Goal: Information Seeking & Learning: Learn about a topic

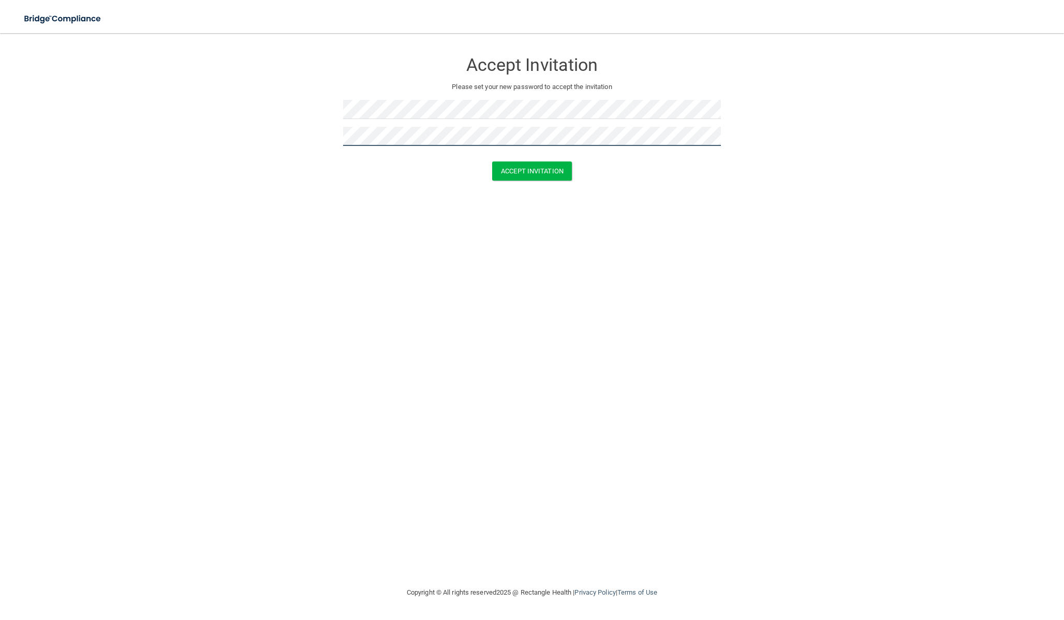
click at [492, 162] on button "Accept Invitation" at bounding box center [532, 171] width 80 height 19
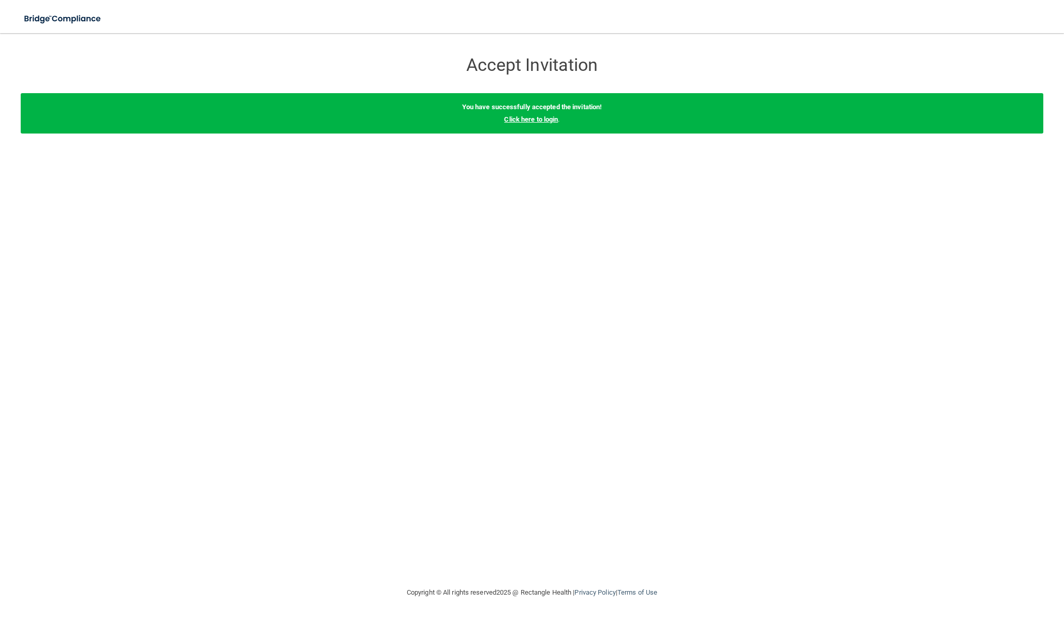
click at [546, 120] on link "Click here to login" at bounding box center [531, 119] width 54 height 8
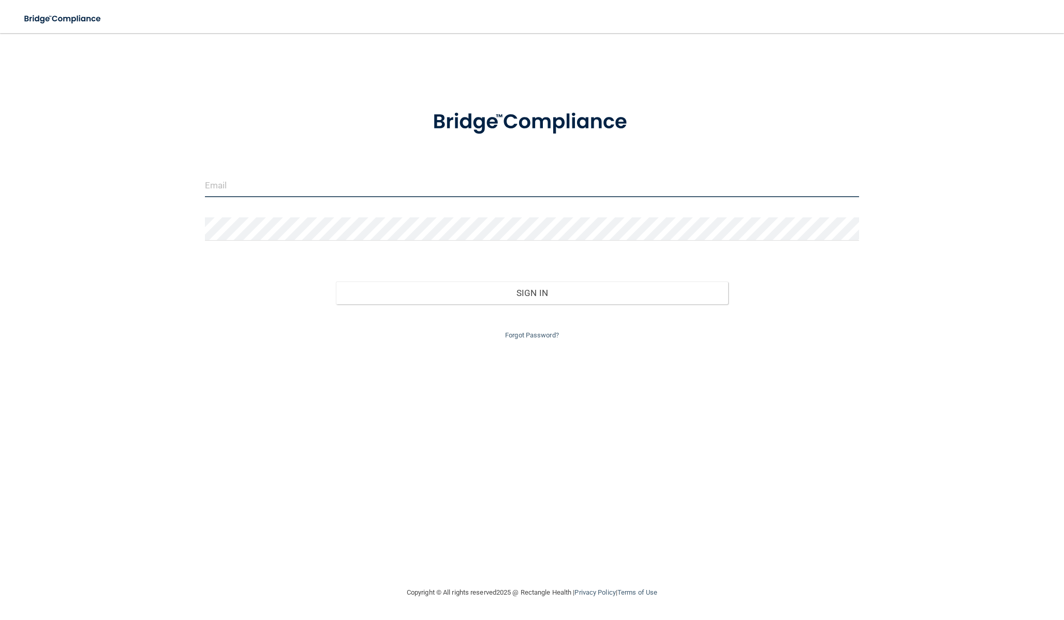
click at [368, 183] on input "email" at bounding box center [532, 185] width 655 height 23
type input "[PERSON_NAME][EMAIL_ADDRESS][DOMAIN_NAME]"
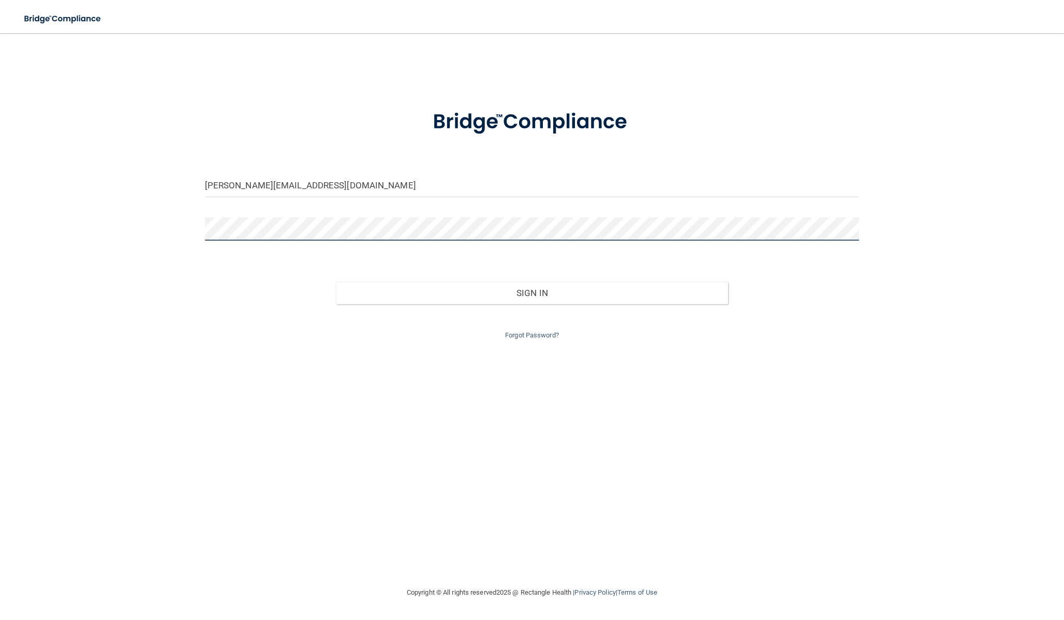
click at [336, 282] on button "Sign In" at bounding box center [532, 293] width 393 height 23
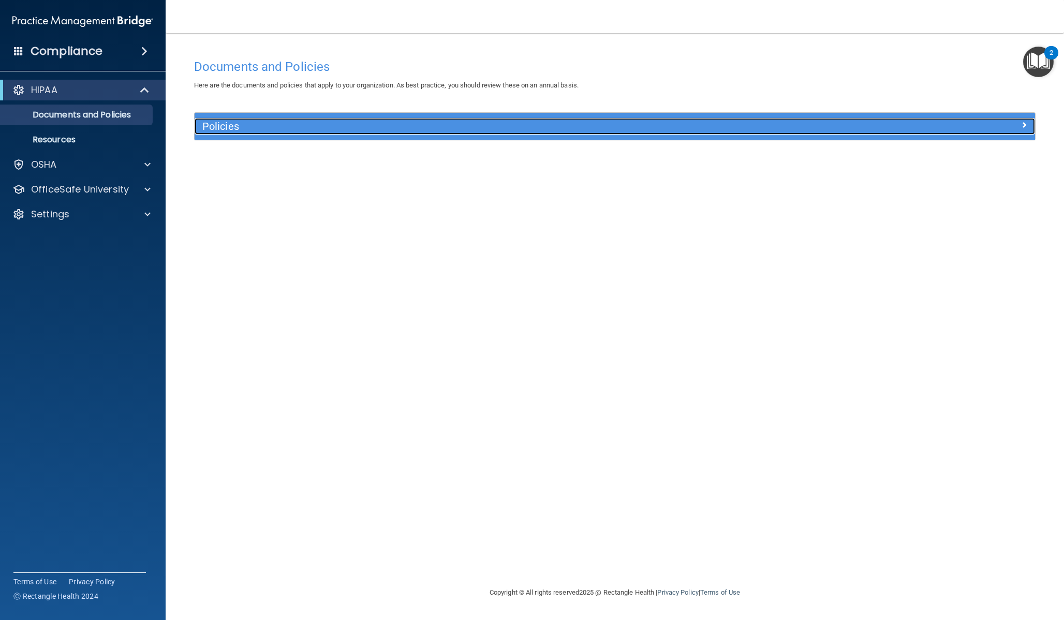
click at [1020, 123] on div at bounding box center [930, 124] width 210 height 12
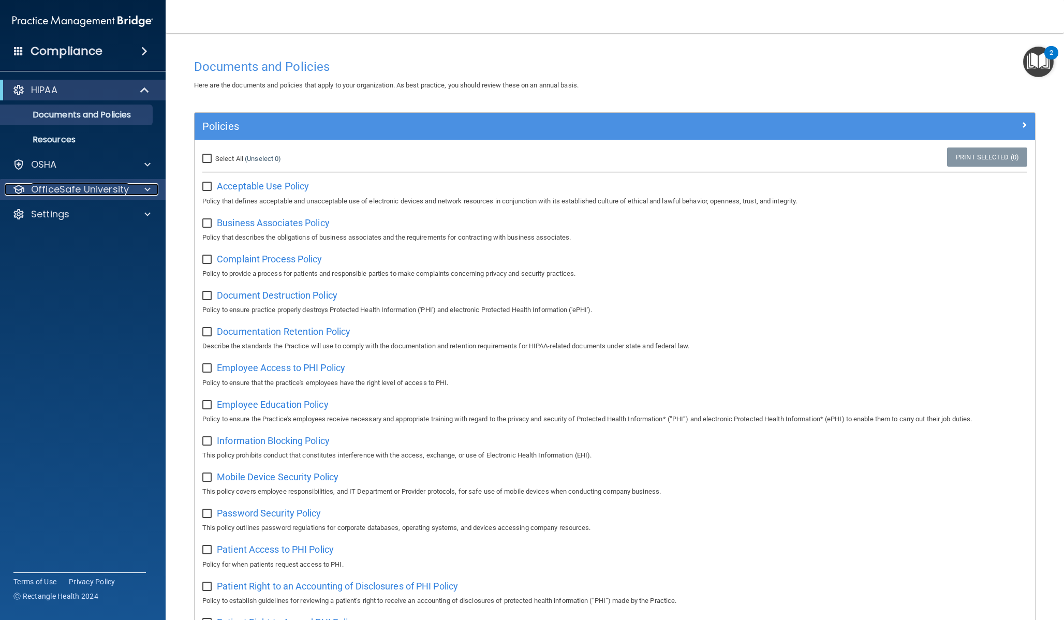
click at [91, 185] on p "OfficeSafe University" at bounding box center [80, 189] width 98 height 12
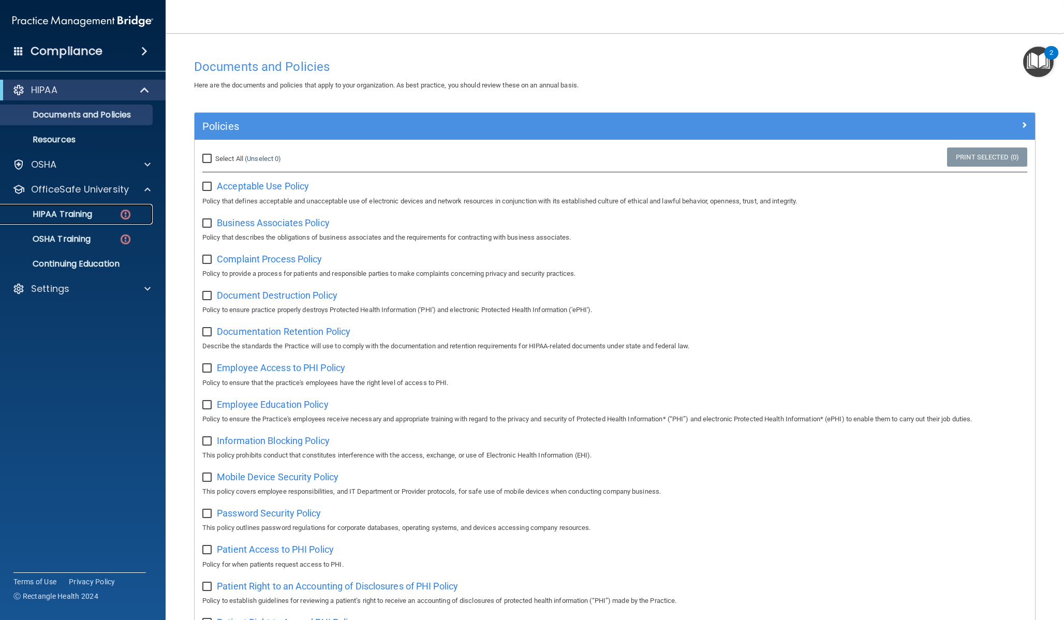
click at [86, 210] on p "HIPAA Training" at bounding box center [49, 214] width 85 height 10
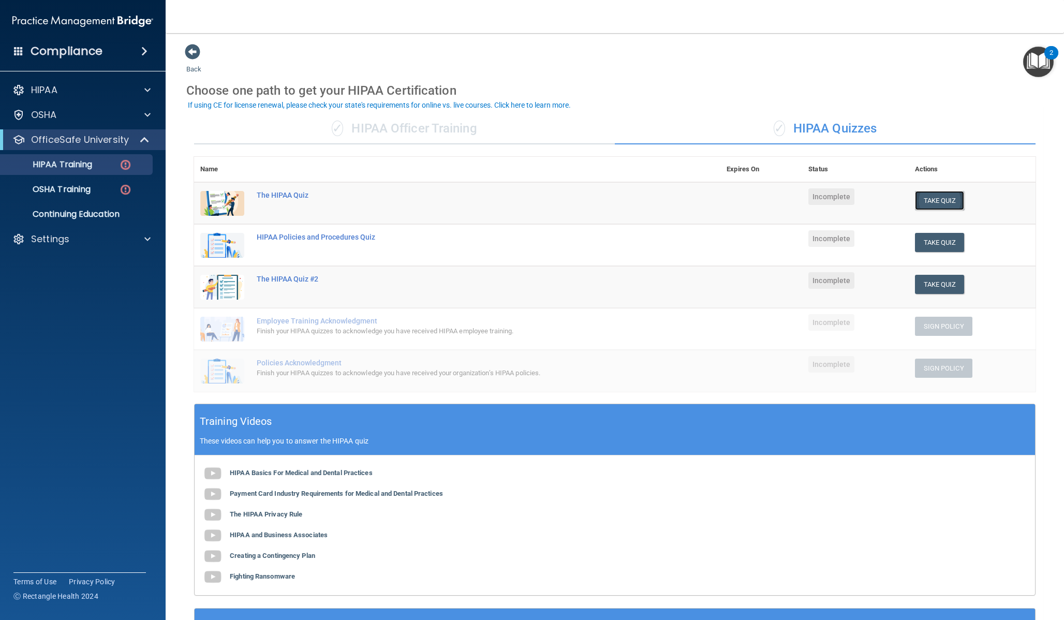
click at [915, 201] on button "Take Quiz" at bounding box center [940, 200] width 50 height 19
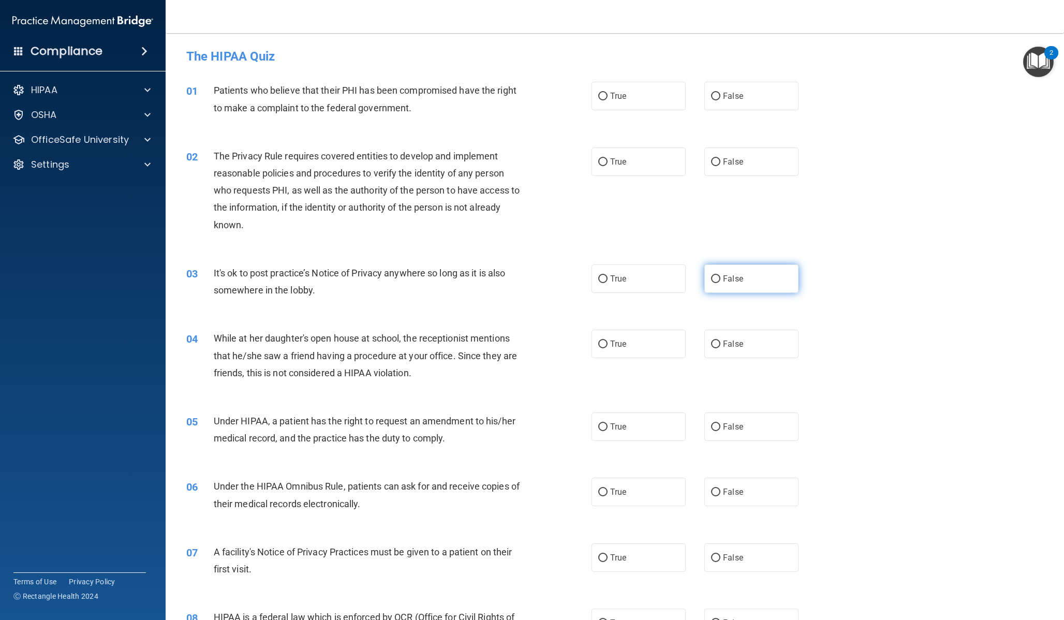
click at [713, 267] on label "False" at bounding box center [751, 279] width 94 height 28
click at [713, 275] on input "False" at bounding box center [715, 279] width 9 height 8
radio input "true"
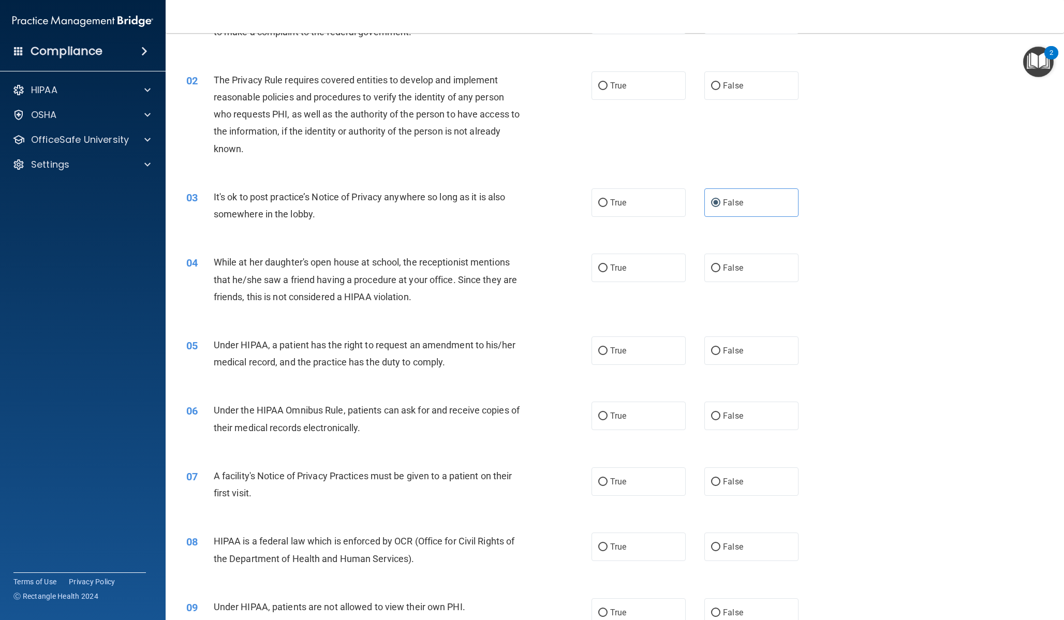
scroll to position [82, 0]
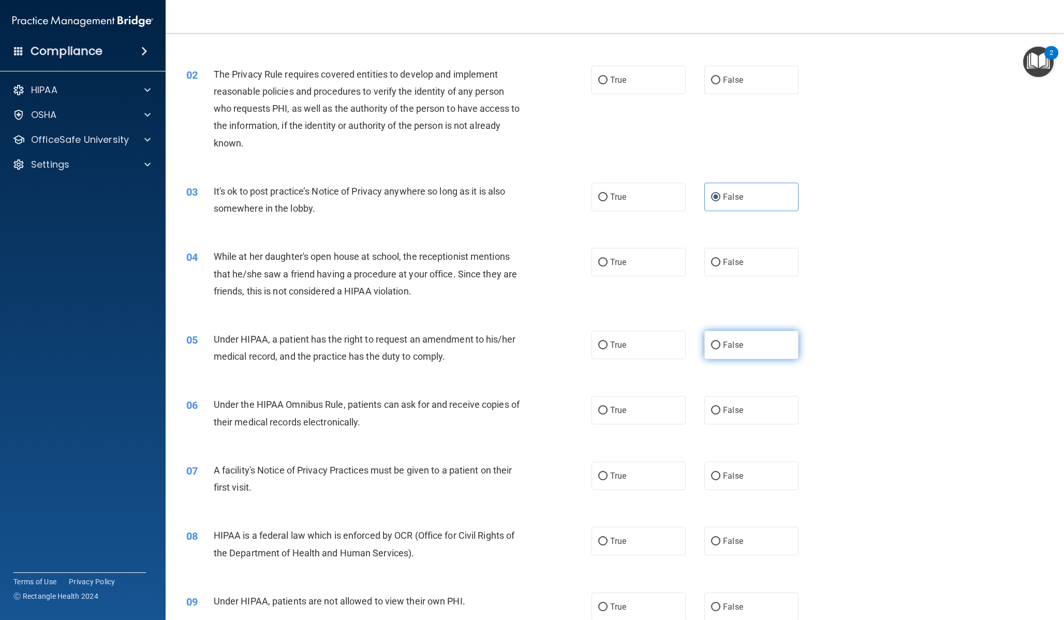
click at [742, 340] on label "False" at bounding box center [751, 345] width 94 height 28
click at [721, 342] on input "False" at bounding box center [715, 346] width 9 height 8
radio input "true"
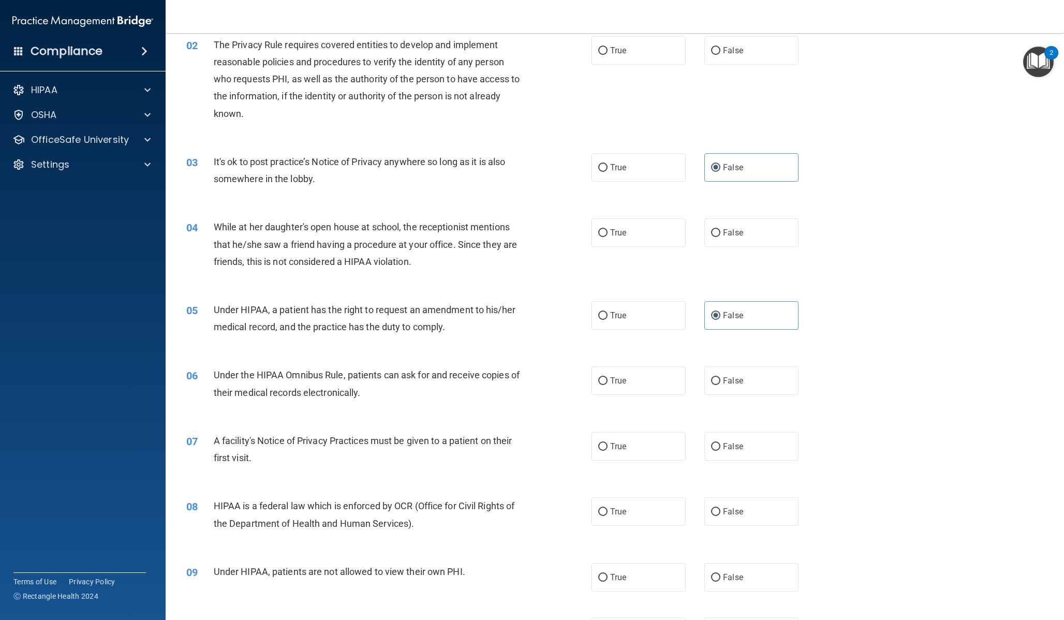
scroll to position [144, 0]
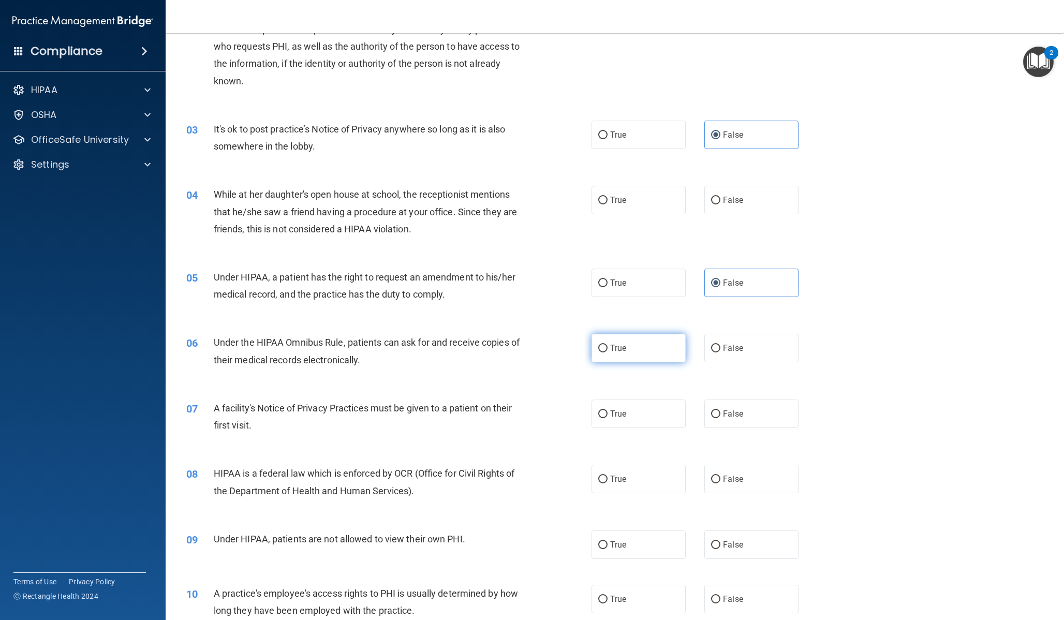
click at [613, 352] on span "True" at bounding box center [618, 348] width 16 height 10
click at [608, 352] on input "True" at bounding box center [602, 349] width 9 height 8
radio input "true"
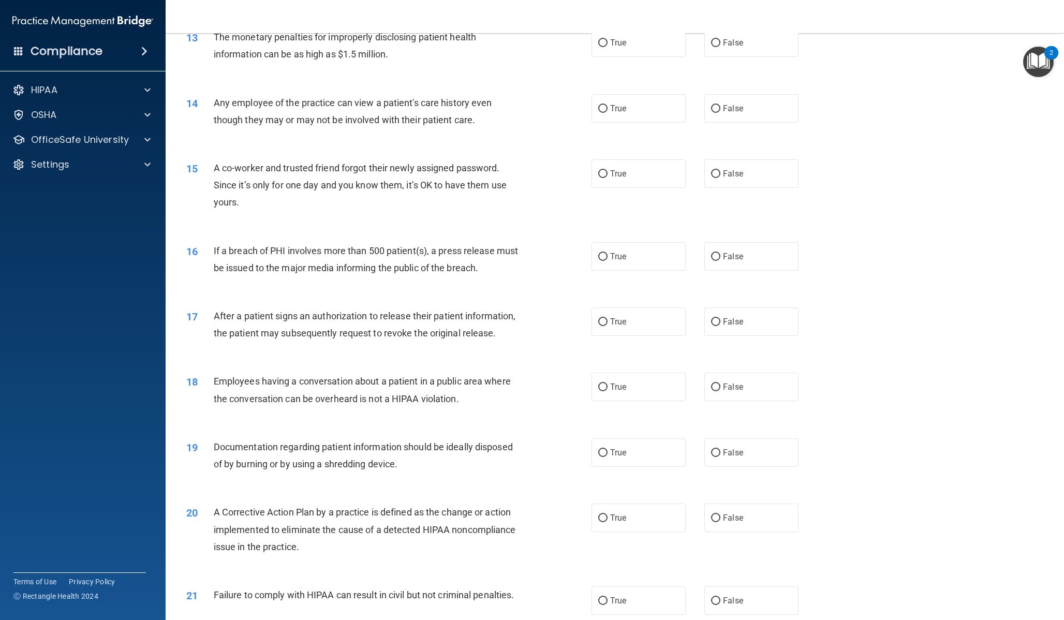
scroll to position [731, 0]
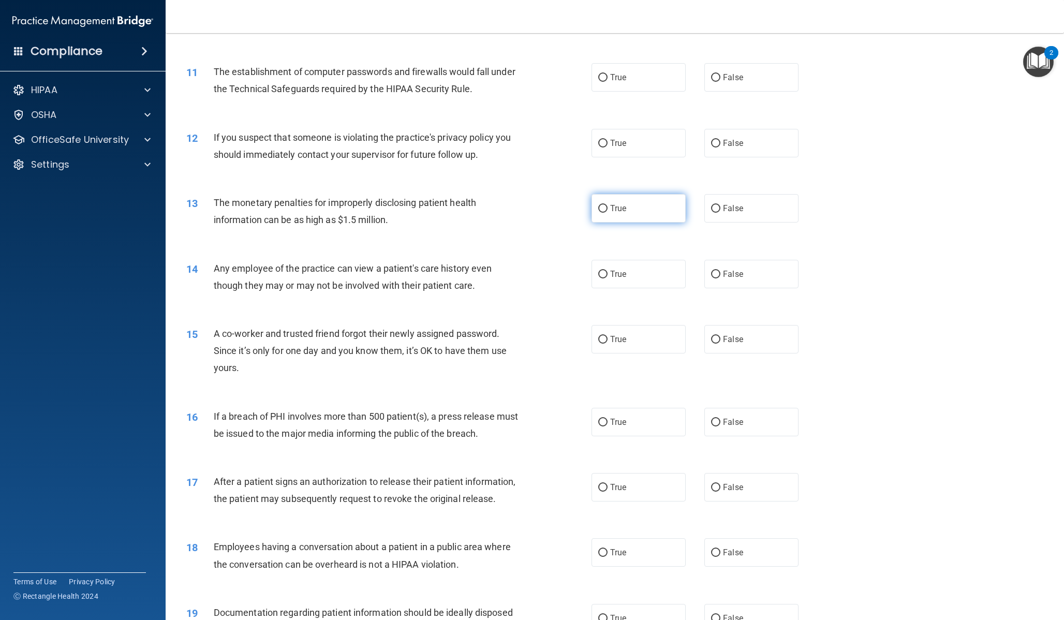
click at [658, 216] on label "True" at bounding box center [639, 208] width 94 height 28
click at [608, 213] on input "True" at bounding box center [602, 209] width 9 height 8
radio input "true"
click at [754, 274] on label "False" at bounding box center [751, 274] width 94 height 28
click at [721, 274] on input "False" at bounding box center [715, 275] width 9 height 8
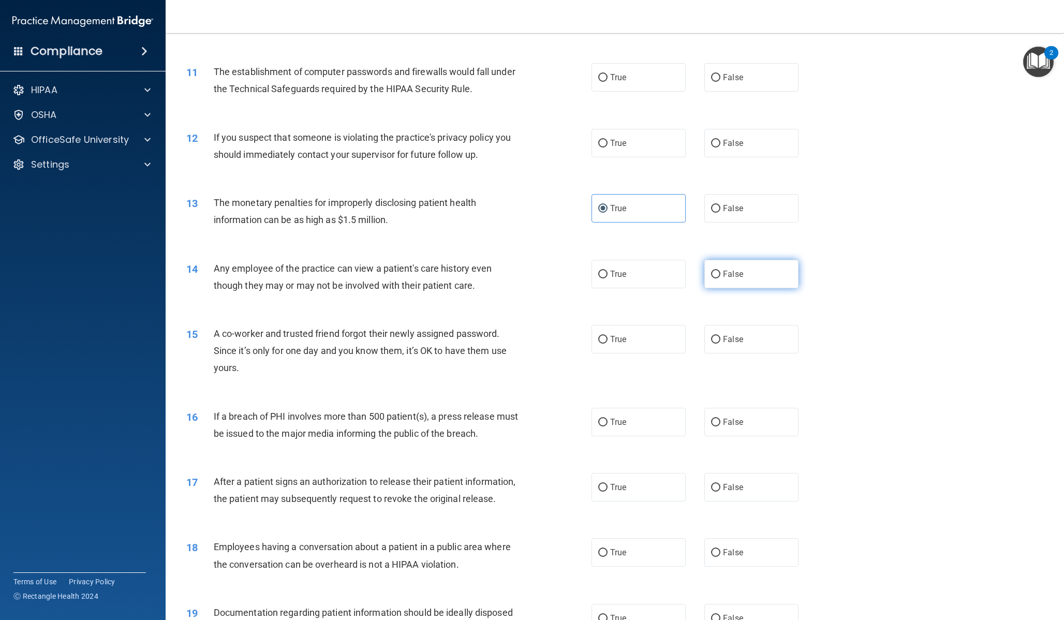
radio input "true"
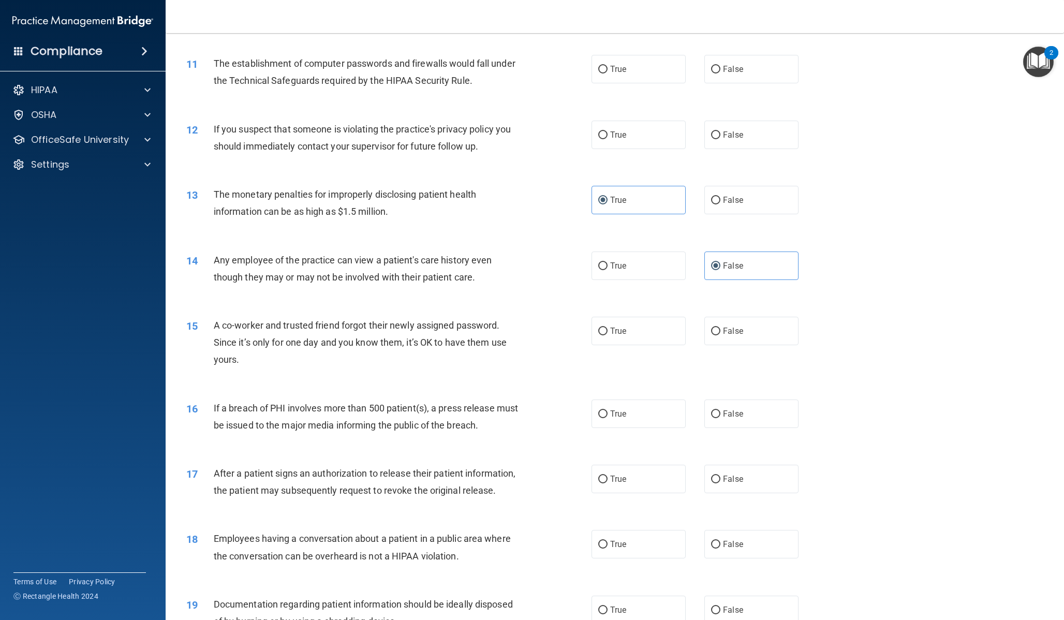
scroll to position [741, 0]
click at [677, 424] on label "True" at bounding box center [639, 412] width 94 height 28
click at [608, 416] on input "True" at bounding box center [602, 412] width 9 height 8
radio input "true"
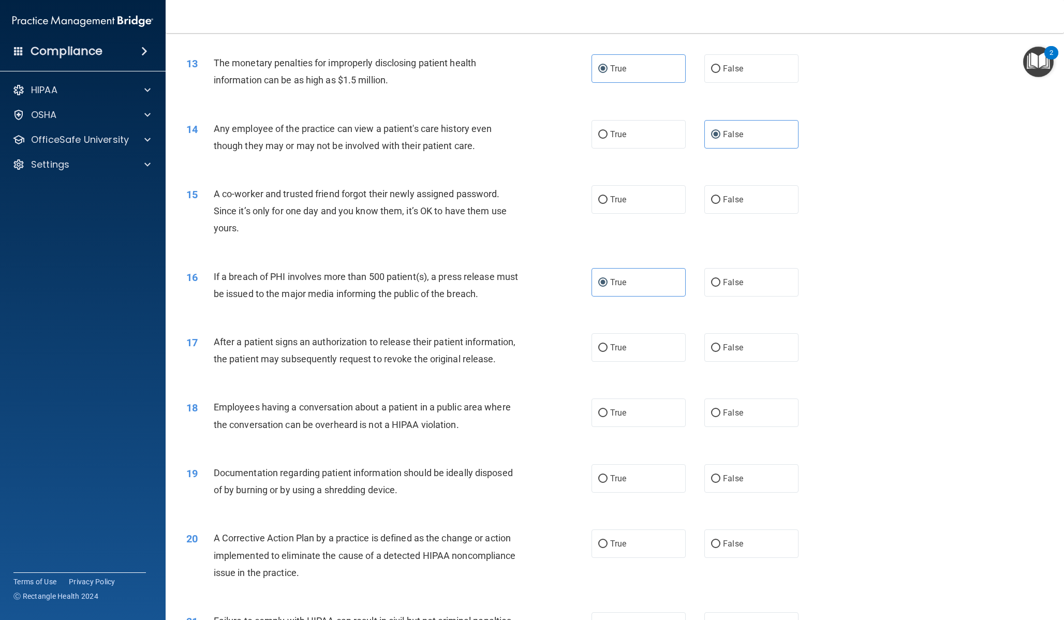
scroll to position [897, 0]
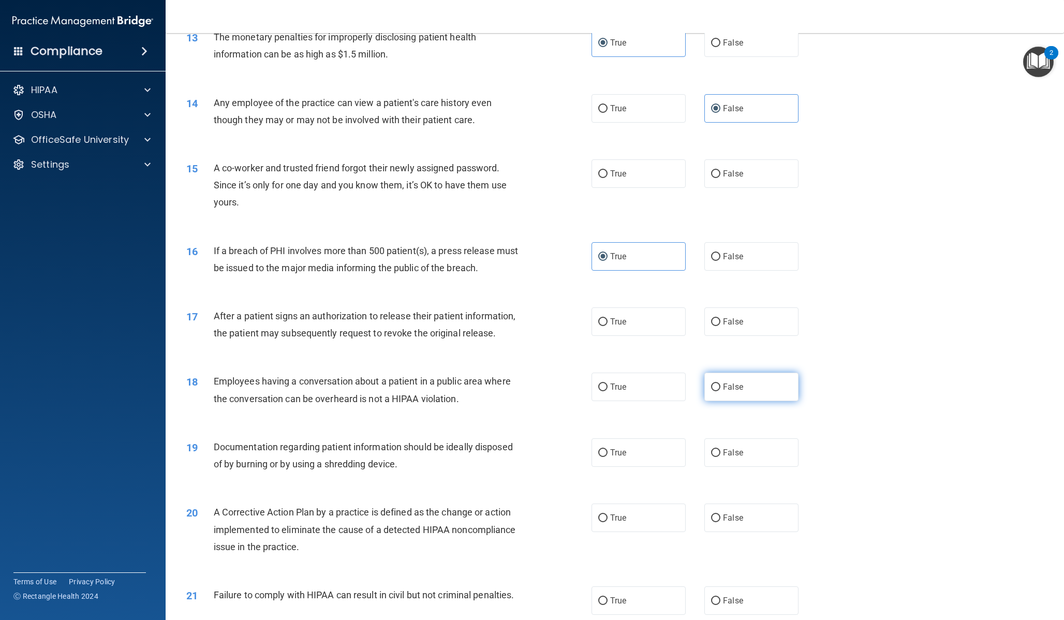
click at [761, 392] on label "False" at bounding box center [751, 387] width 94 height 28
click at [721, 391] on input "False" at bounding box center [715, 388] width 9 height 8
radio input "true"
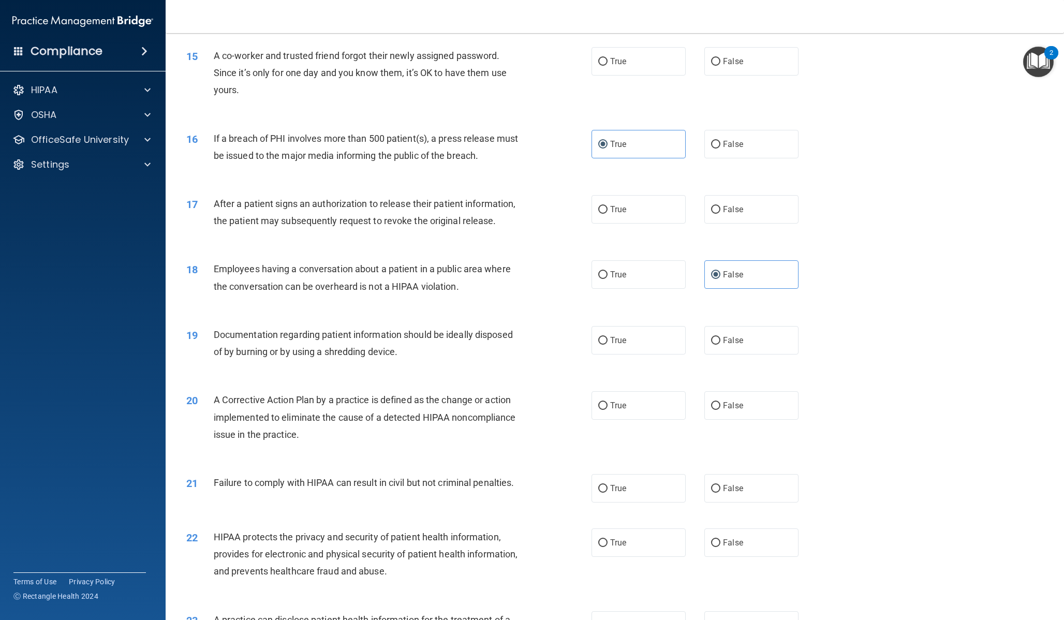
scroll to position [1039, 0]
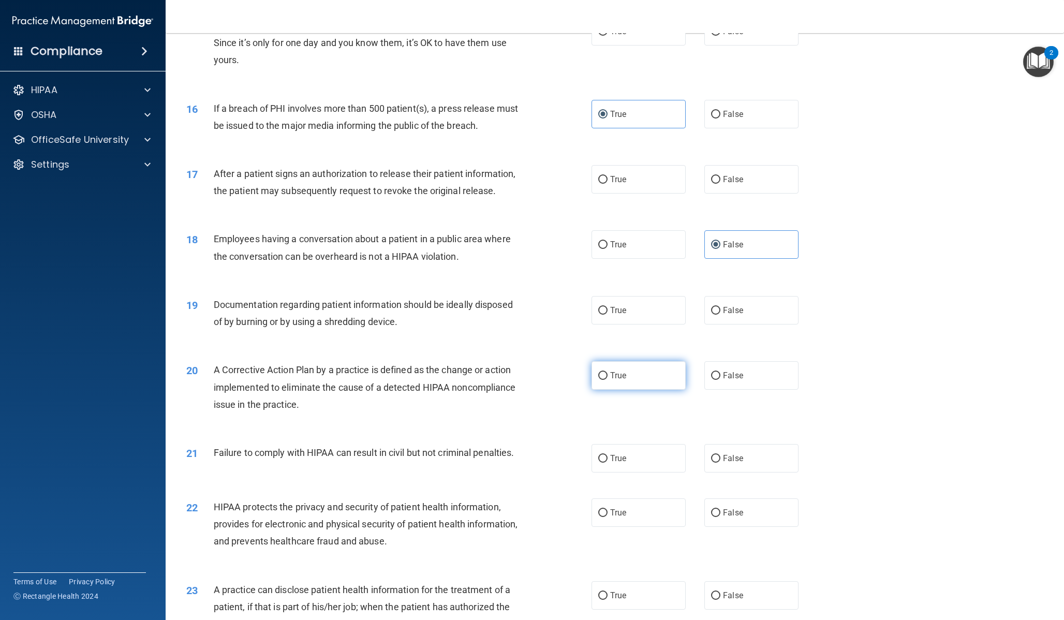
click at [645, 387] on label "True" at bounding box center [639, 375] width 94 height 28
click at [608, 380] on input "True" at bounding box center [602, 376] width 9 height 8
radio input "true"
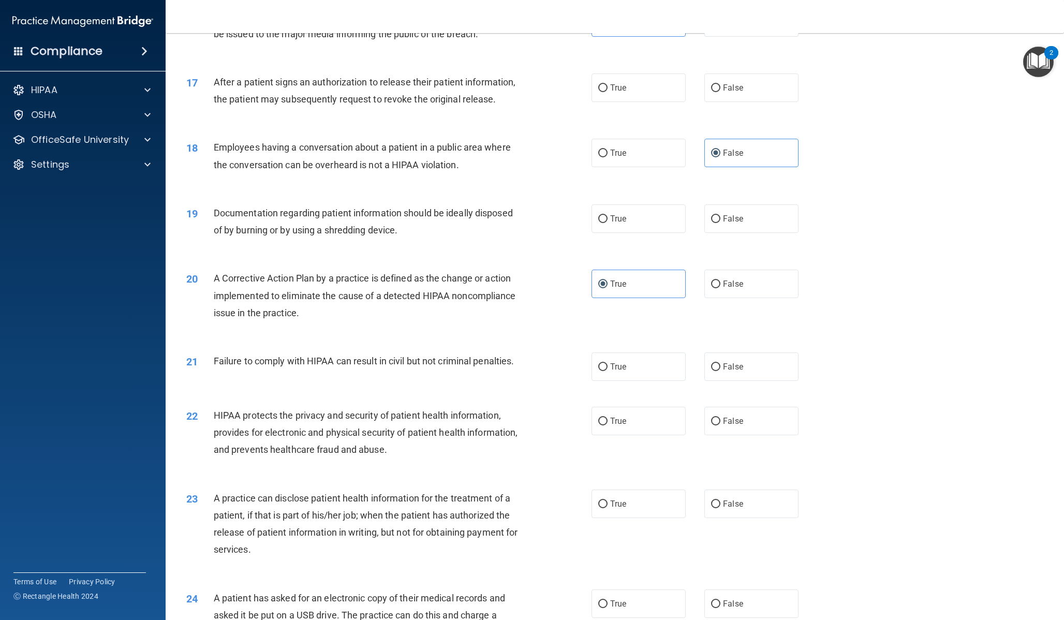
scroll to position [1158, 0]
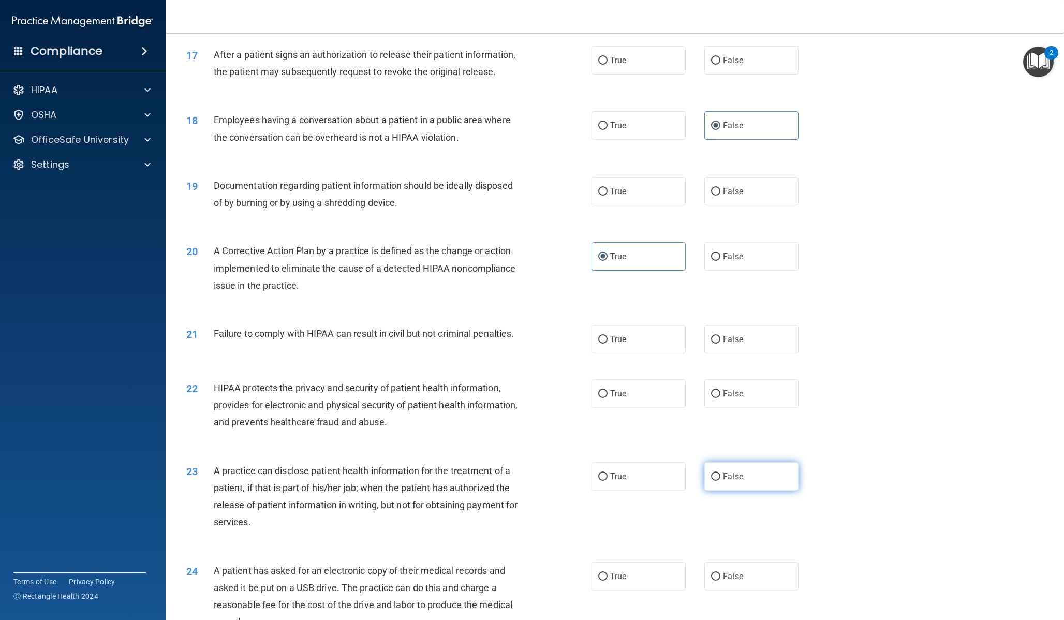
click at [743, 466] on label "False" at bounding box center [751, 476] width 94 height 28
click at [721, 473] on input "False" at bounding box center [715, 477] width 9 height 8
radio input "true"
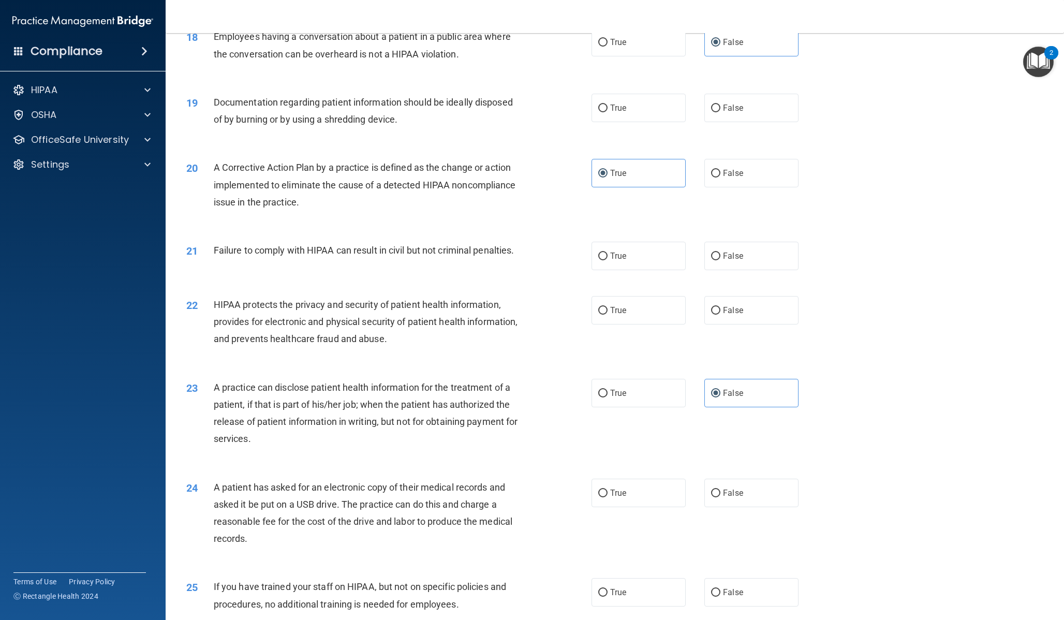
scroll to position [1302, 0]
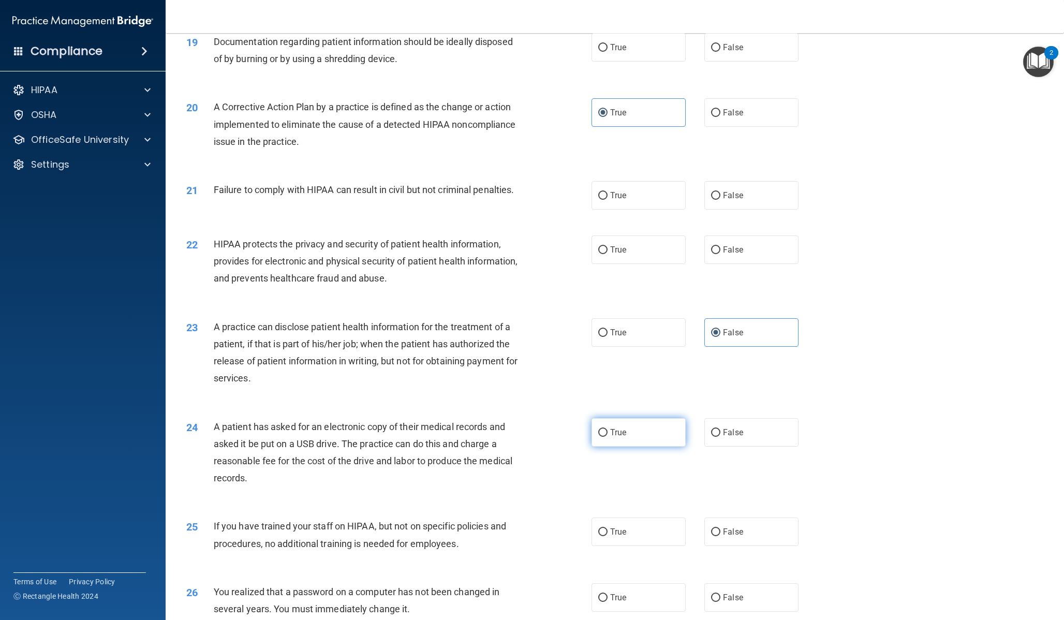
click at [652, 443] on label "True" at bounding box center [639, 432] width 94 height 28
click at [608, 437] on input "True" at bounding box center [602, 433] width 9 height 8
radio input "true"
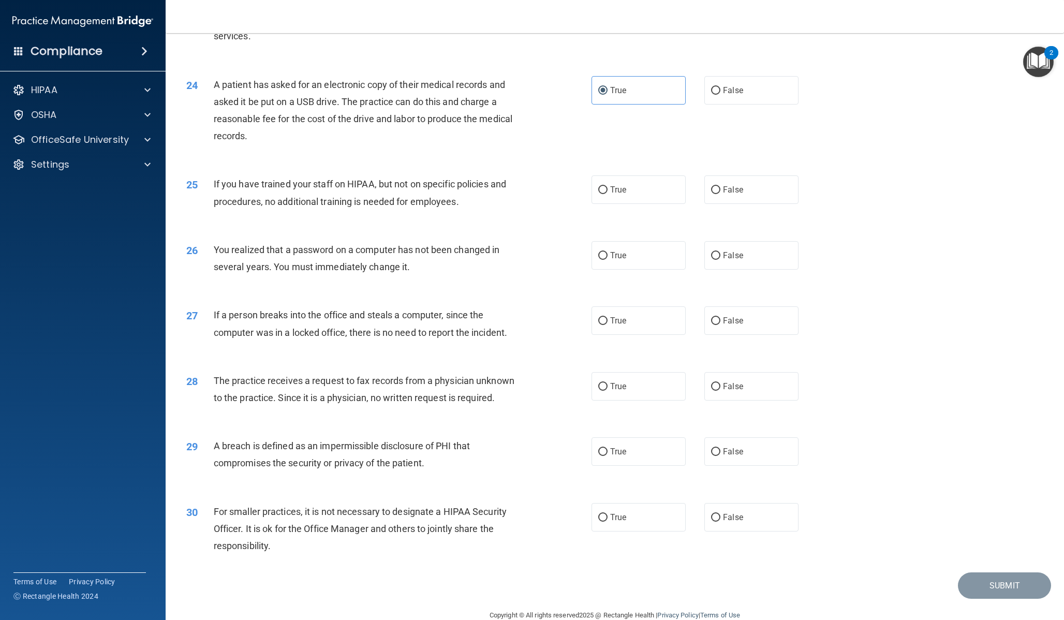
scroll to position [1664, 0]
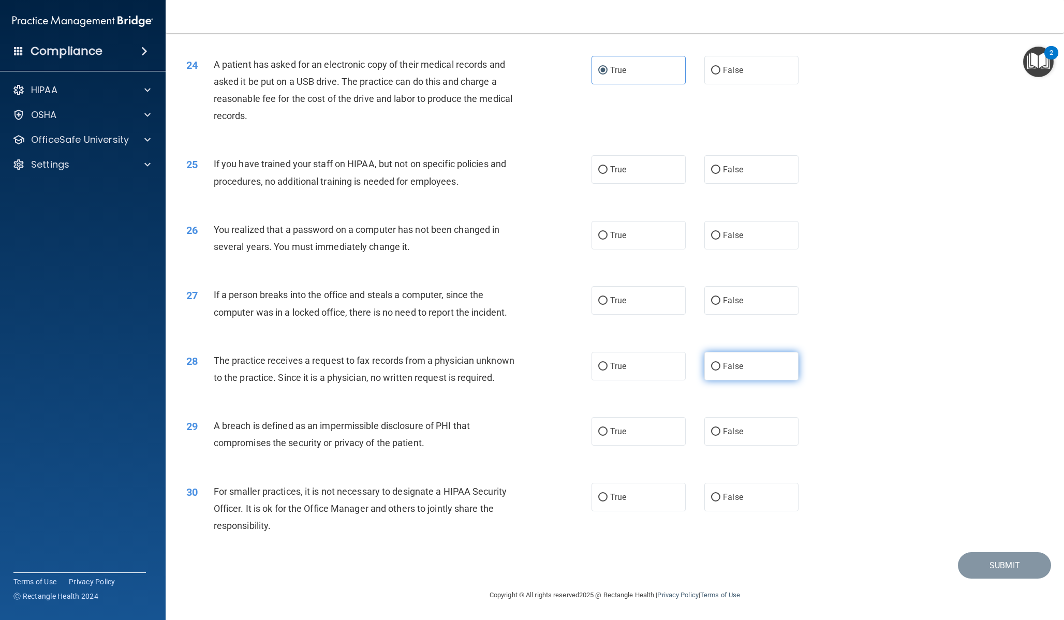
click at [750, 380] on label "False" at bounding box center [751, 366] width 94 height 28
click at [721, 371] on input "False" at bounding box center [715, 367] width 9 height 8
radio input "true"
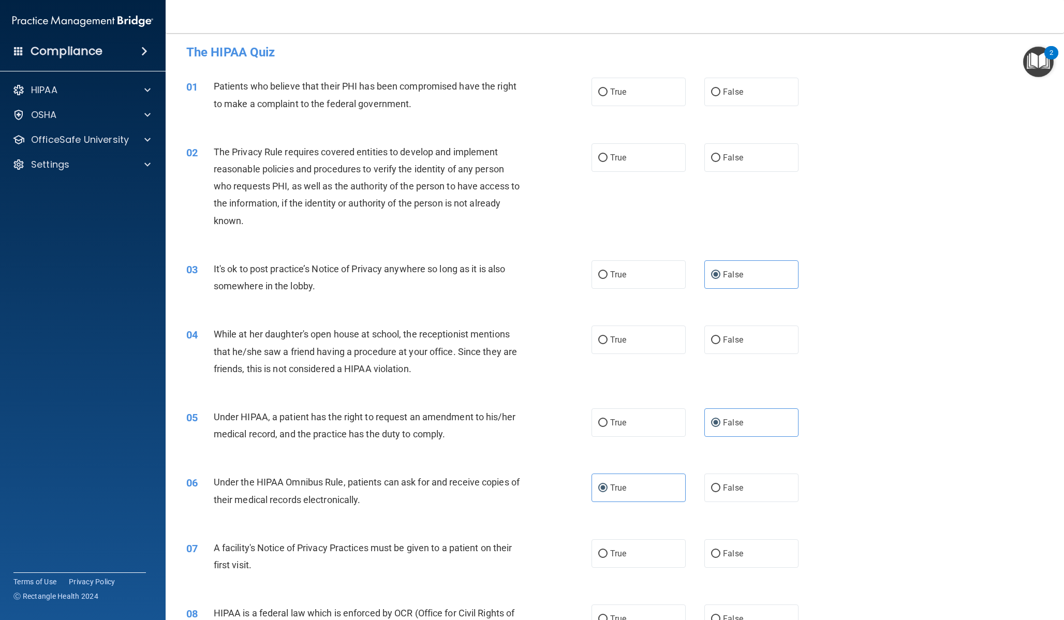
scroll to position [0, 0]
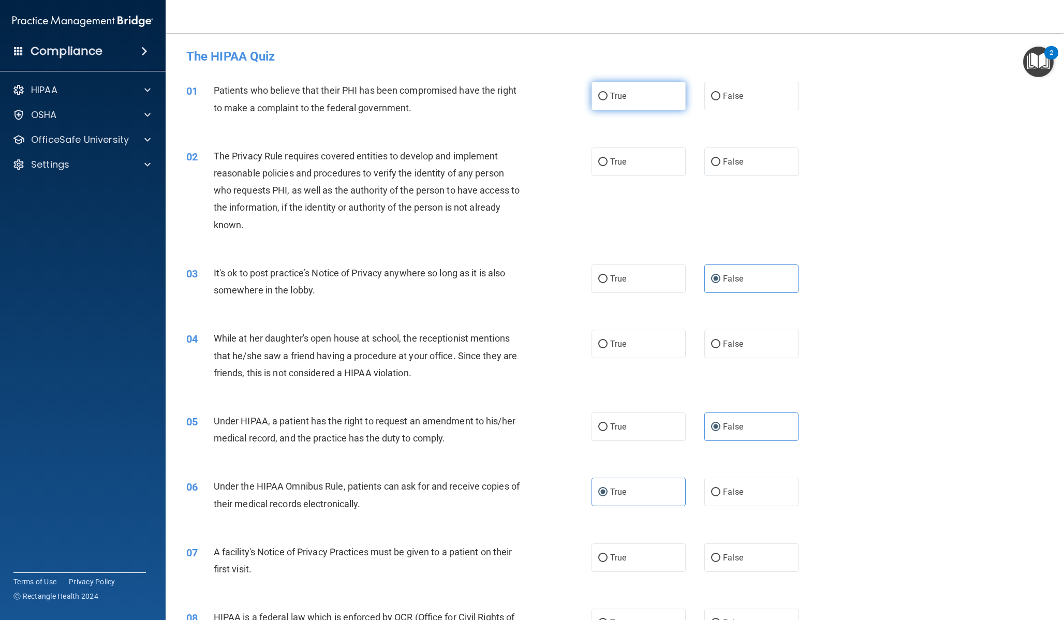
click at [677, 93] on label "True" at bounding box center [639, 96] width 94 height 28
click at [608, 93] on input "True" at bounding box center [602, 97] width 9 height 8
radio input "true"
click at [618, 158] on span "True" at bounding box center [618, 162] width 16 height 10
click at [608, 158] on input "True" at bounding box center [602, 162] width 9 height 8
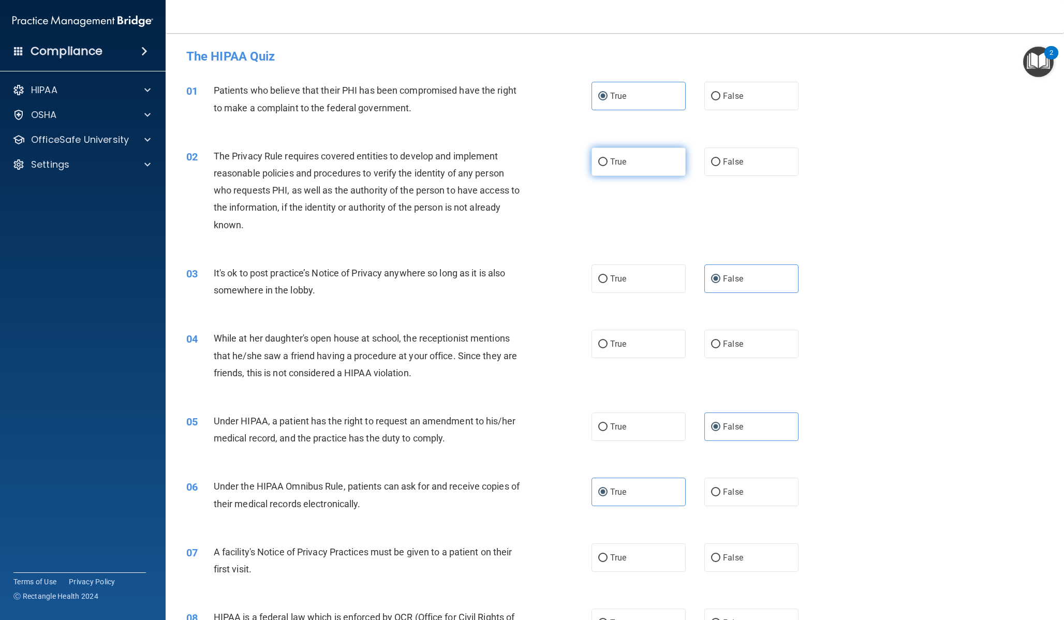
radio input "true"
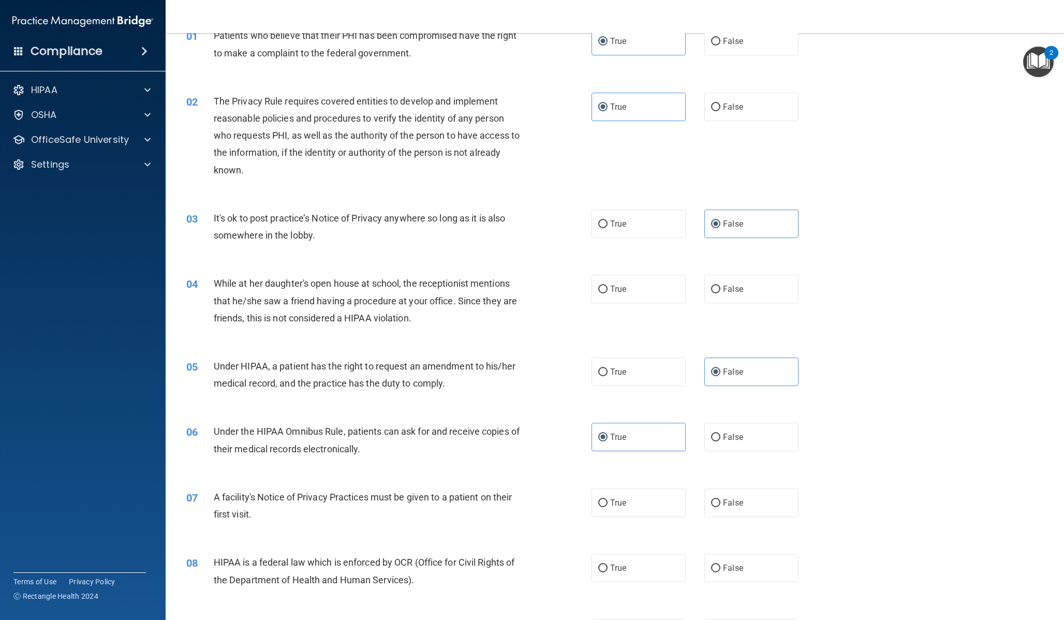
scroll to position [57, 0]
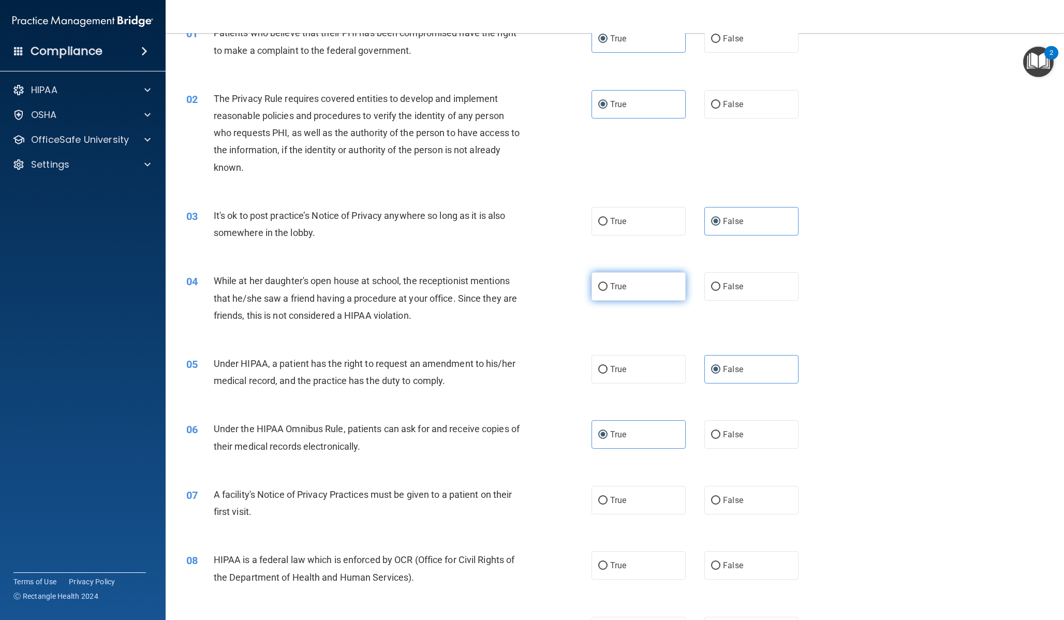
click at [636, 289] on label "True" at bounding box center [639, 286] width 94 height 28
click at [608, 289] on input "True" at bounding box center [602, 287] width 9 height 8
radio input "true"
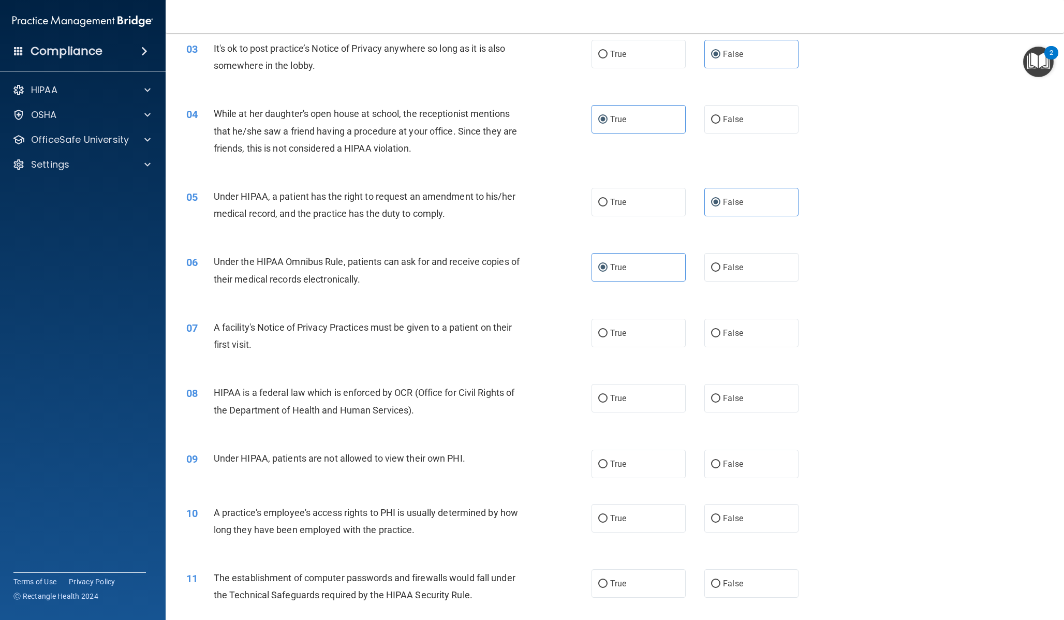
scroll to position [259, 0]
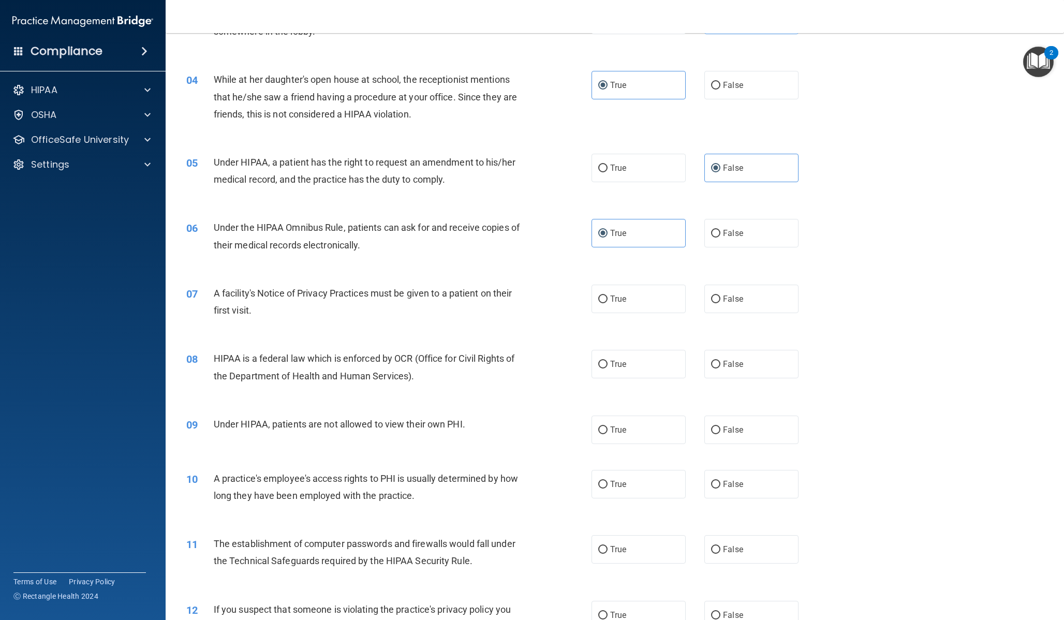
click at [759, 67] on div "04 While at her daughter's open house at school, the receptionist mentions that…" at bounding box center [615, 99] width 873 height 83
click at [760, 82] on label "False" at bounding box center [751, 85] width 94 height 28
click at [721, 82] on input "False" at bounding box center [715, 86] width 9 height 8
radio input "true"
radio input "false"
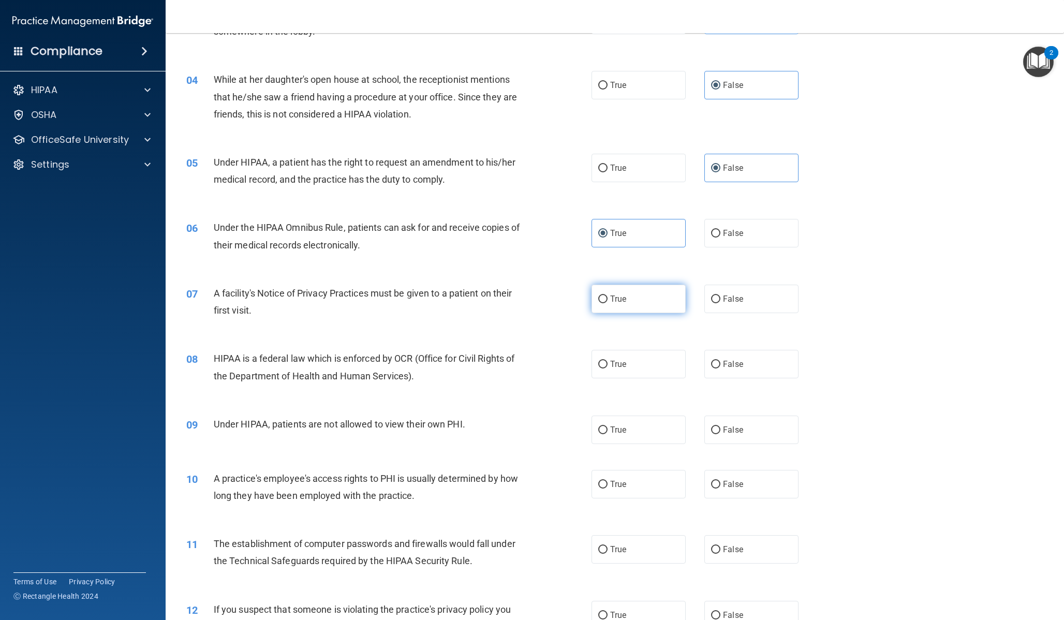
click at [674, 295] on label "True" at bounding box center [639, 299] width 94 height 28
click at [608, 296] on input "True" at bounding box center [602, 300] width 9 height 8
radio input "true"
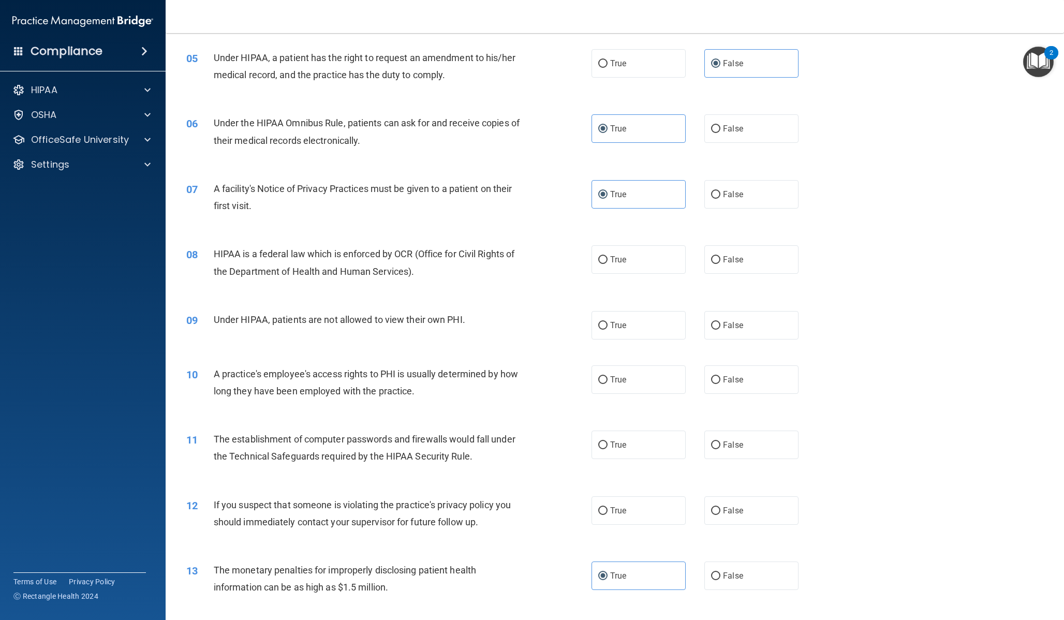
scroll to position [377, 0]
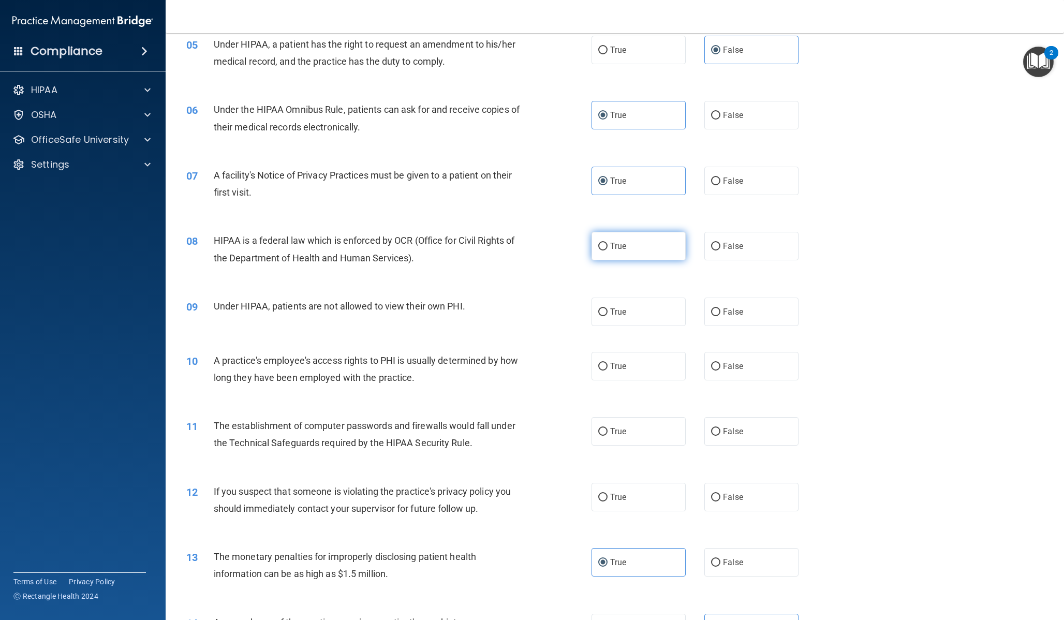
click at [668, 252] on label "True" at bounding box center [639, 246] width 94 height 28
click at [608, 251] on input "True" at bounding box center [602, 247] width 9 height 8
radio input "true"
click at [711, 309] on input "False" at bounding box center [715, 313] width 9 height 8
radio input "true"
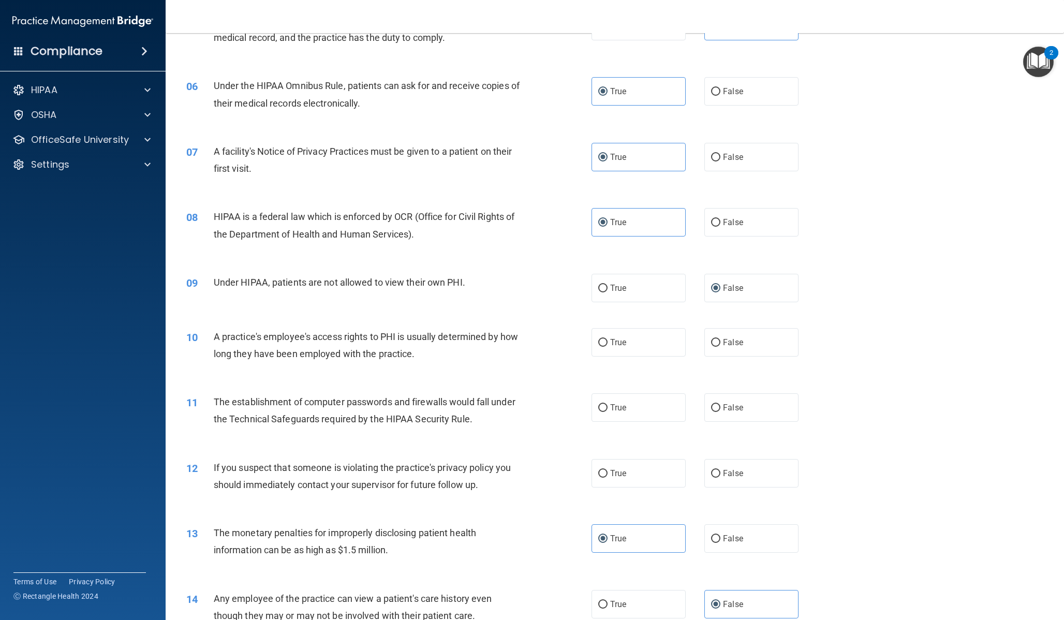
scroll to position [417, 0]
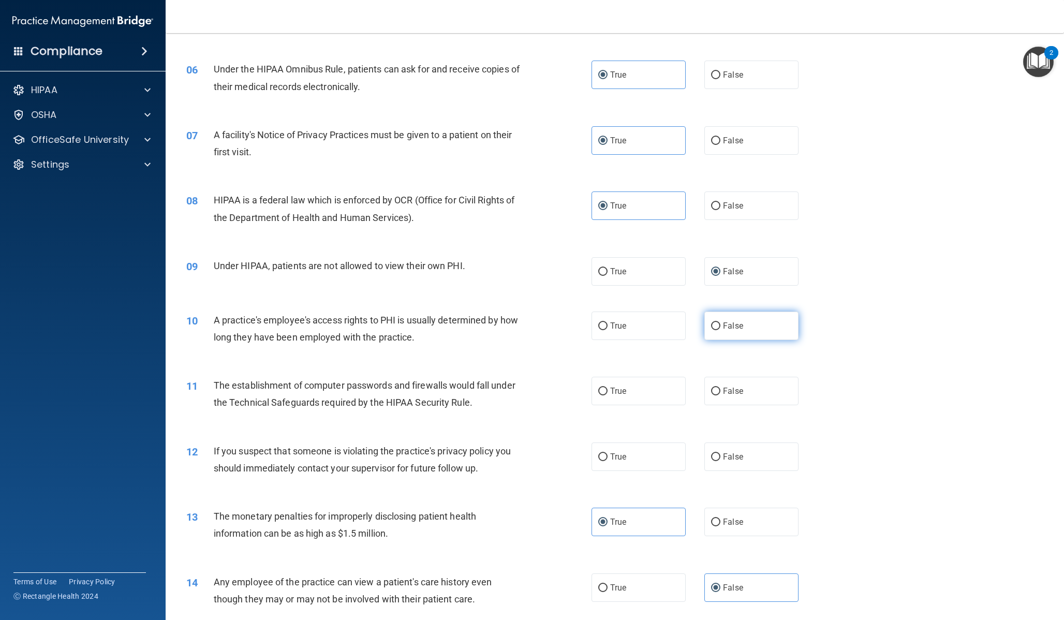
click at [742, 326] on label "False" at bounding box center [751, 326] width 94 height 28
click at [721, 326] on input "False" at bounding box center [715, 326] width 9 height 8
radio input "true"
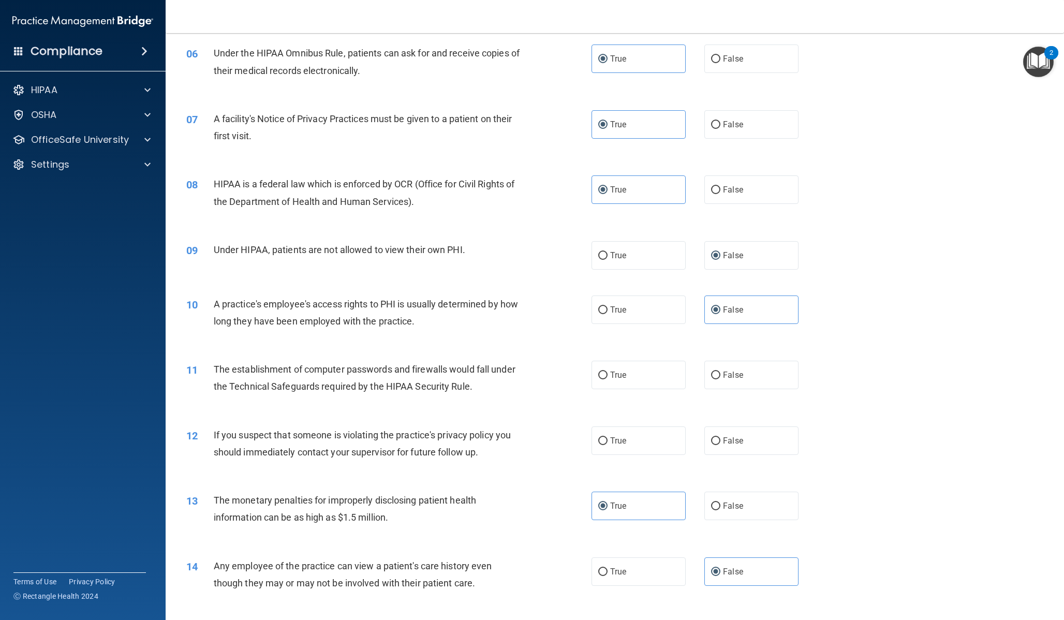
scroll to position [464, 0]
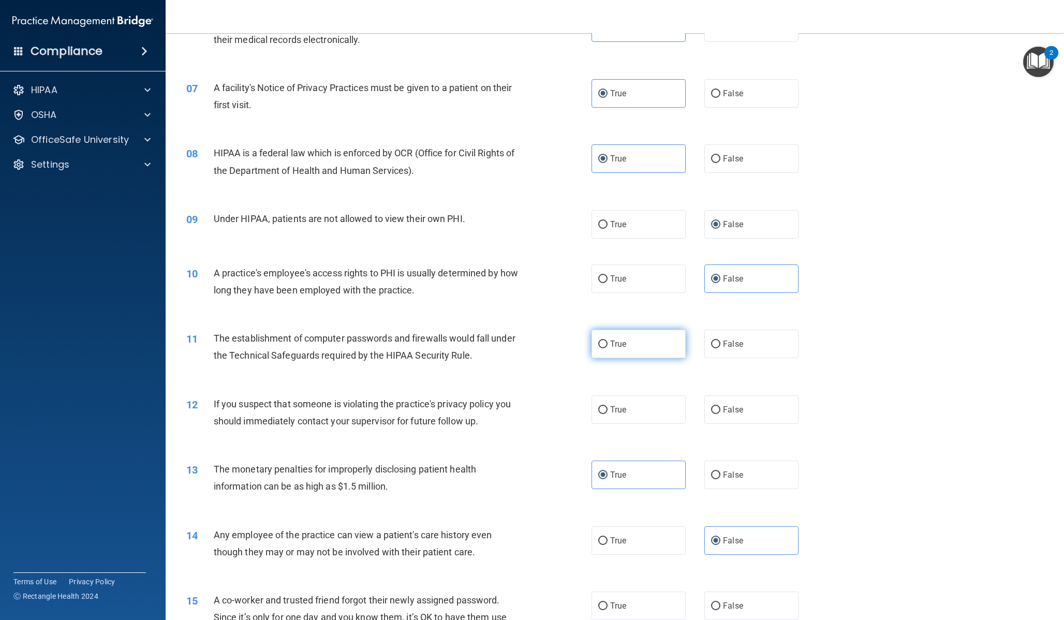
click at [679, 343] on label "True" at bounding box center [639, 344] width 94 height 28
click at [608, 343] on input "True" at bounding box center [602, 345] width 9 height 8
radio input "true"
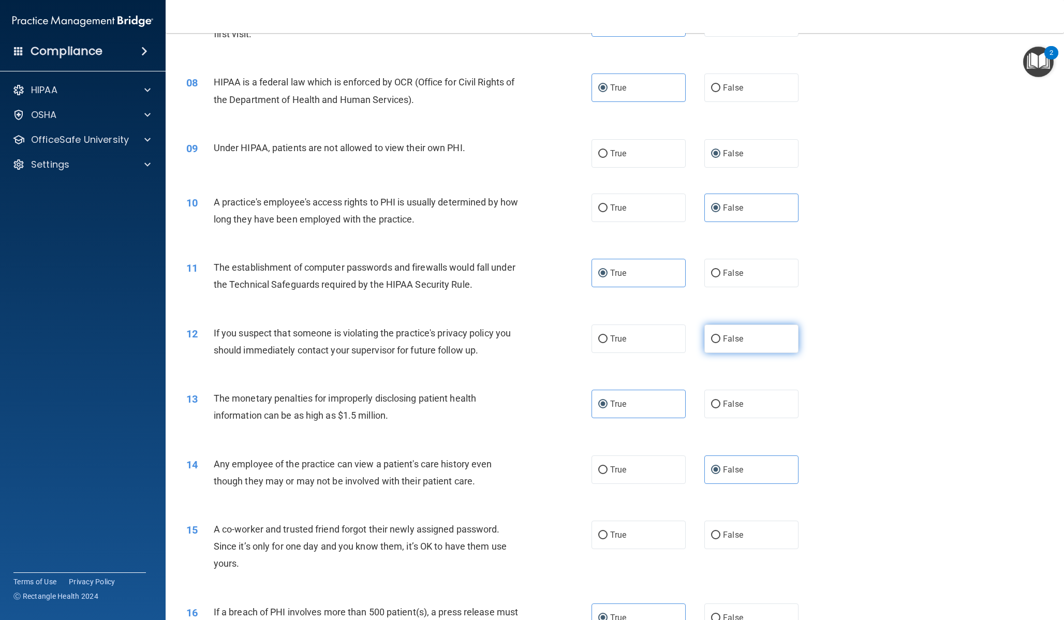
scroll to position [536, 0]
click at [682, 342] on div "True False" at bounding box center [705, 338] width 226 height 28
click at [681, 342] on label "True" at bounding box center [639, 338] width 94 height 28
click at [608, 342] on input "True" at bounding box center [602, 339] width 9 height 8
radio input "true"
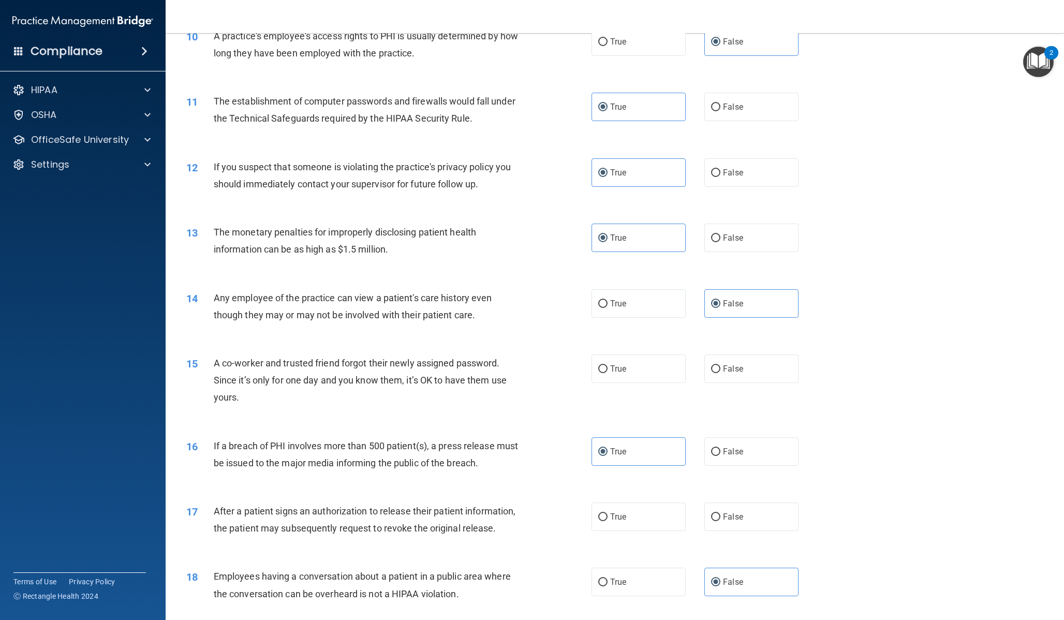
scroll to position [770, 0]
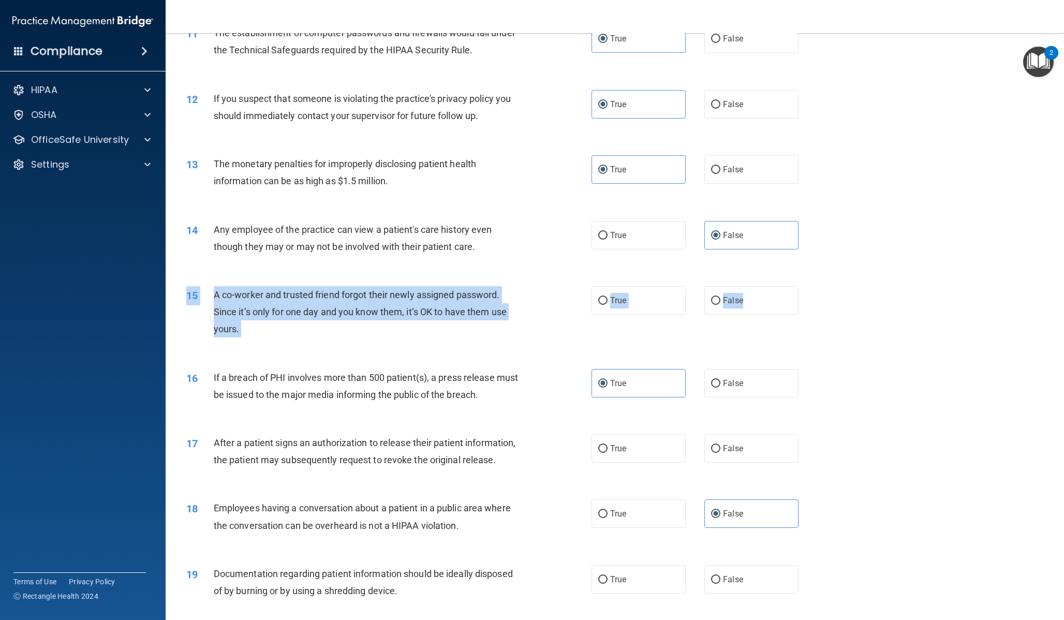
click at [745, 315] on div "15 A co-worker and trusted friend forgot their newly assigned password. Since i…" at bounding box center [615, 314] width 873 height 83
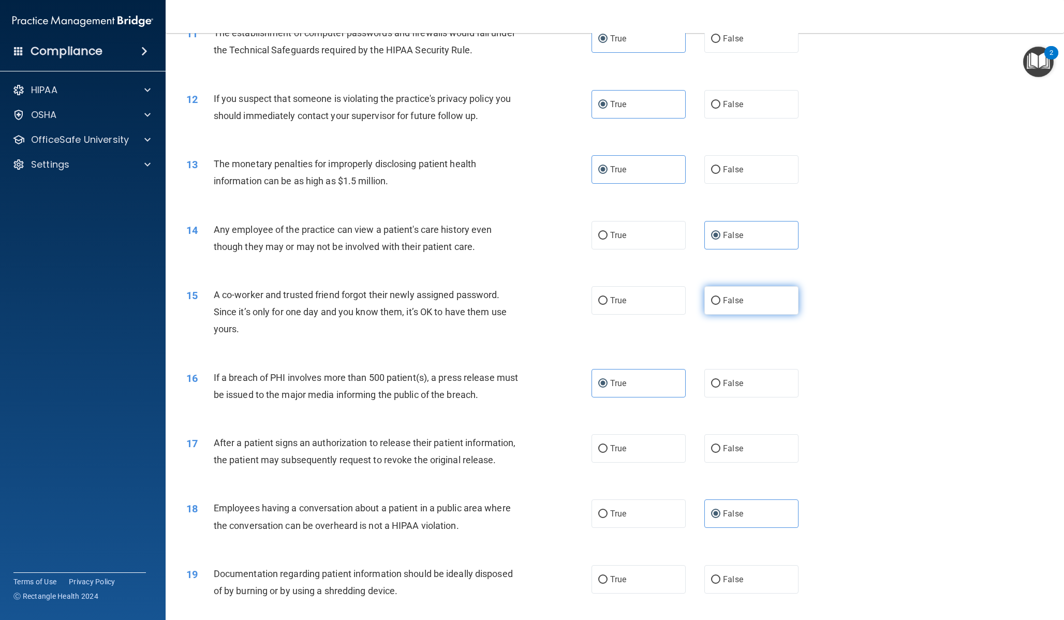
click at [754, 309] on label "False" at bounding box center [751, 300] width 94 height 28
click at [721, 305] on input "False" at bounding box center [715, 301] width 9 height 8
radio input "true"
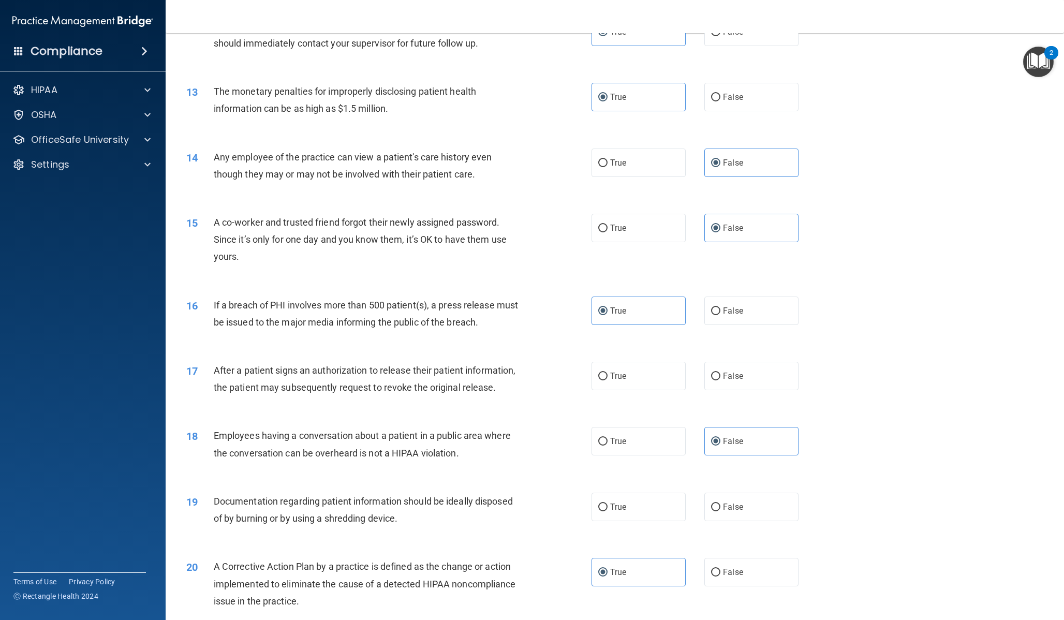
scroll to position [843, 0]
click at [673, 372] on label "True" at bounding box center [639, 375] width 94 height 28
click at [608, 372] on input "True" at bounding box center [602, 376] width 9 height 8
radio input "true"
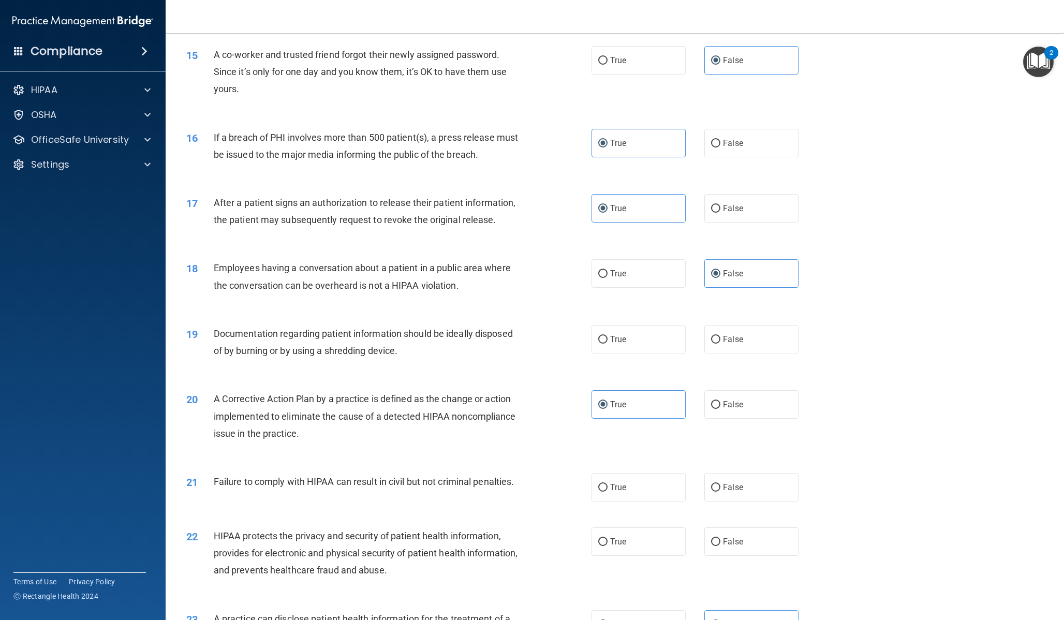
scroll to position [1010, 0]
click at [666, 351] on label "True" at bounding box center [639, 339] width 94 height 28
click at [608, 343] on input "True" at bounding box center [602, 339] width 9 height 8
radio input "true"
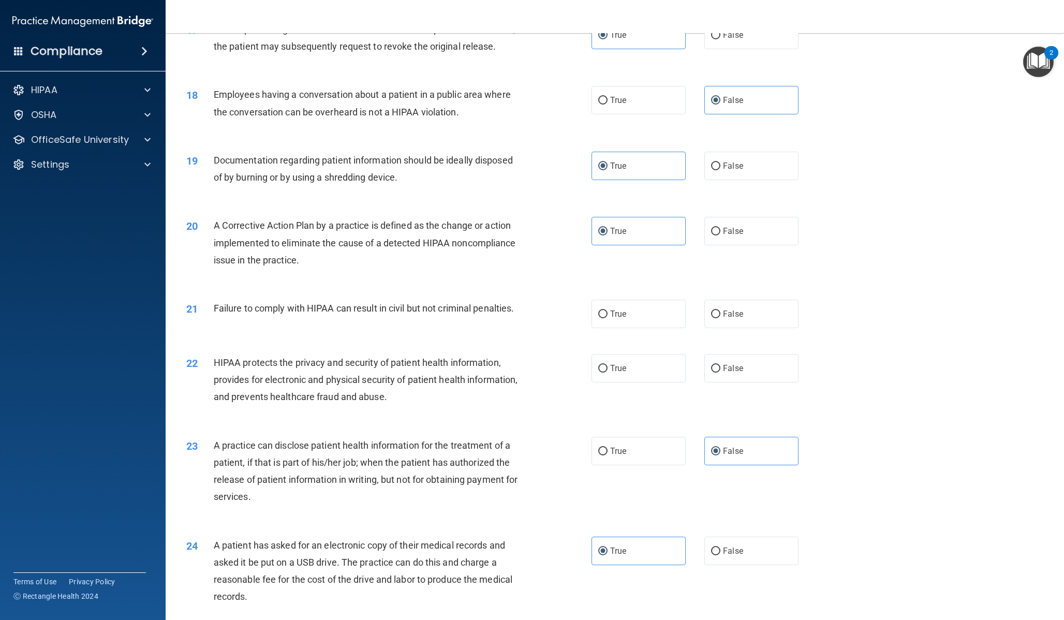
scroll to position [1185, 0]
click at [709, 323] on label "False" at bounding box center [751, 312] width 94 height 28
click at [711, 316] on input "False" at bounding box center [715, 313] width 9 height 8
radio input "true"
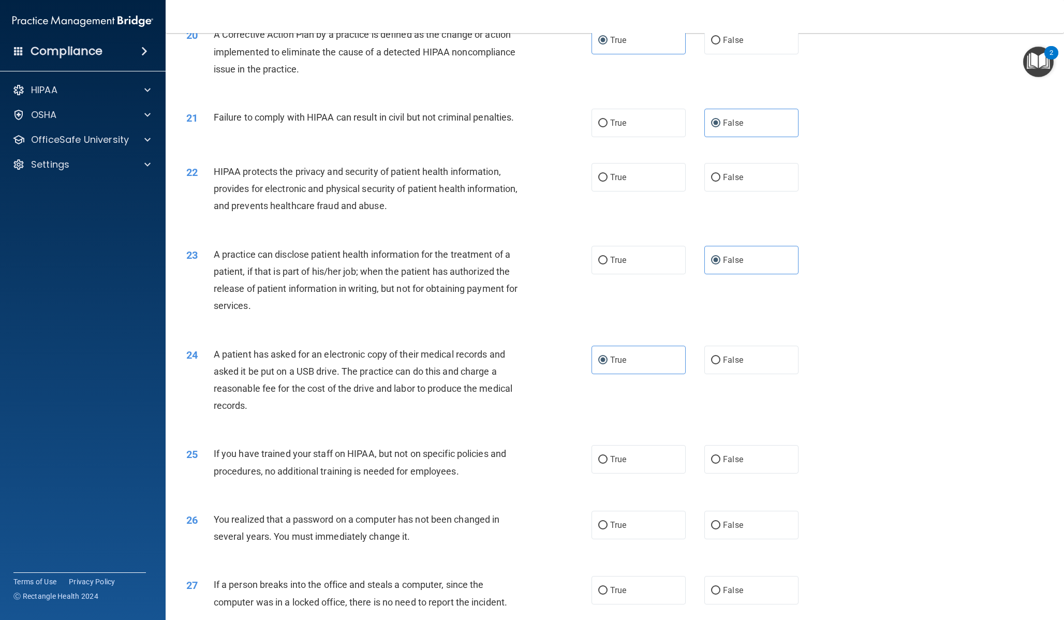
scroll to position [1306, 0]
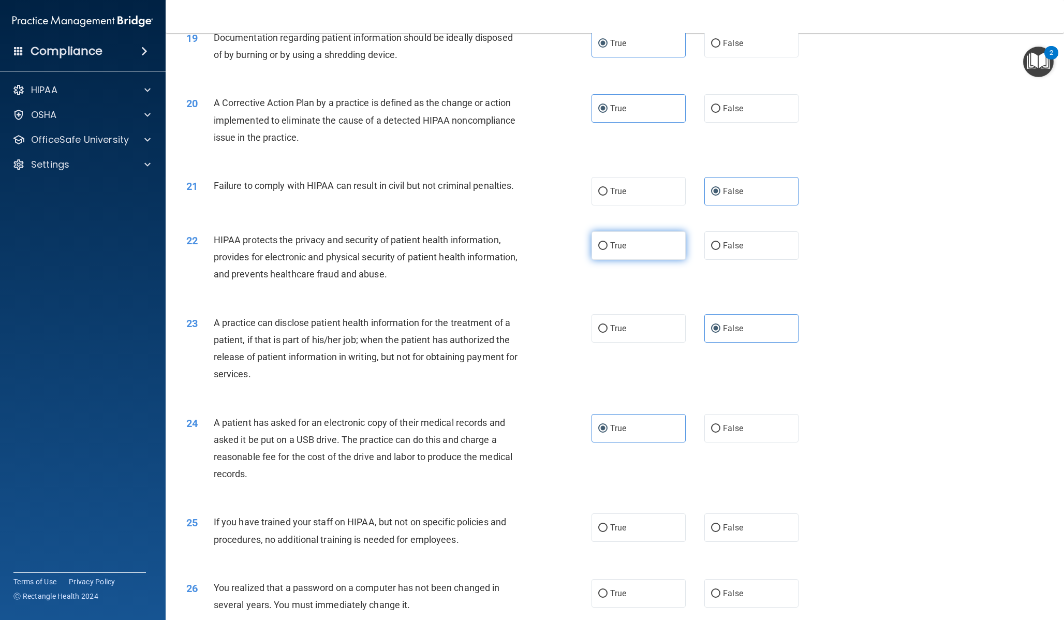
click at [598, 243] on input "True" at bounding box center [602, 246] width 9 height 8
radio input "true"
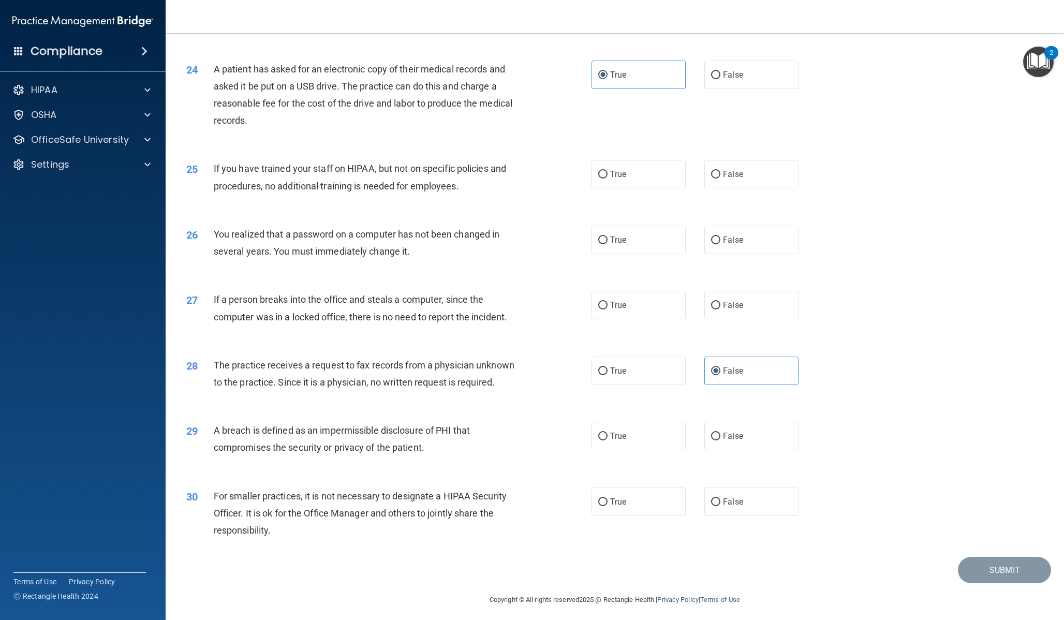
scroll to position [1664, 0]
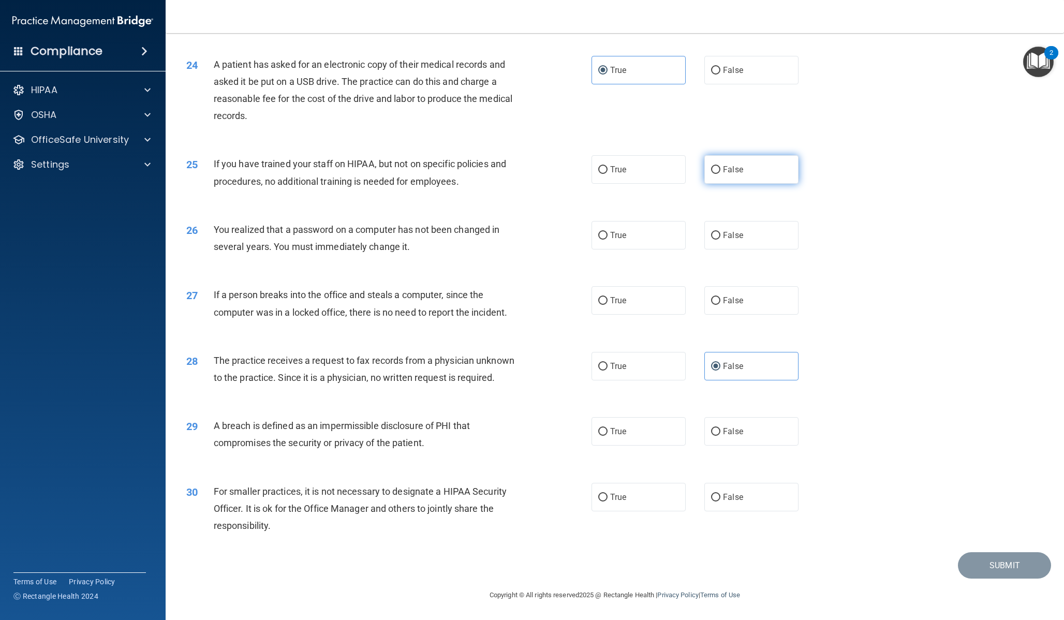
click at [711, 168] on input "False" at bounding box center [715, 170] width 9 height 8
radio input "true"
click at [670, 241] on label "True" at bounding box center [639, 235] width 94 height 28
click at [608, 240] on input "True" at bounding box center [602, 236] width 9 height 8
radio input "true"
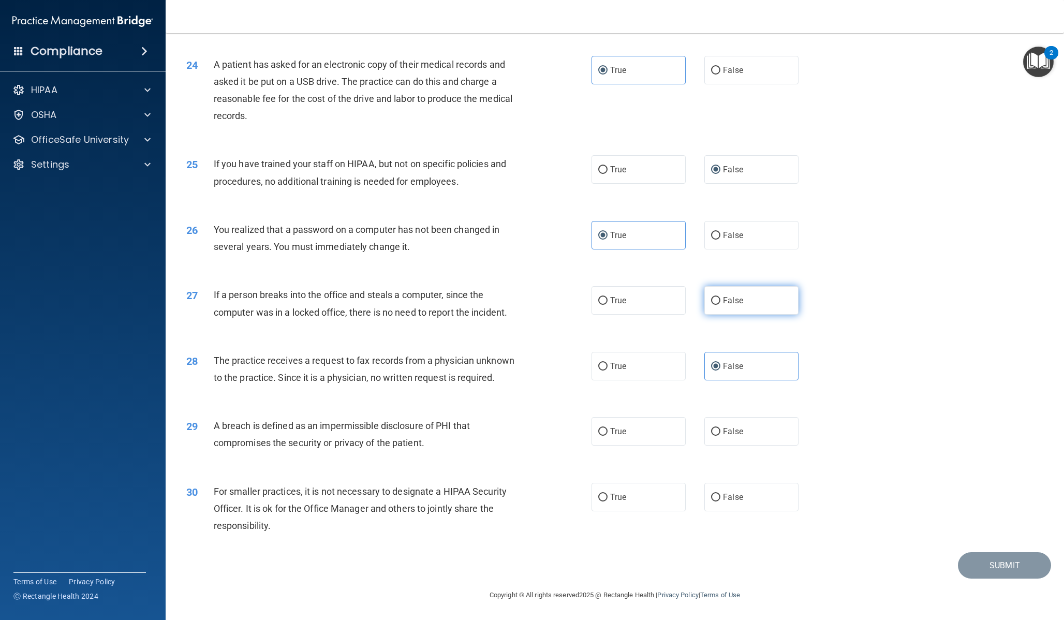
click at [718, 295] on label "False" at bounding box center [751, 300] width 94 height 28
click at [718, 297] on input "False" at bounding box center [715, 301] width 9 height 8
radio input "true"
click at [660, 443] on label "True" at bounding box center [639, 431] width 94 height 28
click at [608, 436] on input "True" at bounding box center [602, 432] width 9 height 8
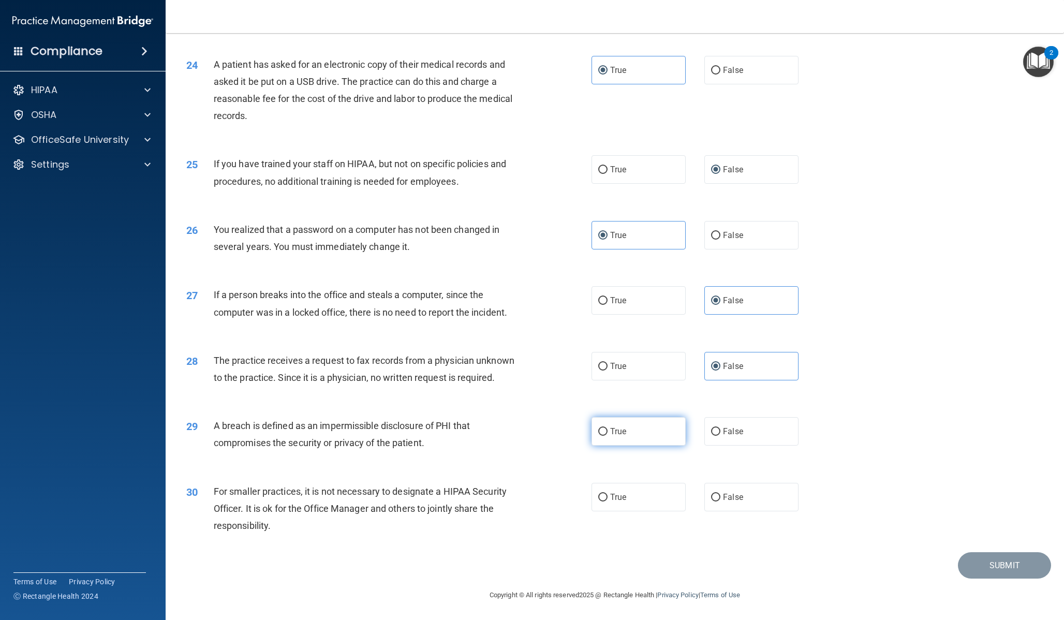
radio input "true"
click at [715, 488] on label "False" at bounding box center [751, 497] width 94 height 28
click at [715, 494] on input "False" at bounding box center [715, 498] width 9 height 8
radio input "true"
click at [967, 566] on button "Submit" at bounding box center [1004, 565] width 93 height 26
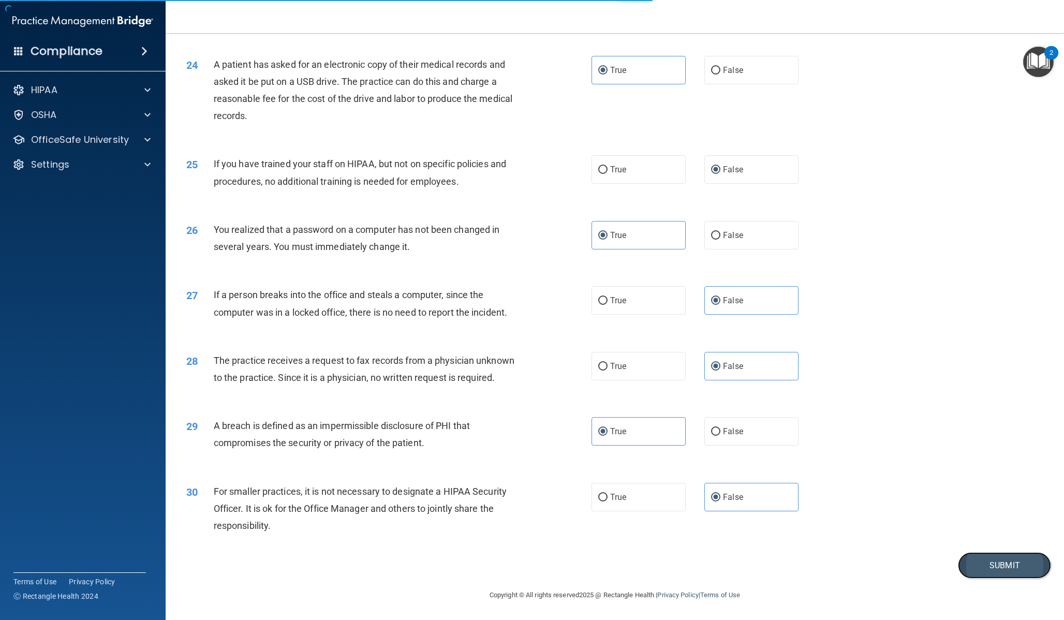
click at [978, 561] on button "Submit" at bounding box center [1004, 565] width 93 height 26
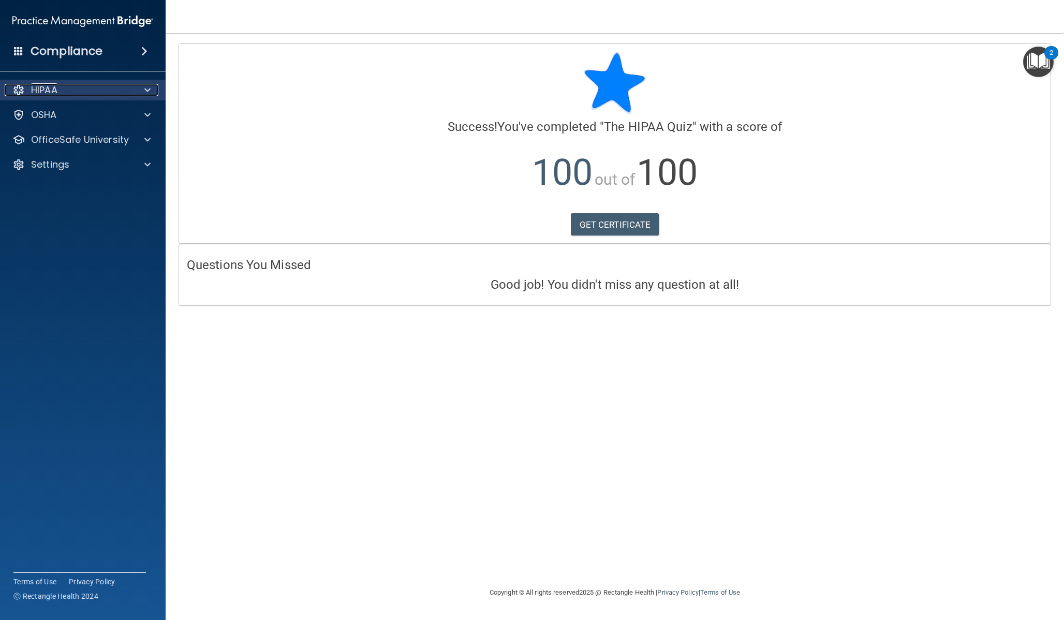
click at [143, 91] on div at bounding box center [146, 90] width 26 height 12
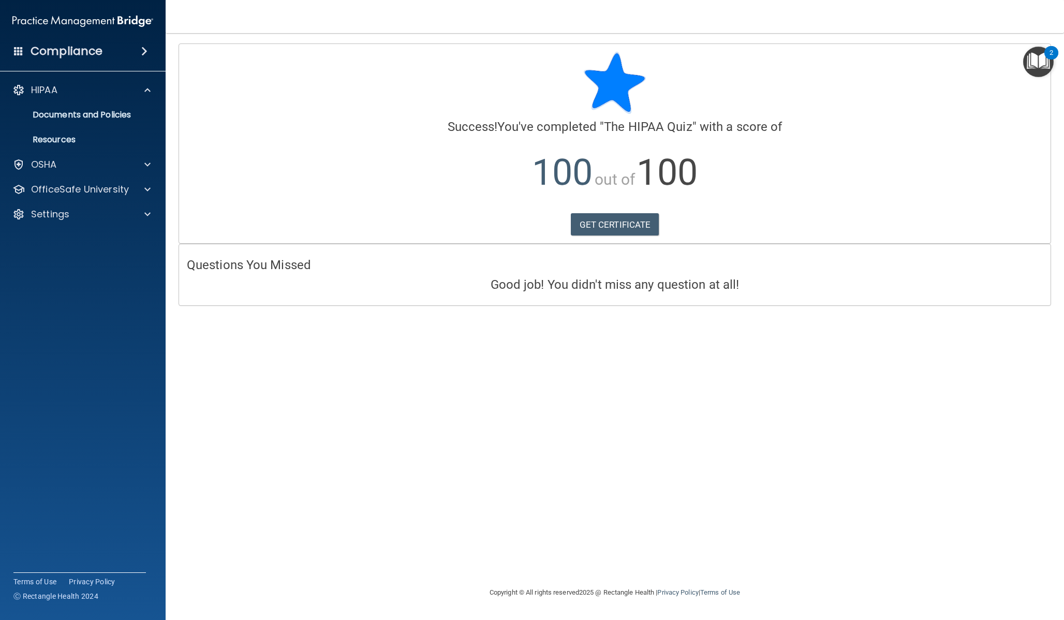
click at [68, 20] on img at bounding box center [82, 21] width 141 height 21
click at [148, 47] on span at bounding box center [144, 51] width 6 height 12
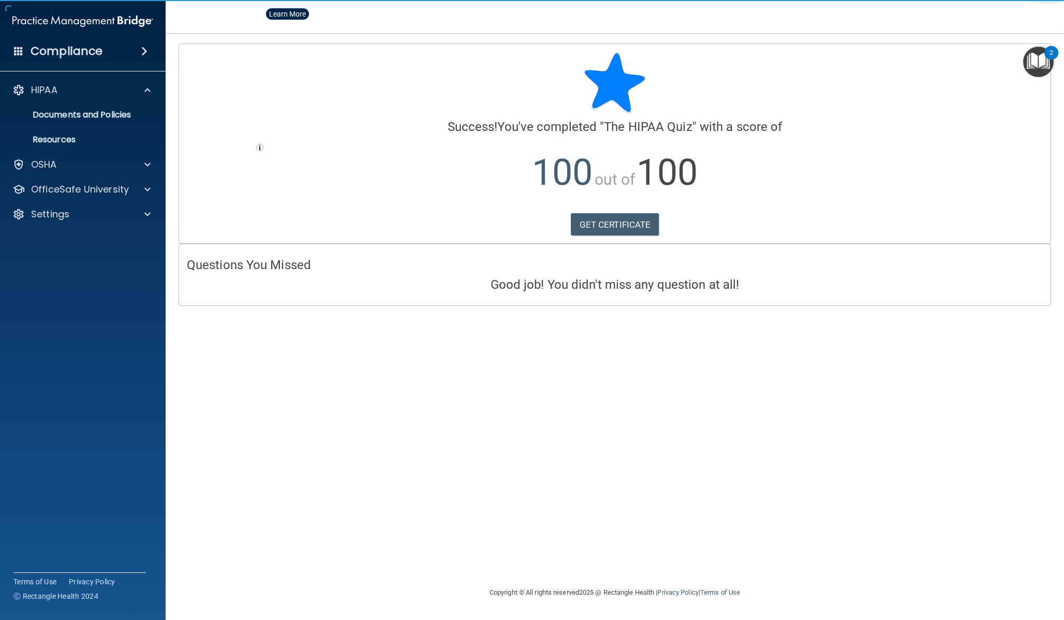
click at [143, 48] on span at bounding box center [144, 51] width 6 height 12
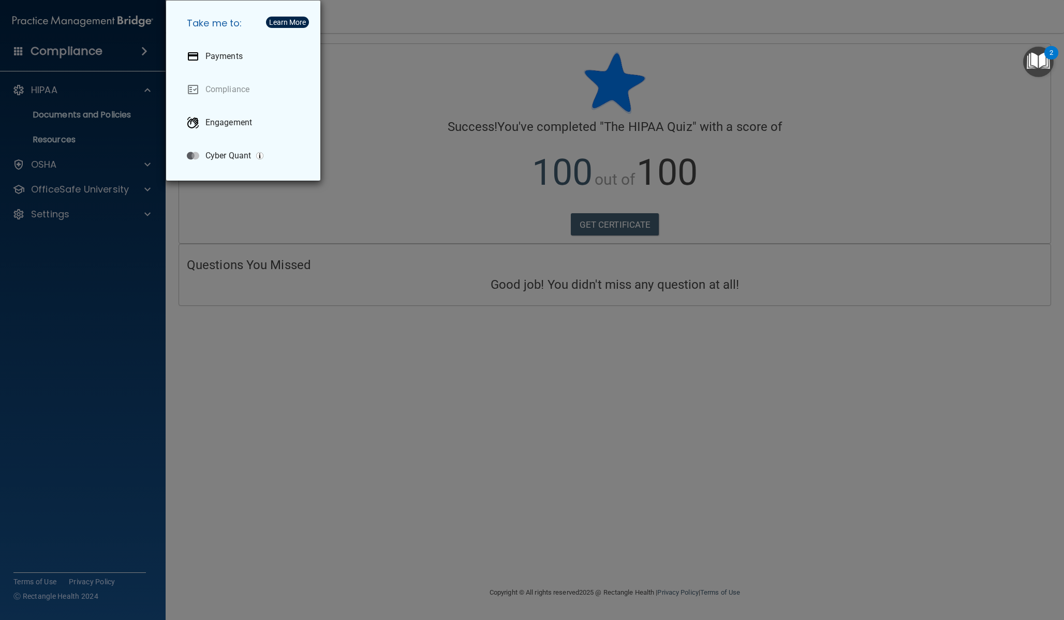
click at [143, 49] on div "Take me to: Payments Compliance Engagement Cyber Quant" at bounding box center [532, 310] width 1064 height 620
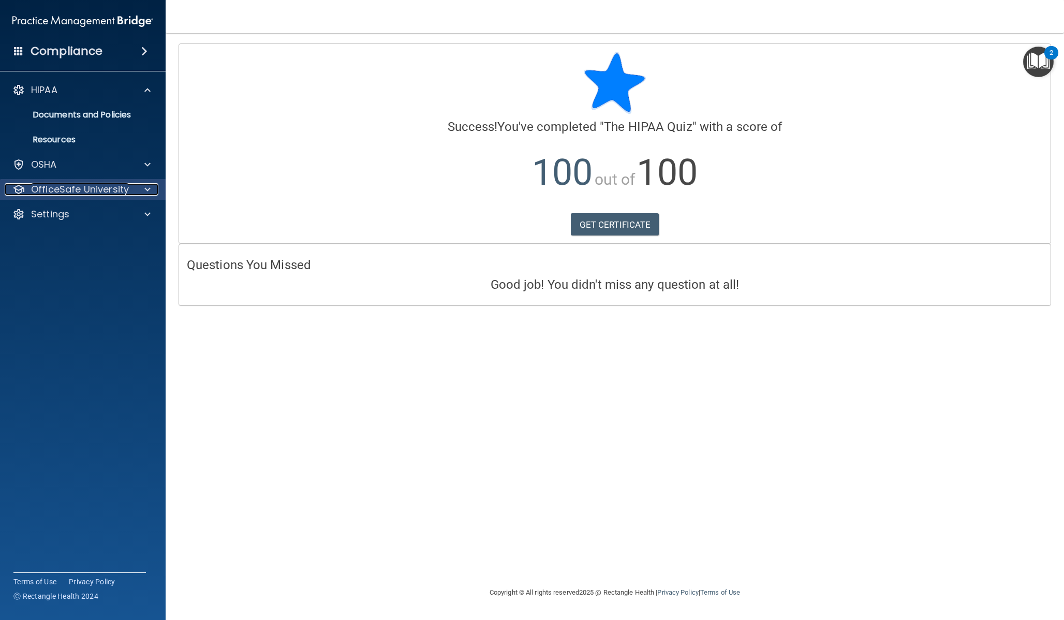
click at [101, 186] on p "OfficeSafe University" at bounding box center [80, 189] width 98 height 12
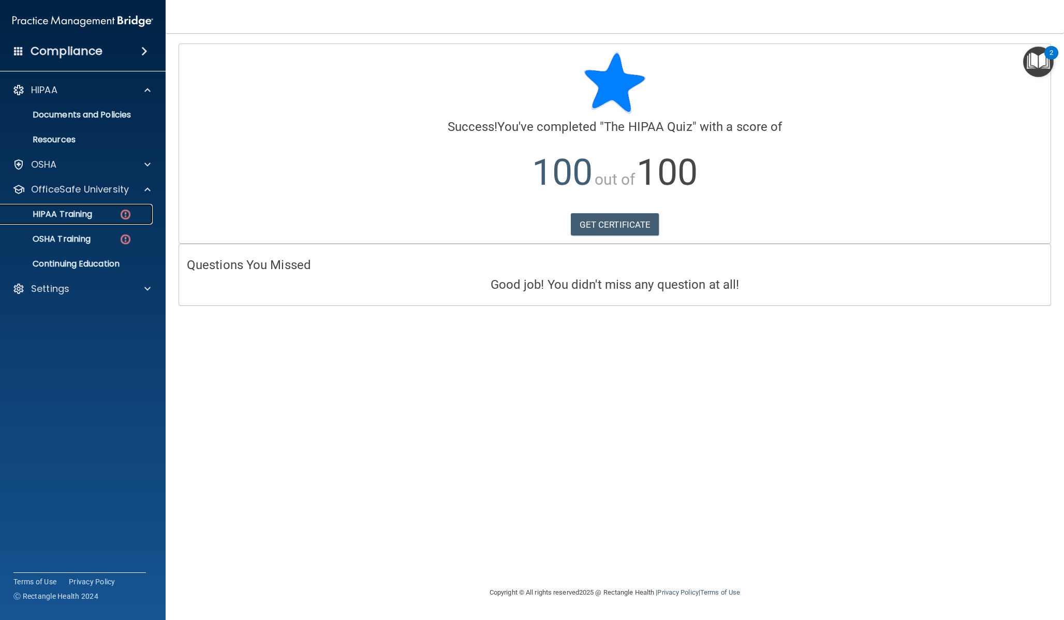
click at [98, 211] on div "HIPAA Training" at bounding box center [77, 214] width 141 height 10
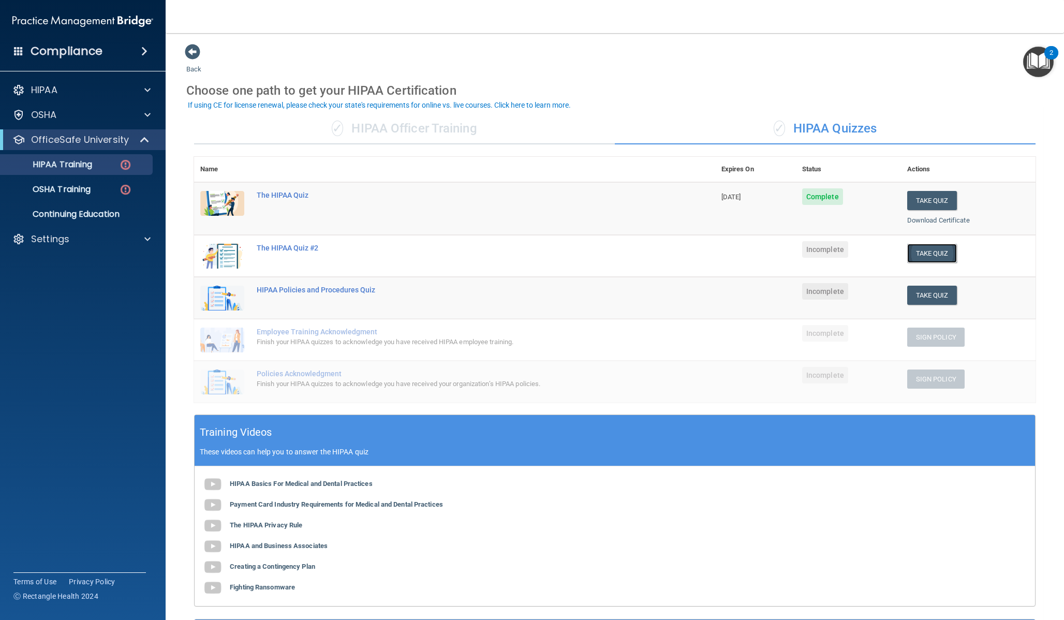
click at [934, 257] on button "Take Quiz" at bounding box center [932, 253] width 50 height 19
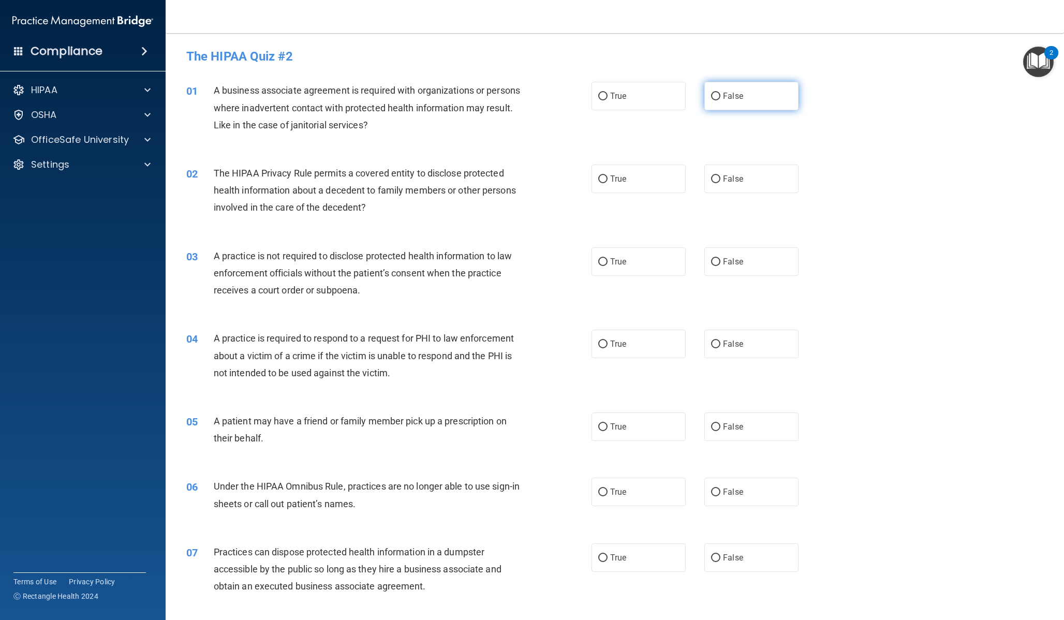
click at [754, 96] on label "False" at bounding box center [751, 96] width 94 height 28
click at [721, 96] on input "False" at bounding box center [715, 97] width 9 height 8
radio input "true"
click at [626, 171] on label "True" at bounding box center [639, 179] width 94 height 28
click at [608, 175] on input "True" at bounding box center [602, 179] width 9 height 8
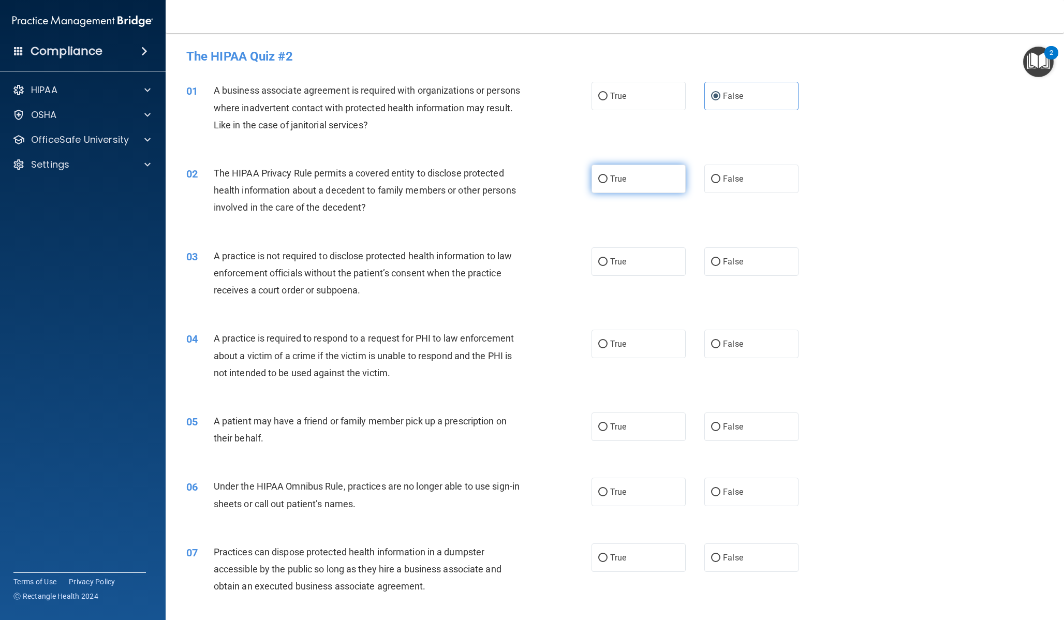
radio input "true"
click at [604, 347] on input "True" at bounding box center [602, 345] width 9 height 8
radio input "true"
click at [804, 340] on div "True False" at bounding box center [705, 344] width 226 height 28
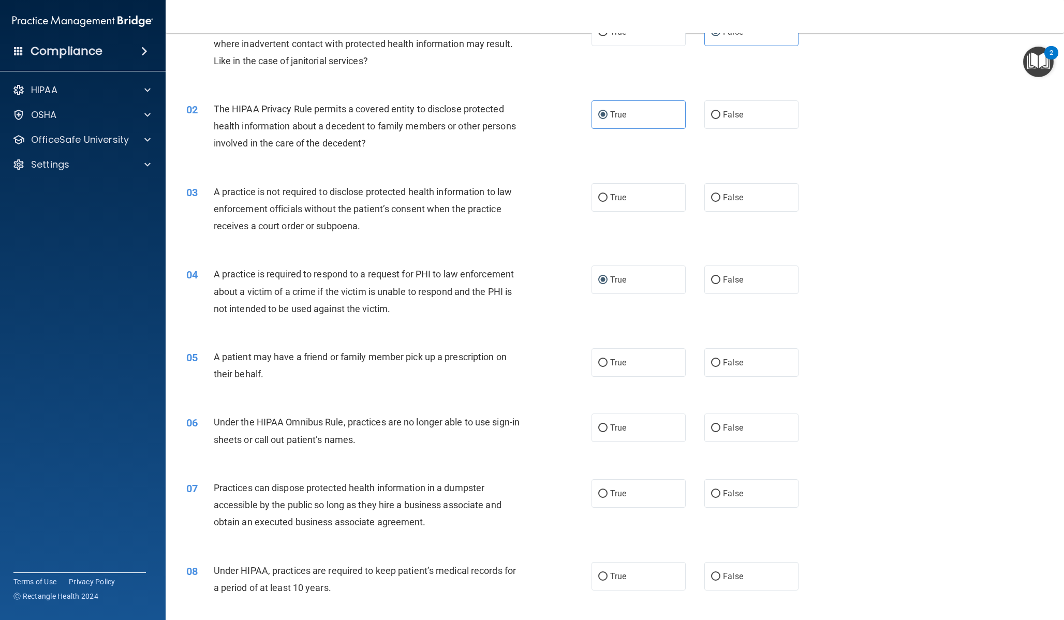
scroll to position [65, 0]
click at [756, 431] on label "False" at bounding box center [751, 427] width 94 height 28
click at [721, 431] on input "False" at bounding box center [715, 427] width 9 height 8
radio input "true"
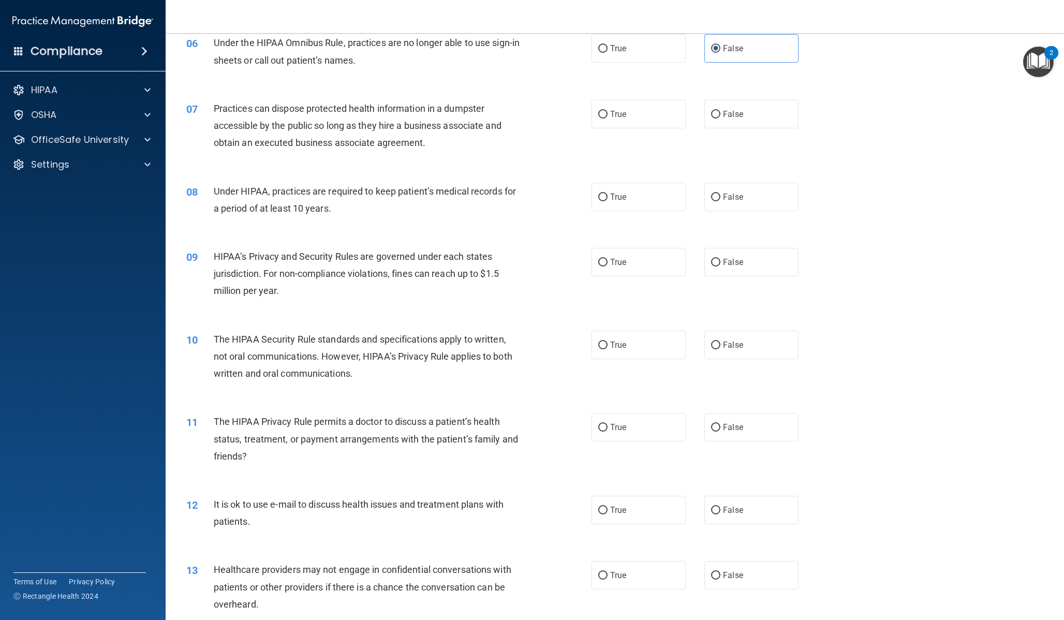
scroll to position [443, 0]
click at [770, 199] on label "False" at bounding box center [751, 198] width 94 height 28
click at [721, 199] on input "False" at bounding box center [715, 199] width 9 height 8
radio input "true"
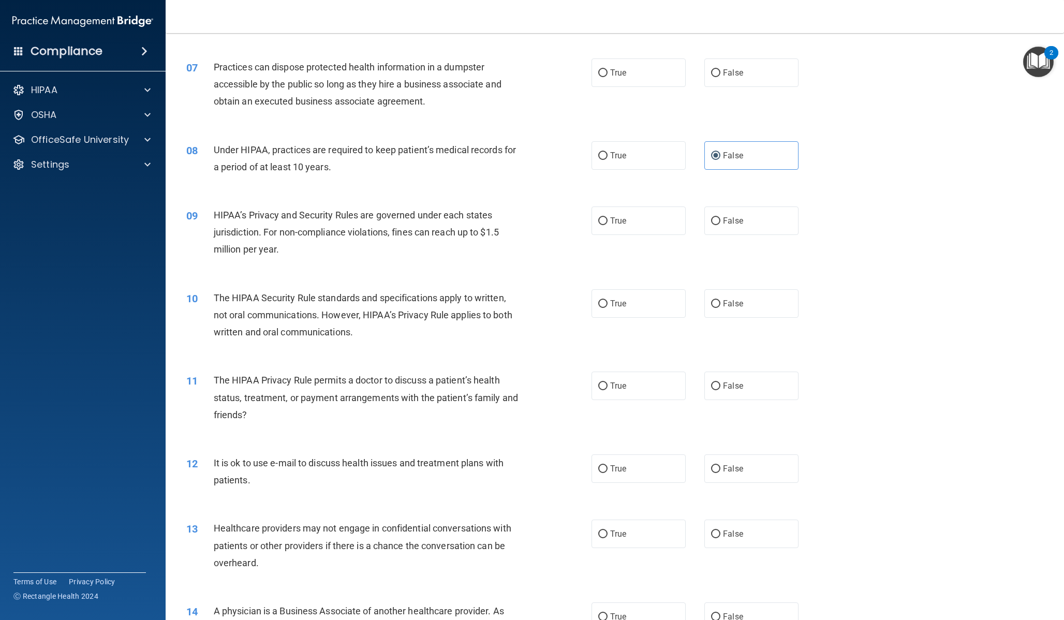
scroll to position [509, 0]
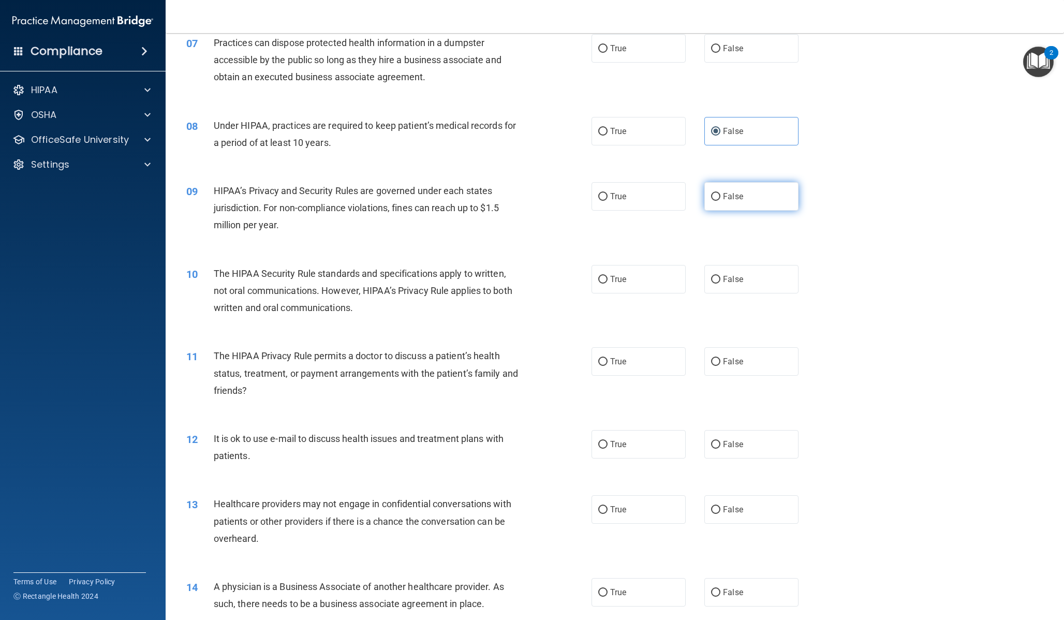
click at [728, 206] on label "False" at bounding box center [751, 196] width 94 height 28
click at [721, 201] on input "False" at bounding box center [715, 197] width 9 height 8
radio input "true"
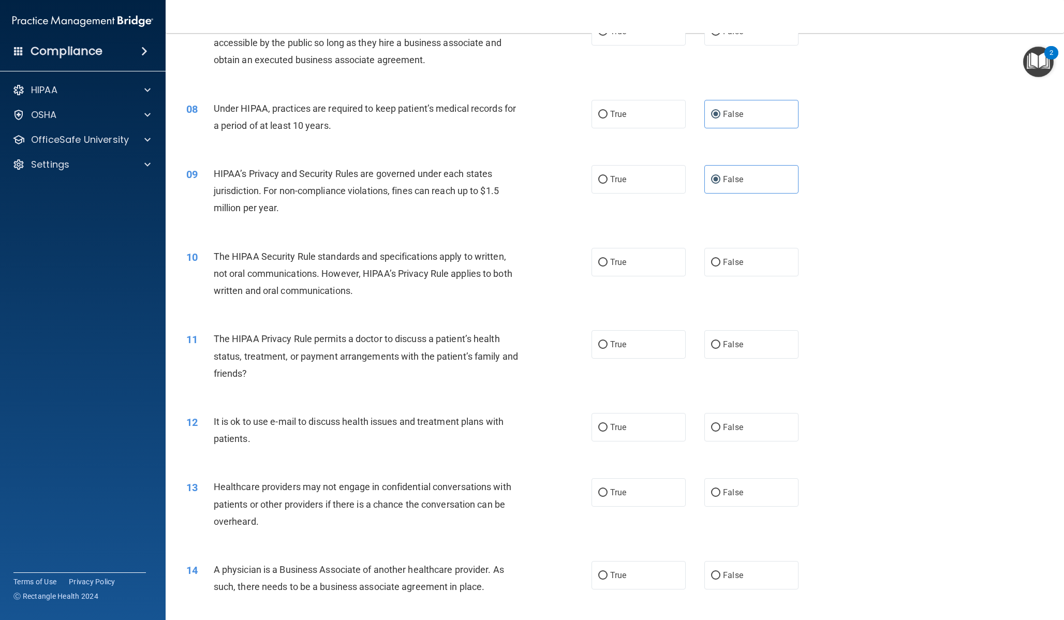
scroll to position [528, 0]
click at [651, 271] on label "True" at bounding box center [639, 260] width 94 height 28
click at [608, 265] on input "True" at bounding box center [602, 261] width 9 height 8
radio input "true"
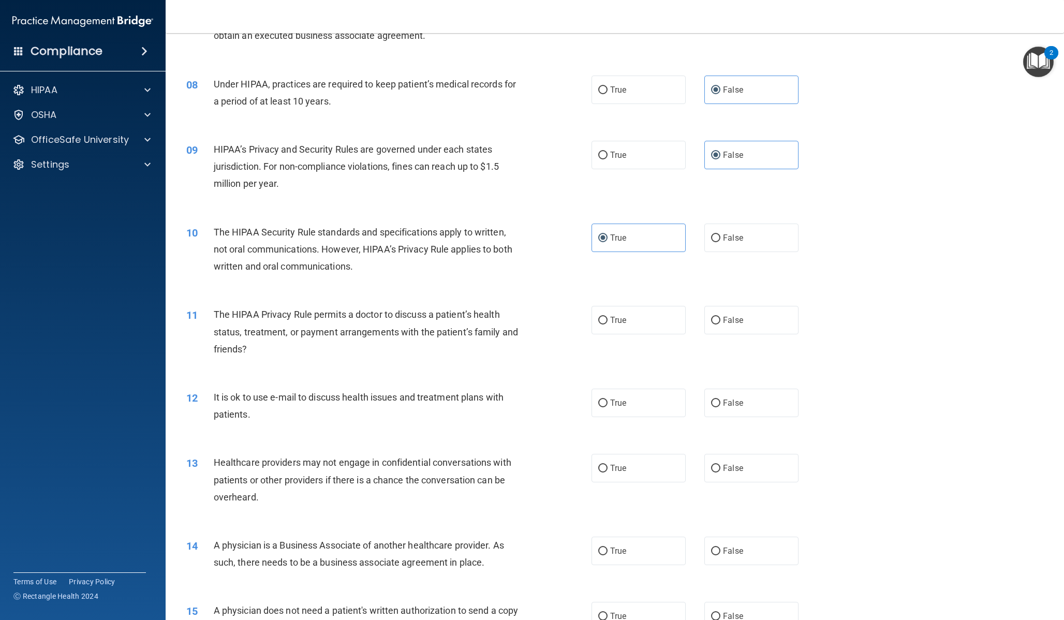
scroll to position [554, 0]
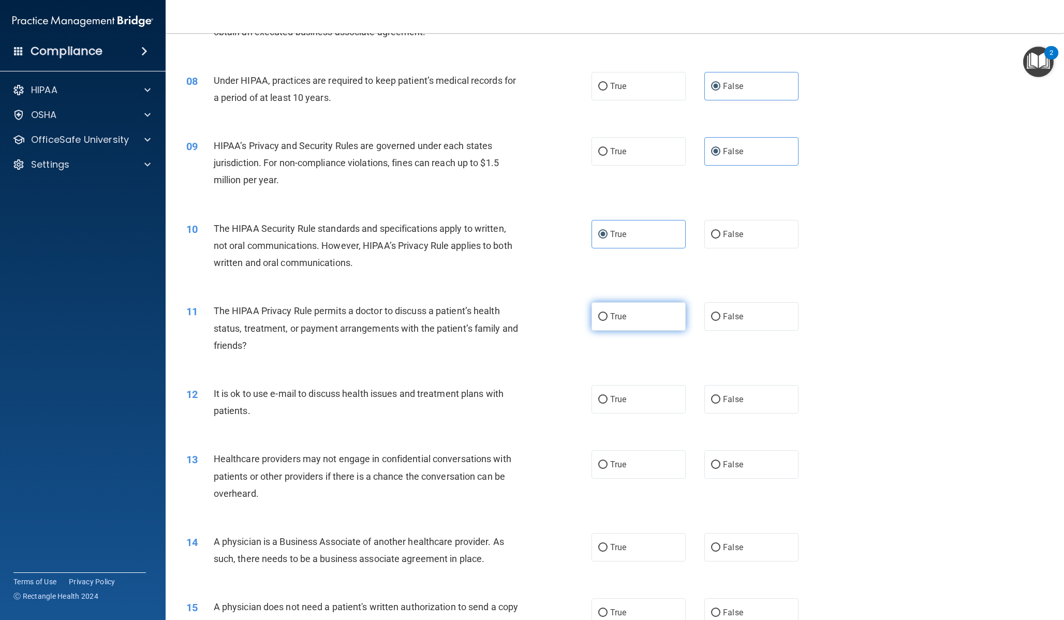
click at [616, 316] on span "True" at bounding box center [618, 317] width 16 height 10
click at [608, 316] on input "True" at bounding box center [602, 317] width 9 height 8
radio input "true"
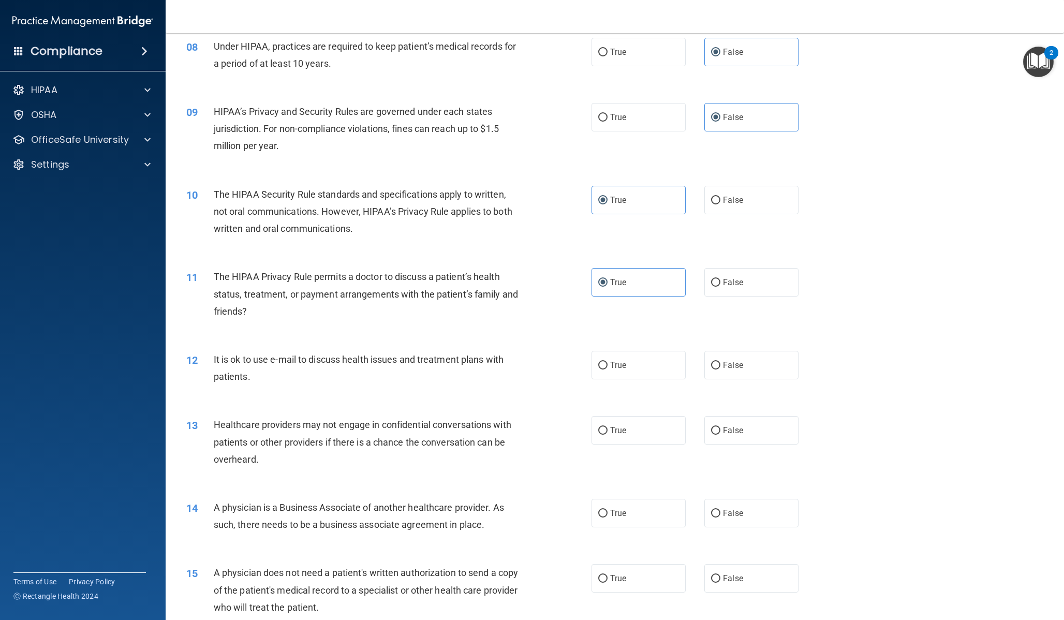
scroll to position [590, 0]
click at [605, 362] on label "True" at bounding box center [639, 364] width 94 height 28
click at [605, 362] on input "True" at bounding box center [602, 365] width 9 height 8
radio input "true"
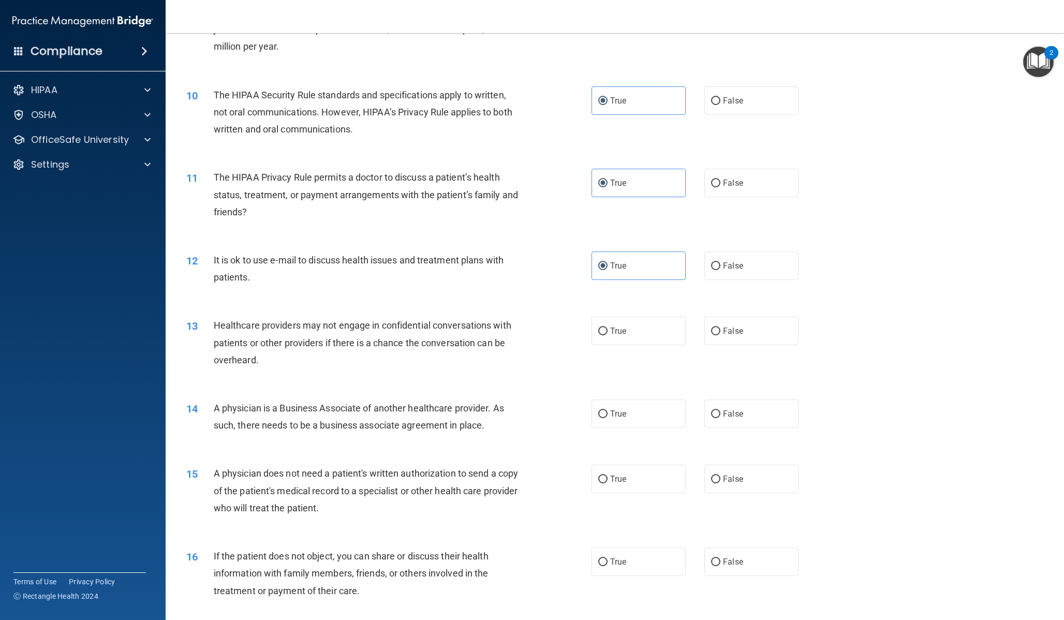
scroll to position [691, 0]
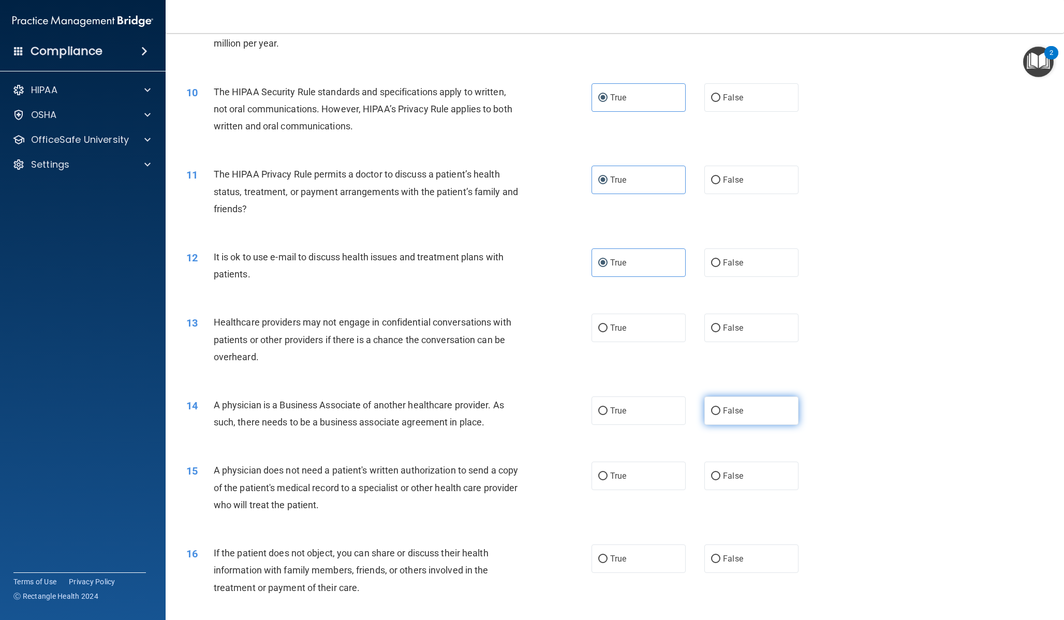
click at [713, 410] on input "False" at bounding box center [715, 411] width 9 height 8
radio input "true"
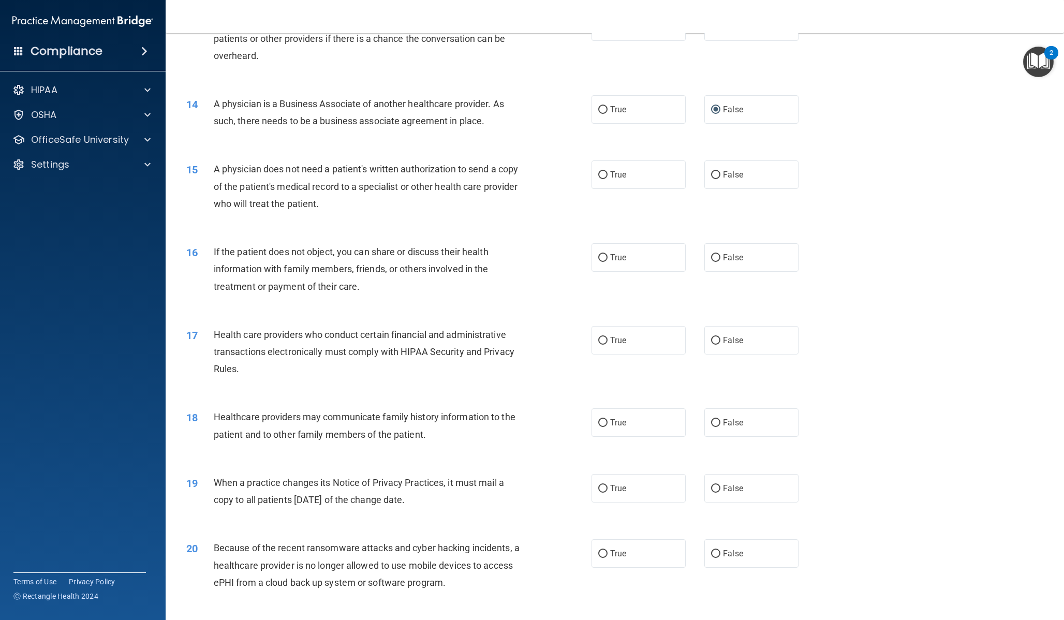
scroll to position [996, 0]
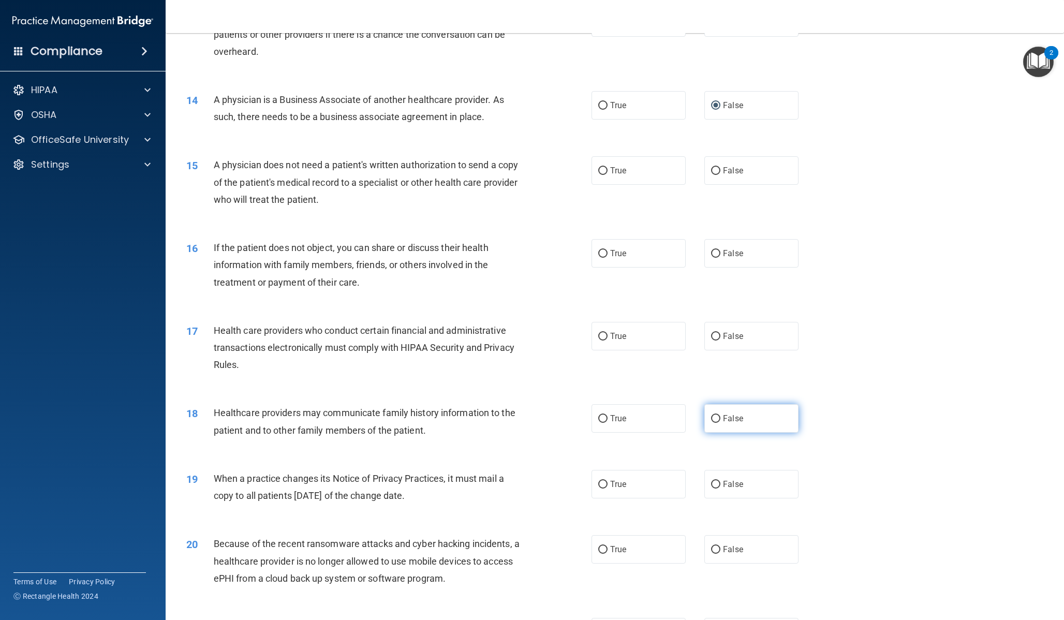
click at [727, 412] on label "False" at bounding box center [751, 418] width 94 height 28
click at [721, 415] on input "False" at bounding box center [715, 419] width 9 height 8
radio input "true"
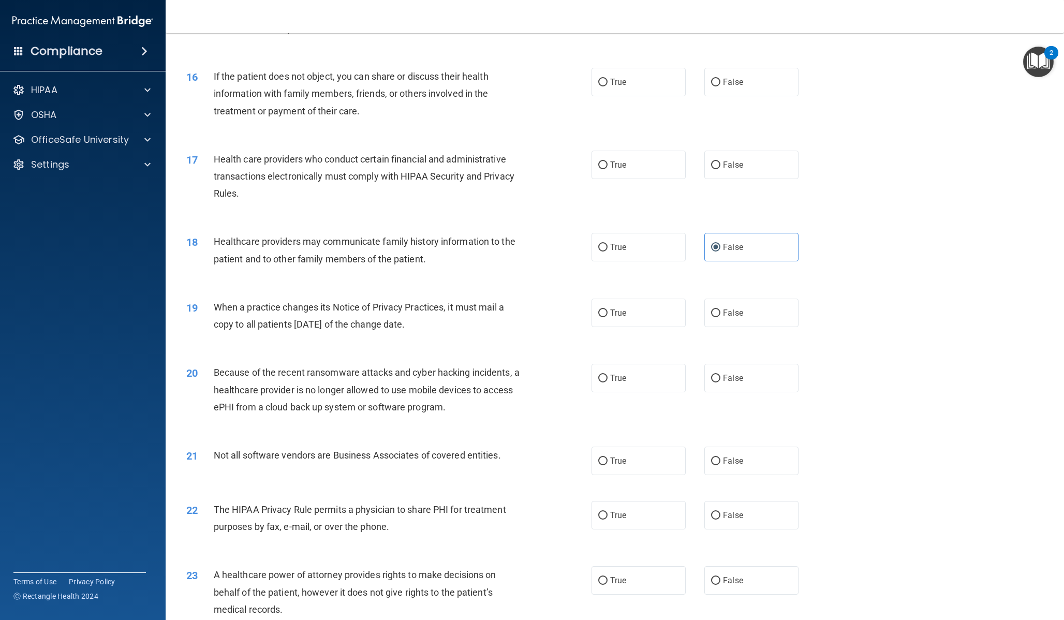
scroll to position [1180, 0]
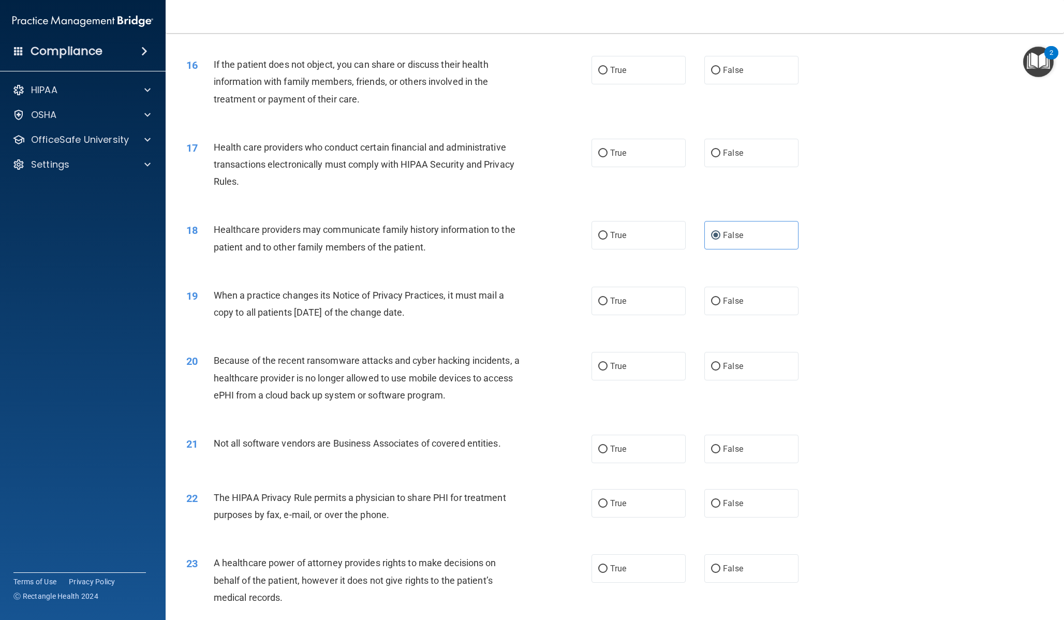
click at [798, 295] on div "True False" at bounding box center [705, 301] width 226 height 28
click at [781, 296] on label "False" at bounding box center [751, 301] width 94 height 28
click at [721, 298] on input "False" at bounding box center [715, 302] width 9 height 8
radio input "true"
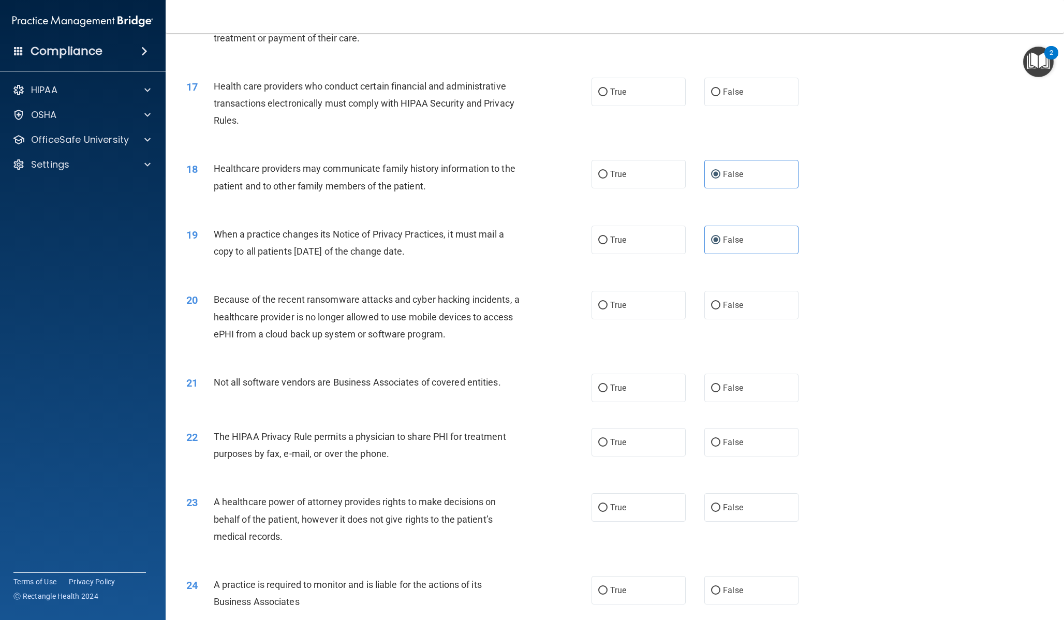
scroll to position [1261, 0]
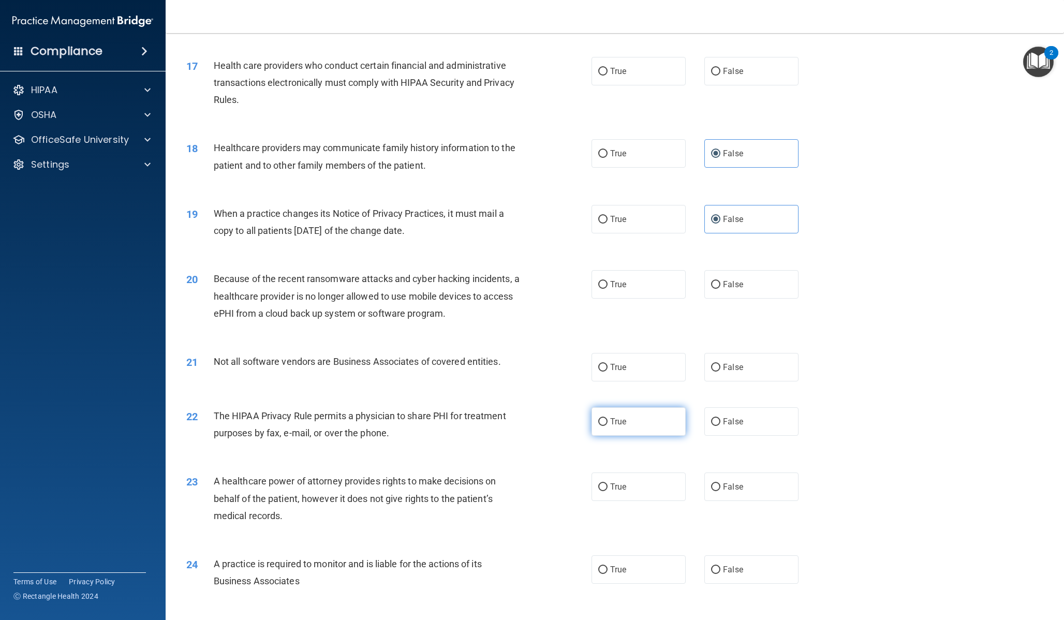
click at [648, 433] on label "True" at bounding box center [639, 421] width 94 height 28
click at [608, 426] on input "True" at bounding box center [602, 422] width 9 height 8
radio input "true"
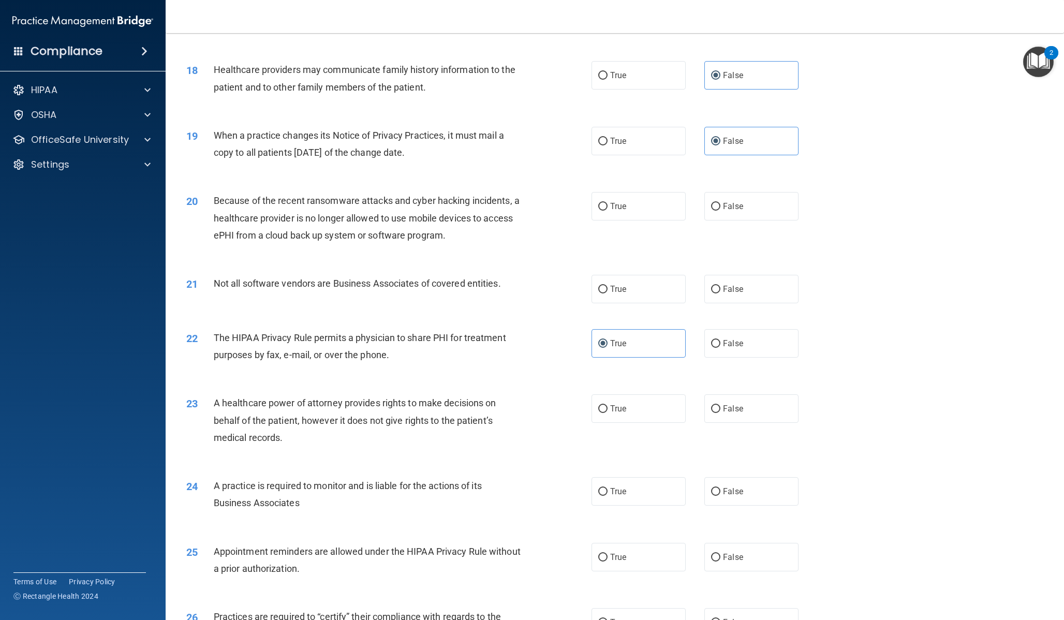
scroll to position [1429, 0]
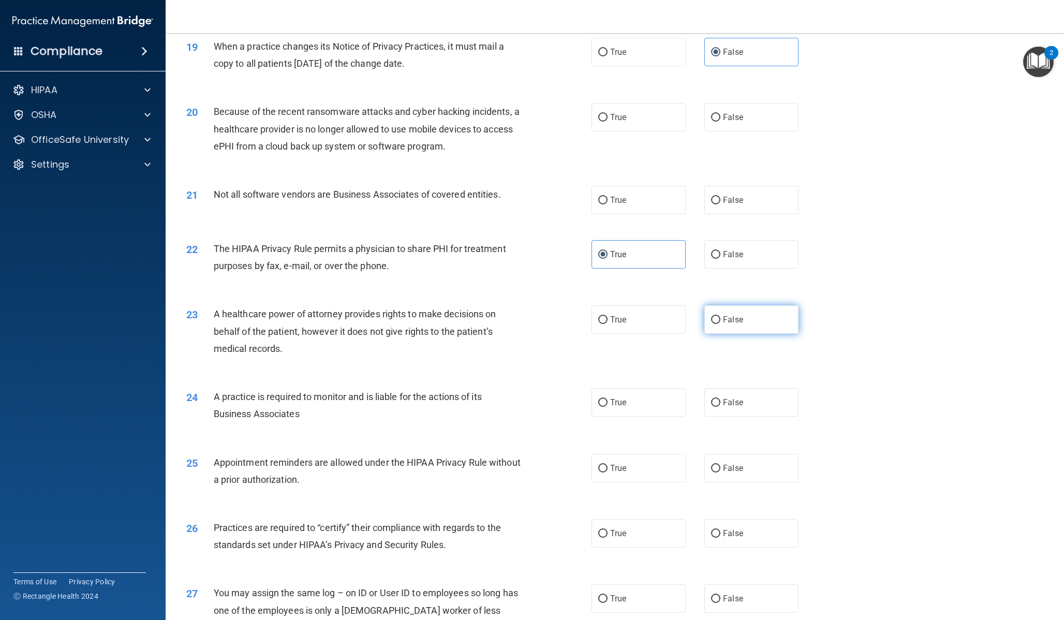
click at [728, 316] on span "False" at bounding box center [733, 320] width 20 height 10
click at [721, 316] on input "False" at bounding box center [715, 320] width 9 height 8
radio input "true"
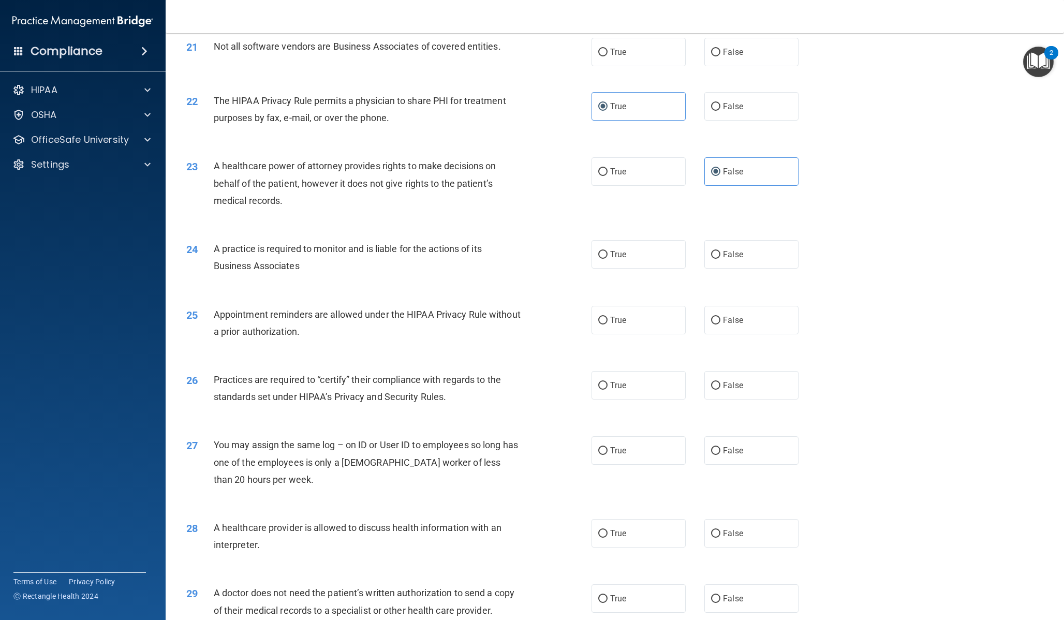
scroll to position [1584, 0]
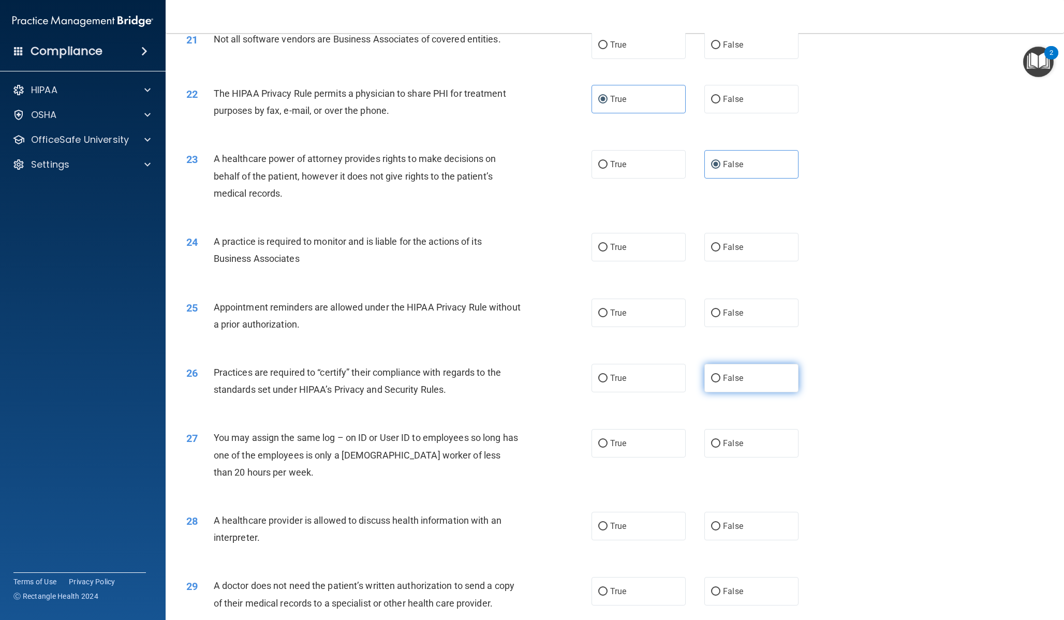
click at [748, 379] on label "False" at bounding box center [751, 378] width 94 height 28
click at [721, 379] on input "False" at bounding box center [715, 379] width 9 height 8
radio input "true"
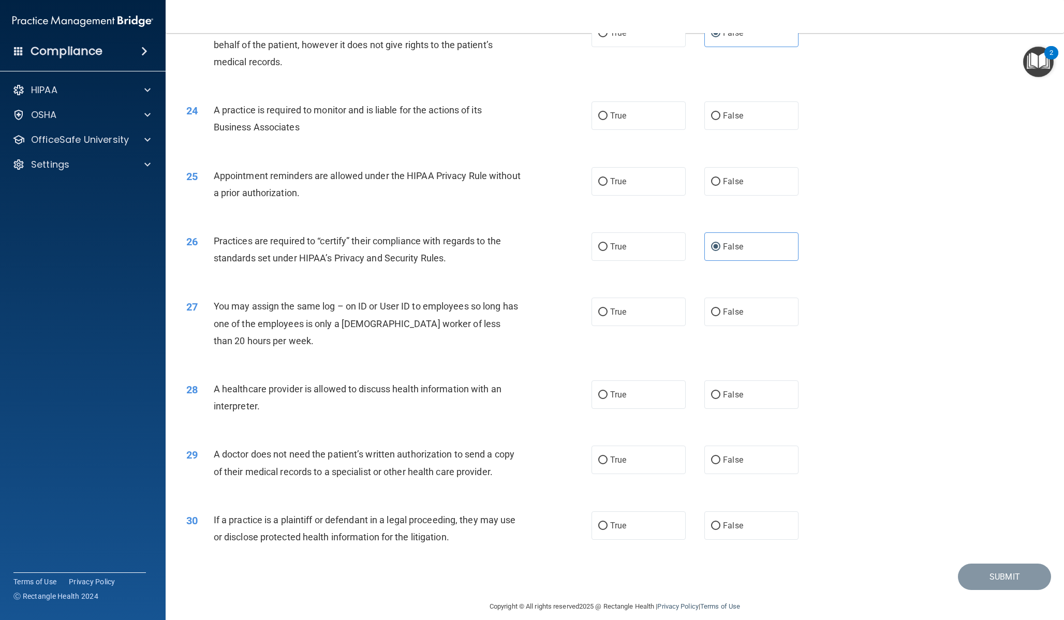
scroll to position [1727, 0]
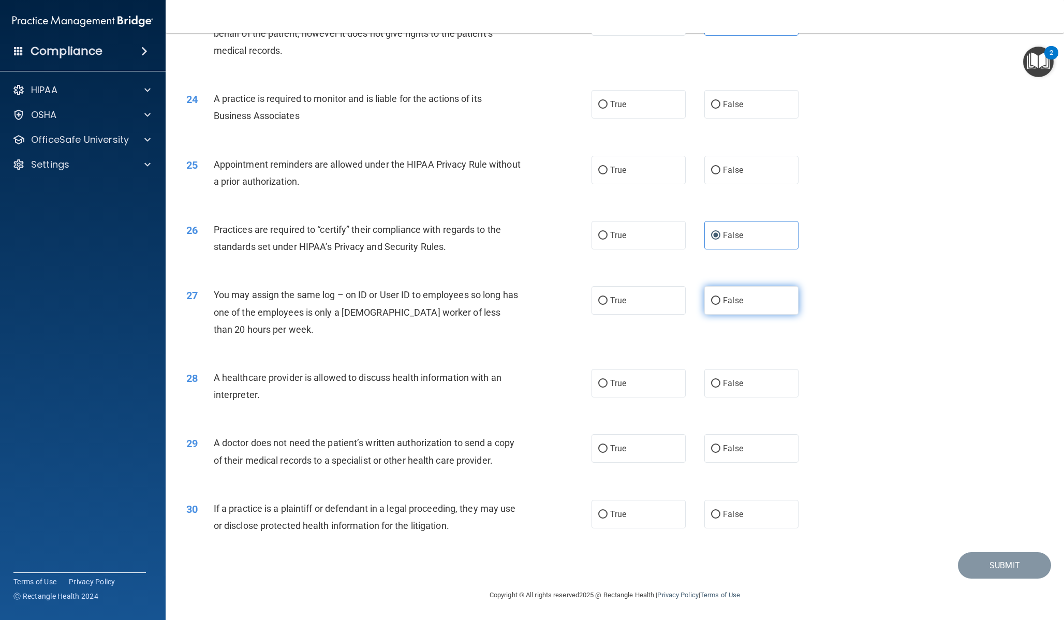
click at [731, 310] on label "False" at bounding box center [751, 300] width 94 height 28
click at [721, 305] on input "False" at bounding box center [715, 301] width 9 height 8
radio input "true"
click at [668, 377] on label "True" at bounding box center [639, 383] width 94 height 28
click at [608, 380] on input "True" at bounding box center [602, 384] width 9 height 8
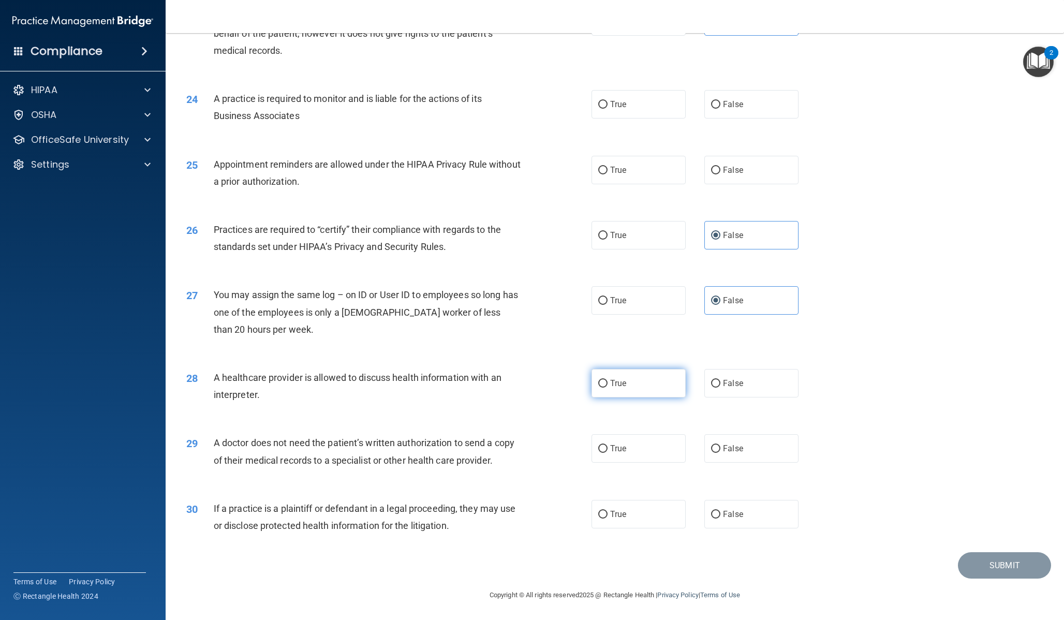
radio input "true"
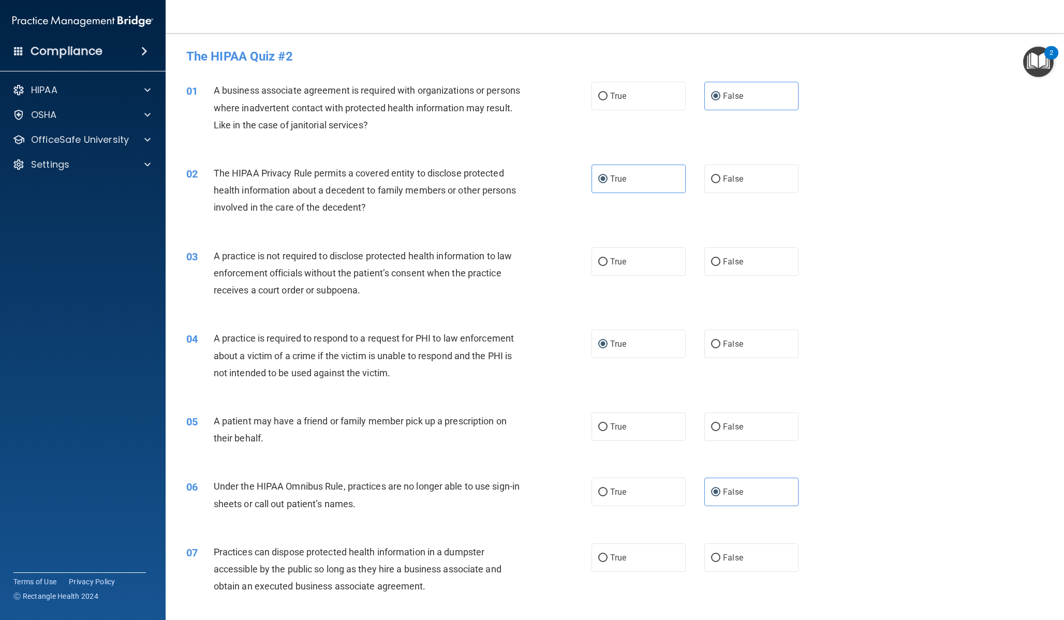
scroll to position [0, 0]
click at [707, 270] on label "False" at bounding box center [751, 261] width 94 height 28
click at [711, 266] on input "False" at bounding box center [715, 262] width 9 height 8
radio input "true"
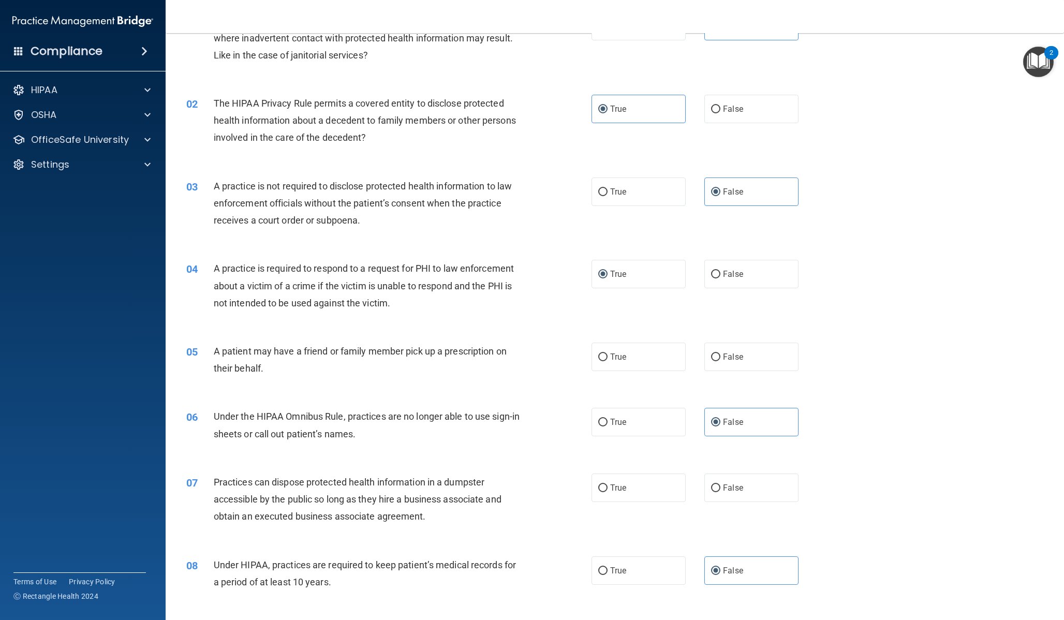
scroll to position [72, 0]
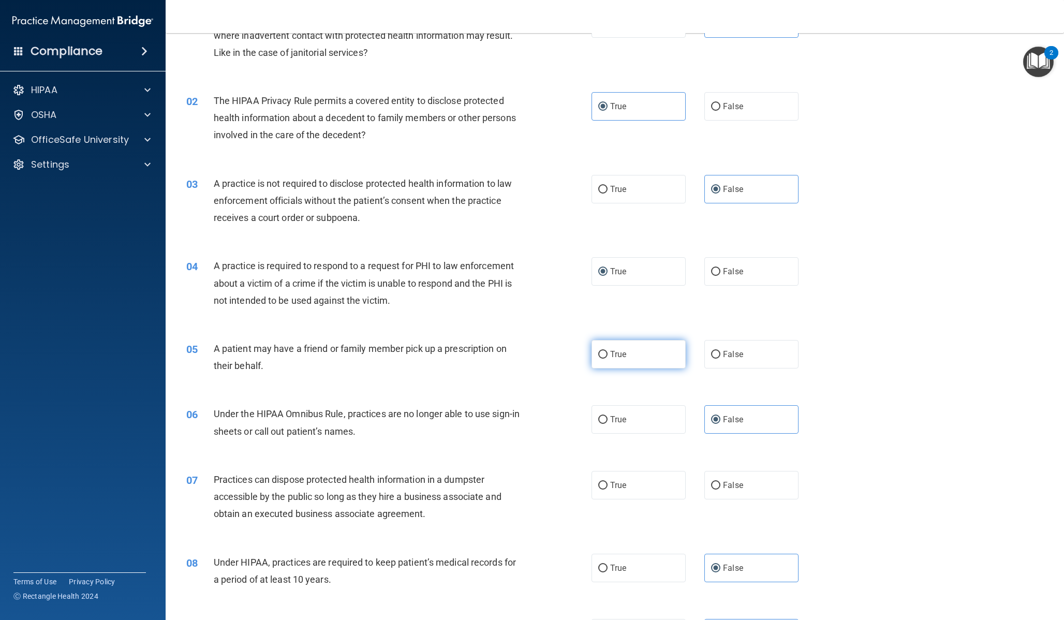
click at [601, 361] on label "True" at bounding box center [639, 354] width 94 height 28
click at [601, 359] on input "True" at bounding box center [602, 355] width 9 height 8
radio input "true"
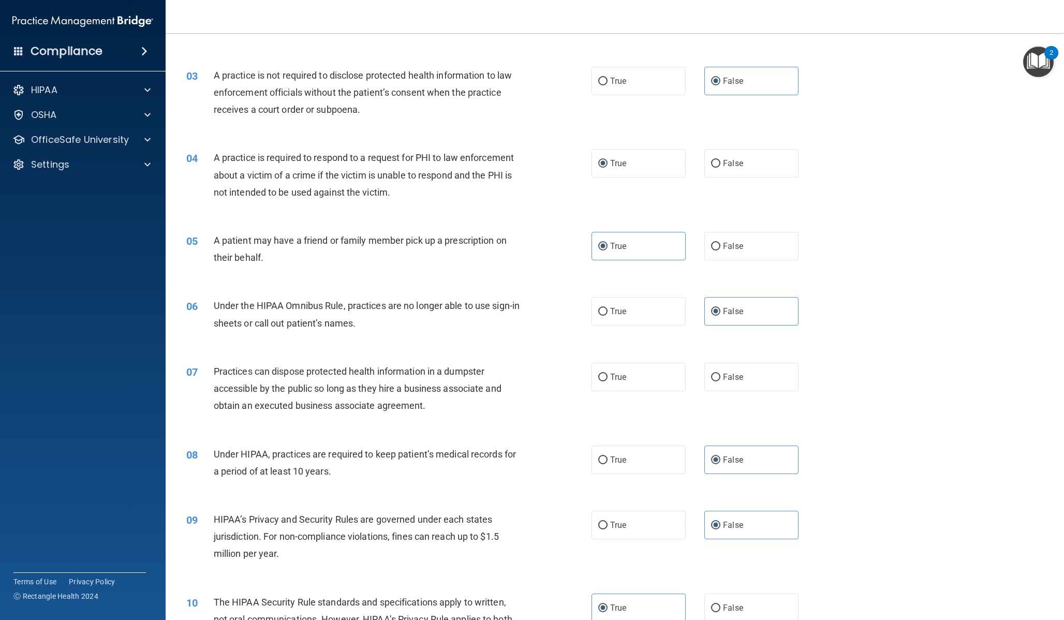
scroll to position [207, 0]
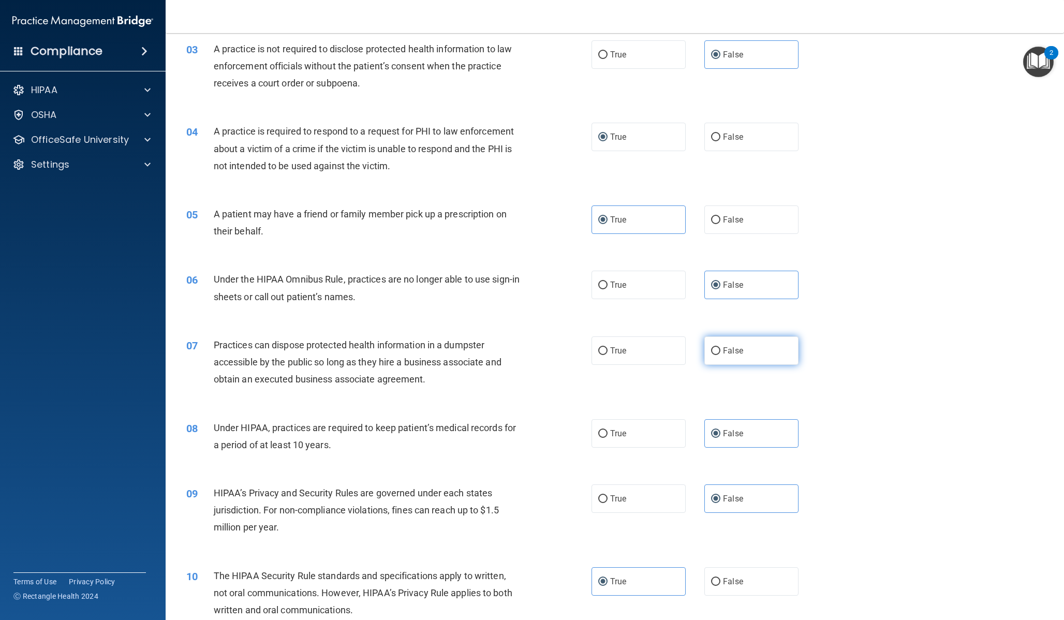
click at [723, 347] on span "False" at bounding box center [733, 351] width 20 height 10
click at [721, 347] on input "False" at bounding box center [715, 351] width 9 height 8
radio input "true"
click at [842, 354] on div "07 Practices can dispose protected health information in a dumpster accessible …" at bounding box center [615, 365] width 873 height 83
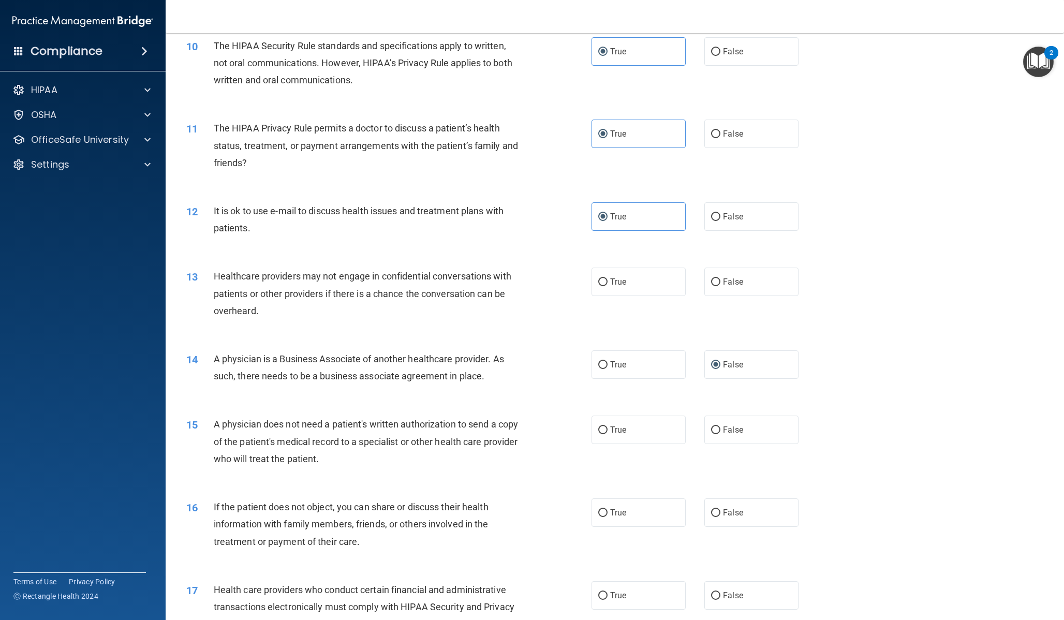
scroll to position [737, 0]
click at [665, 283] on label "True" at bounding box center [639, 282] width 94 height 28
click at [608, 283] on input "True" at bounding box center [602, 283] width 9 height 8
radio input "true"
click at [877, 394] on div "14 A physician is a Business Associate of another healthcare provider. As such,…" at bounding box center [615, 370] width 873 height 65
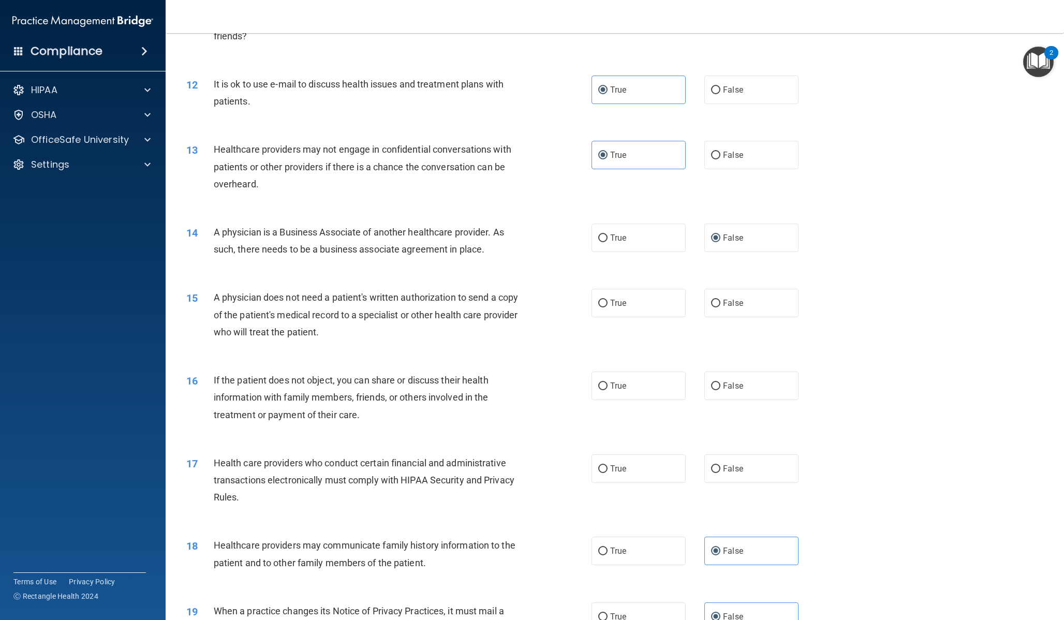
scroll to position [865, 0]
click at [721, 296] on label "False" at bounding box center [751, 301] width 94 height 28
click at [766, 315] on label "False" at bounding box center [751, 301] width 94 height 28
click at [721, 306] on input "False" at bounding box center [715, 302] width 9 height 8
radio input "true"
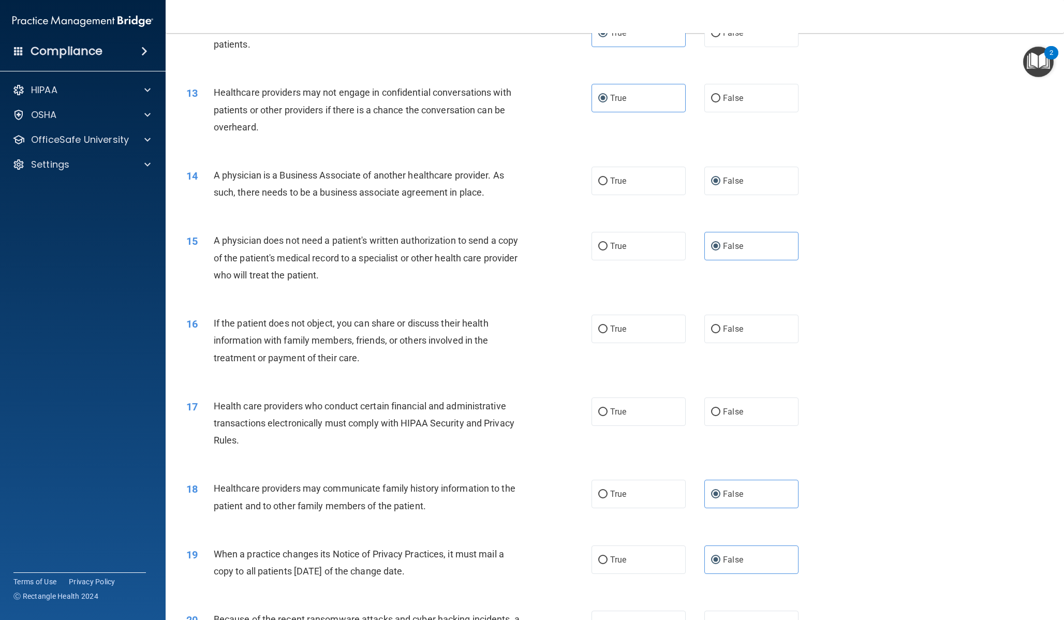
scroll to position [922, 0]
click at [598, 325] on input "True" at bounding box center [602, 329] width 9 height 8
radio input "true"
click at [815, 332] on div "16 If the patient does not object, you can share or discuss their health inform…" at bounding box center [615, 342] width 873 height 83
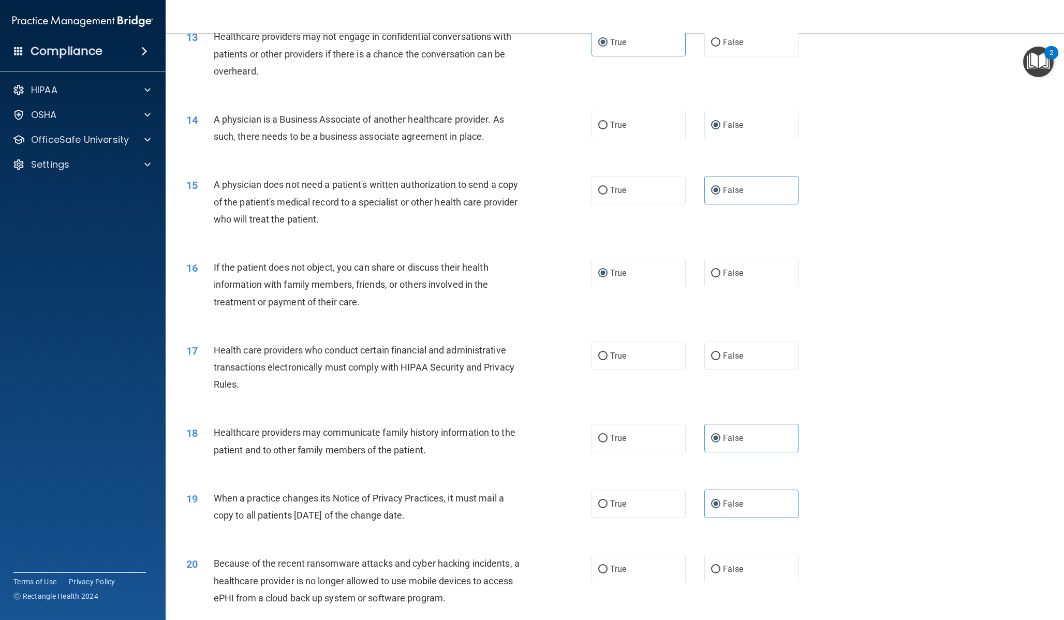
scroll to position [981, 0]
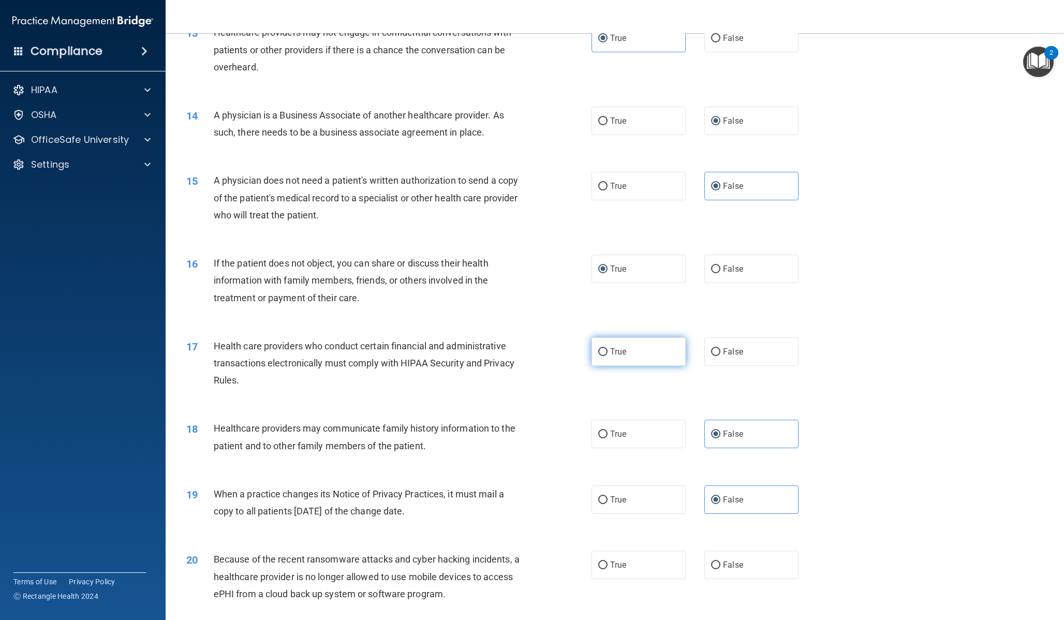
click at [637, 350] on label "True" at bounding box center [639, 351] width 94 height 28
click at [608, 350] on input "True" at bounding box center [602, 352] width 9 height 8
radio input "true"
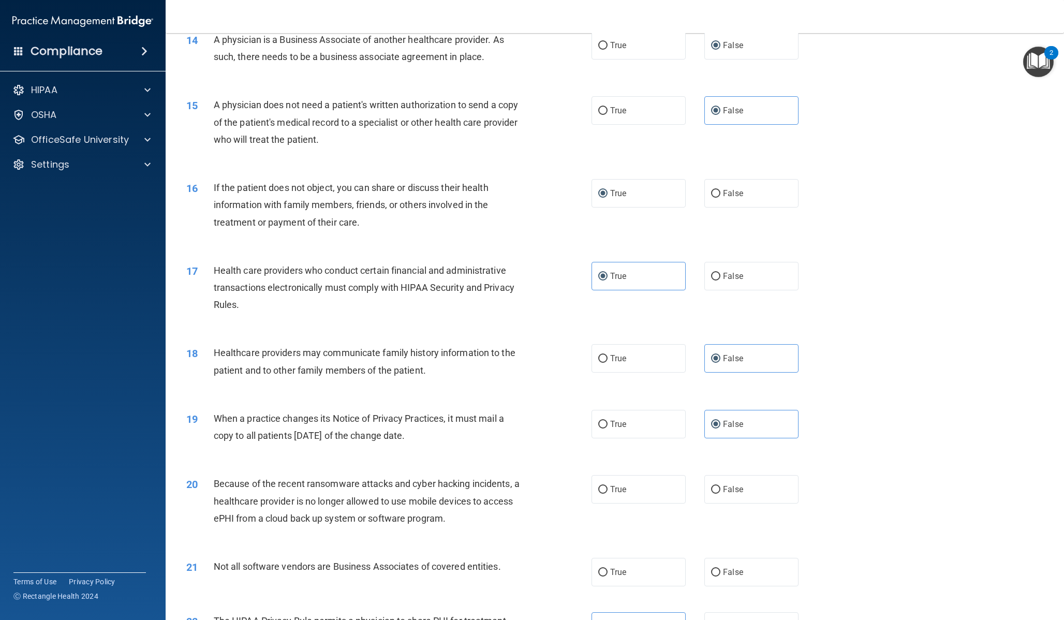
scroll to position [1132, 0]
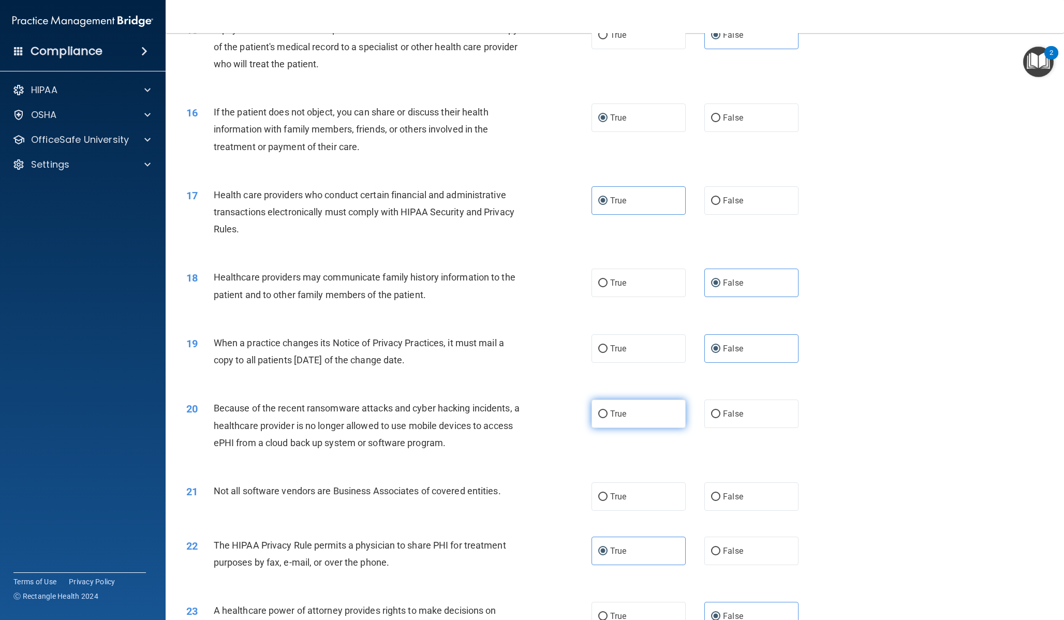
click at [612, 414] on span "True" at bounding box center [618, 414] width 16 height 10
click at [608, 414] on input "True" at bounding box center [602, 414] width 9 height 8
radio input "true"
click at [616, 499] on span "True" at bounding box center [618, 497] width 16 height 10
click at [608, 499] on input "True" at bounding box center [602, 497] width 9 height 8
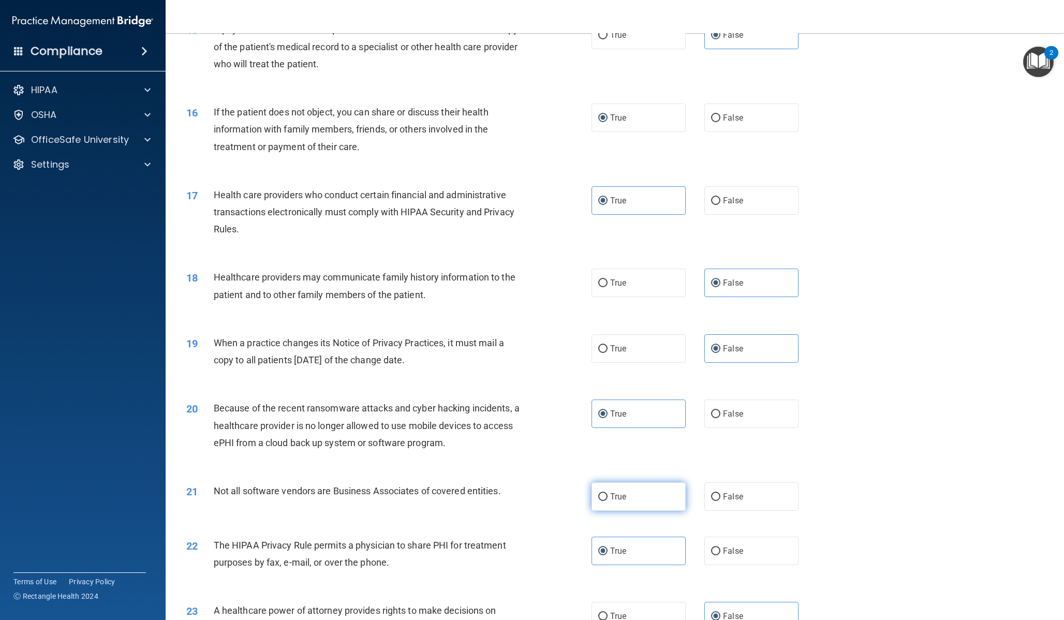
radio input "true"
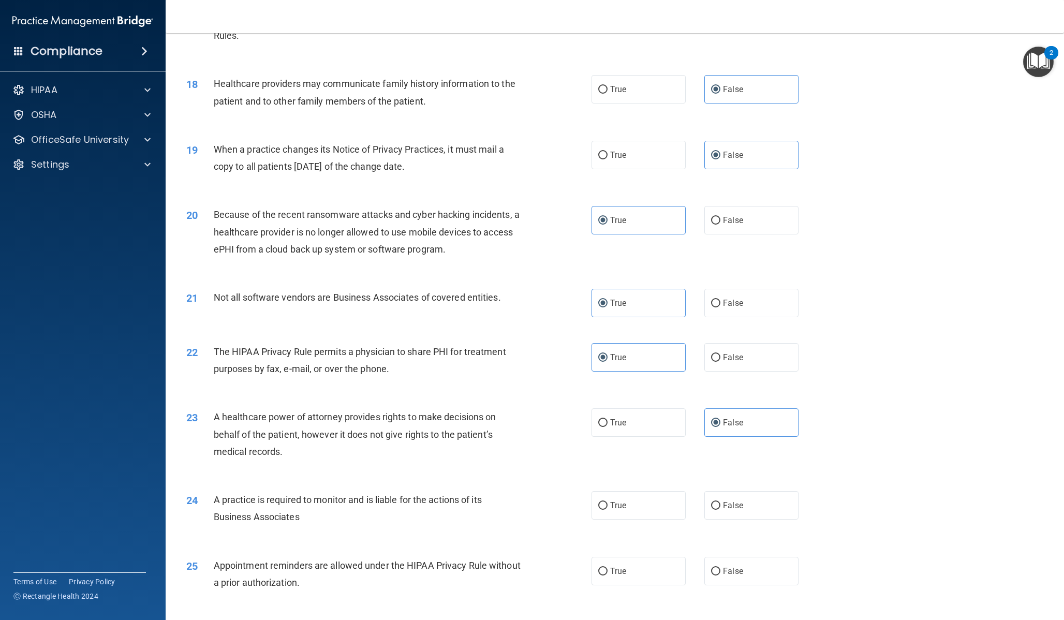
scroll to position [1476, 0]
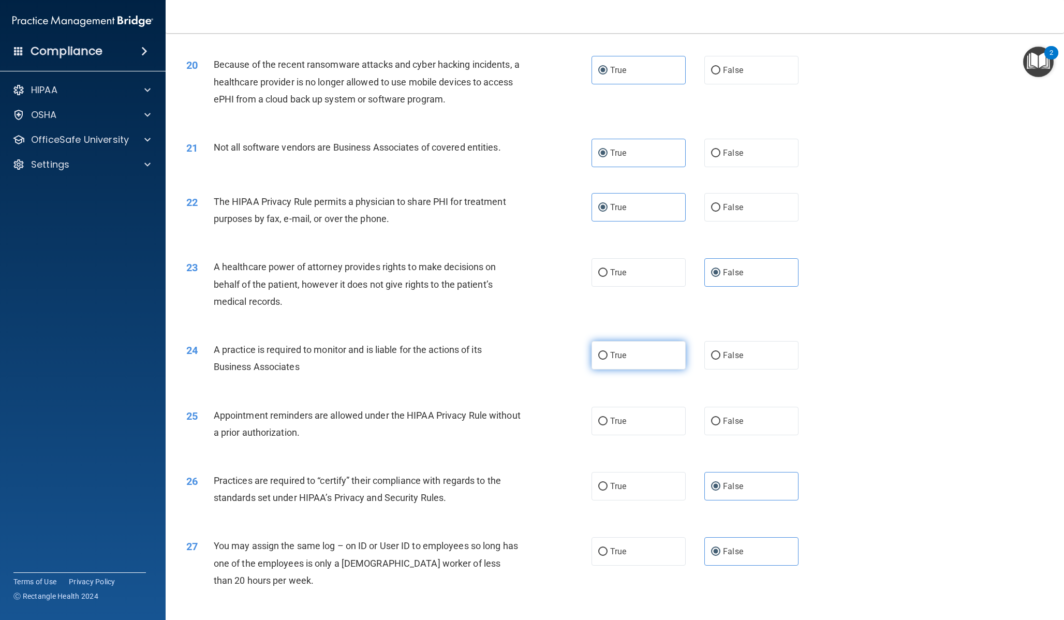
click at [597, 347] on label "True" at bounding box center [639, 355] width 94 height 28
click at [598, 352] on input "True" at bounding box center [602, 356] width 9 height 8
radio input "true"
click at [633, 417] on label "True" at bounding box center [639, 421] width 94 height 28
click at [608, 418] on input "True" at bounding box center [602, 422] width 9 height 8
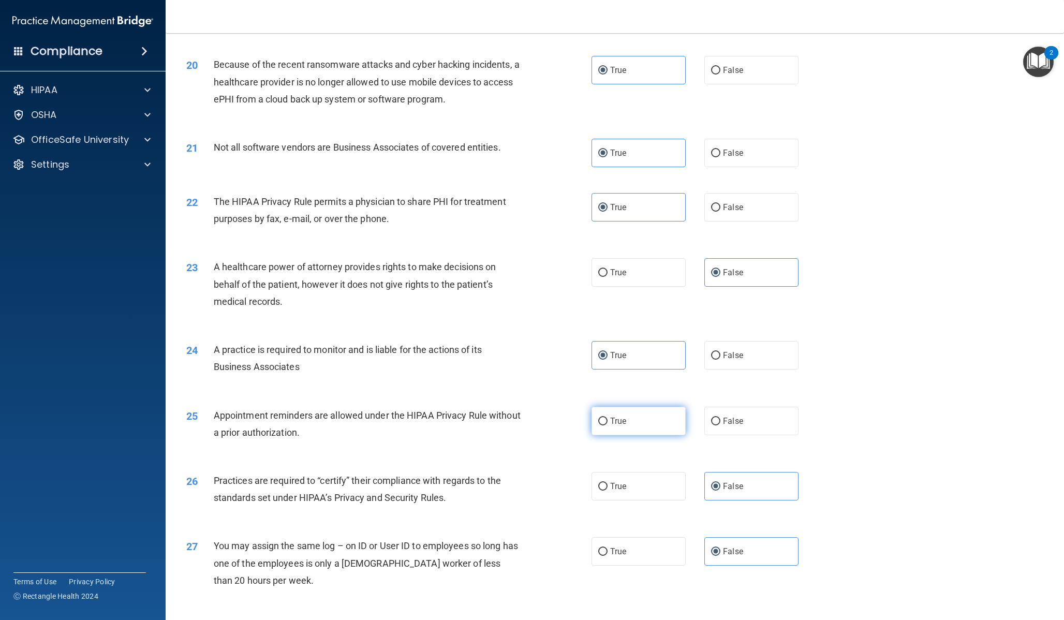
radio input "true"
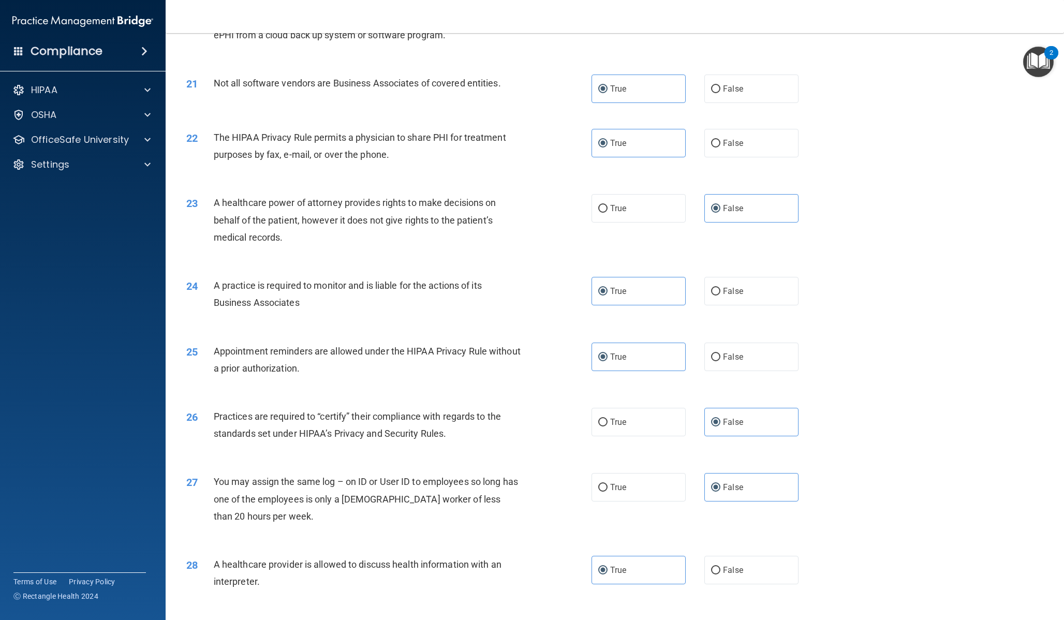
scroll to position [1727, 0]
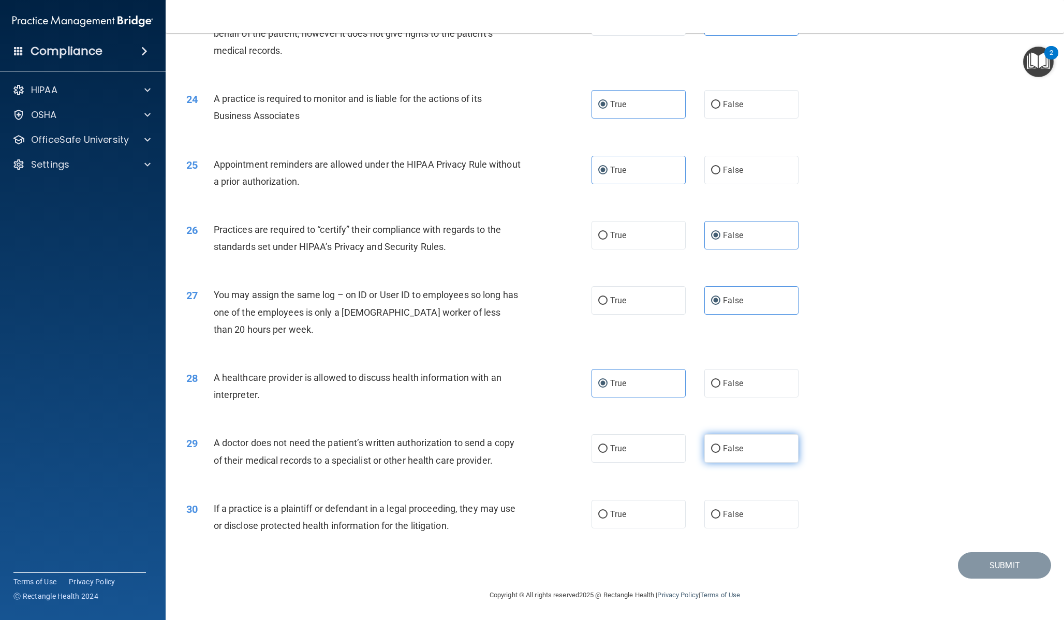
click at [704, 442] on label "False" at bounding box center [751, 448] width 94 height 28
click at [711, 445] on input "False" at bounding box center [715, 449] width 9 height 8
radio input "true"
click at [716, 521] on label "False" at bounding box center [751, 514] width 94 height 28
click at [716, 519] on input "False" at bounding box center [715, 515] width 9 height 8
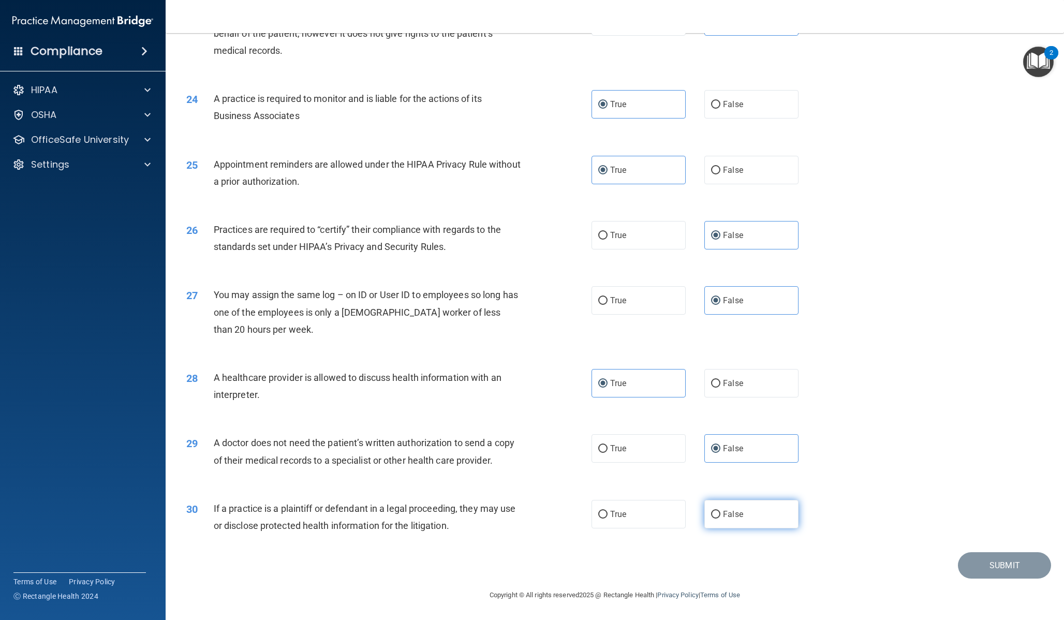
radio input "true"
click at [976, 564] on button "Submit" at bounding box center [1004, 565] width 93 height 26
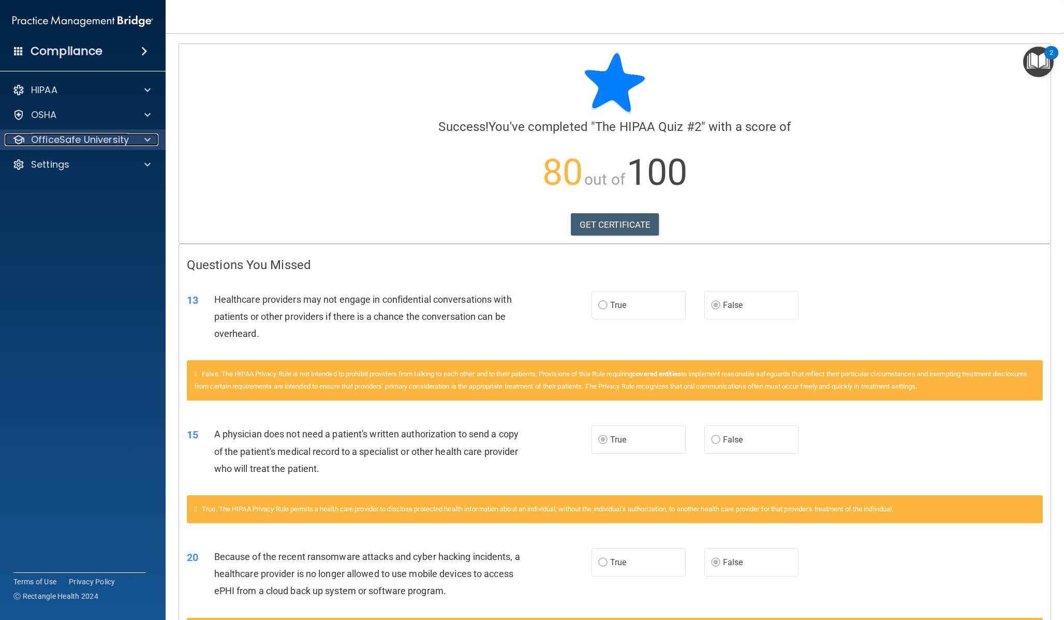
click at [98, 146] on p "OfficeSafe University" at bounding box center [80, 140] width 98 height 12
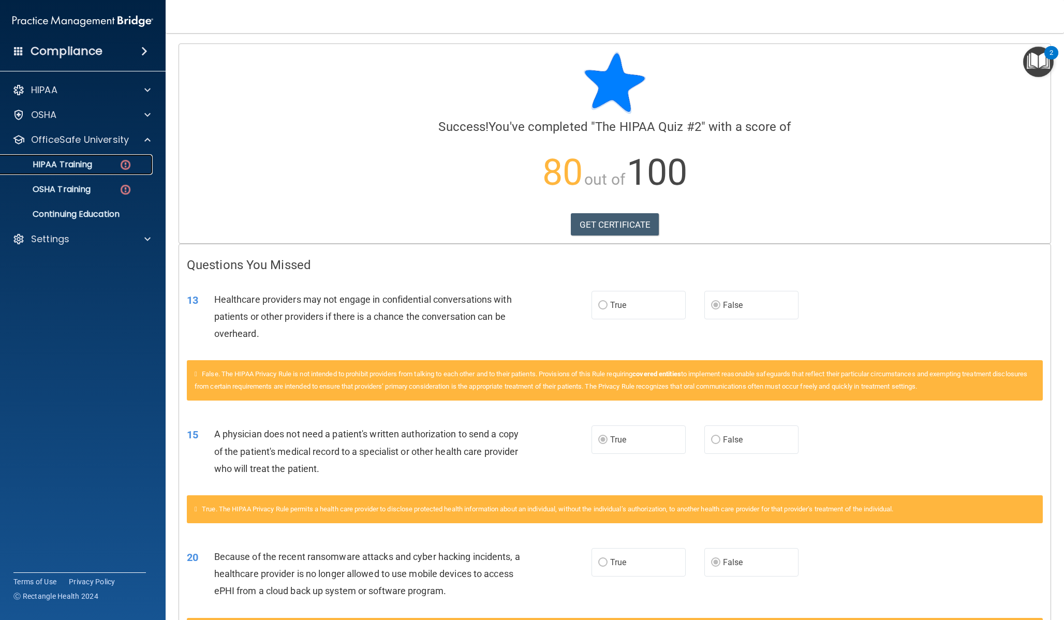
click at [76, 159] on p "HIPAA Training" at bounding box center [49, 164] width 85 height 10
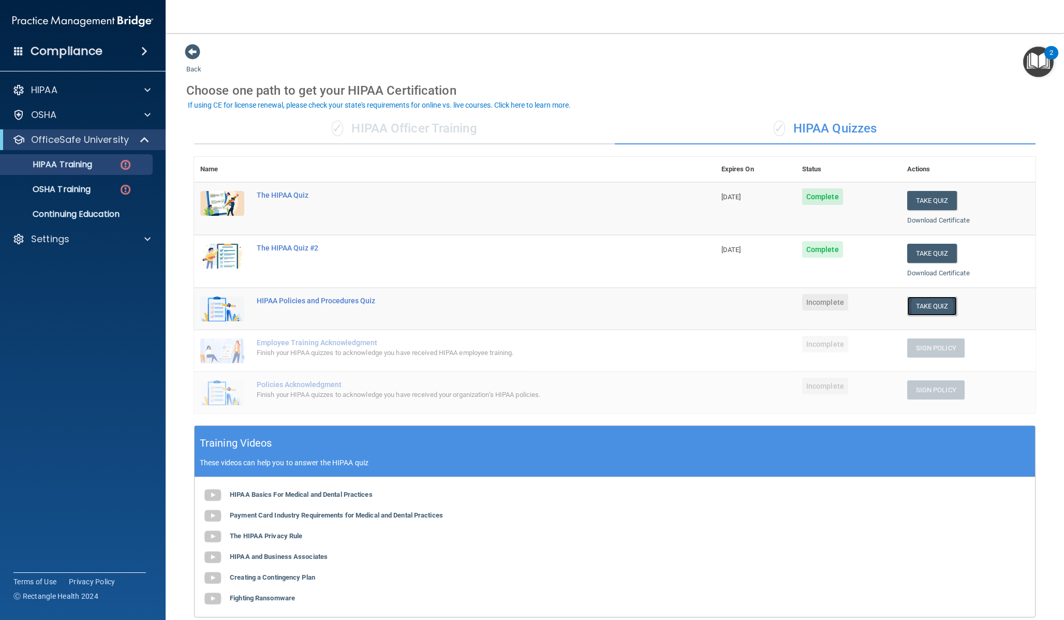
click at [920, 305] on button "Take Quiz" at bounding box center [932, 306] width 50 height 19
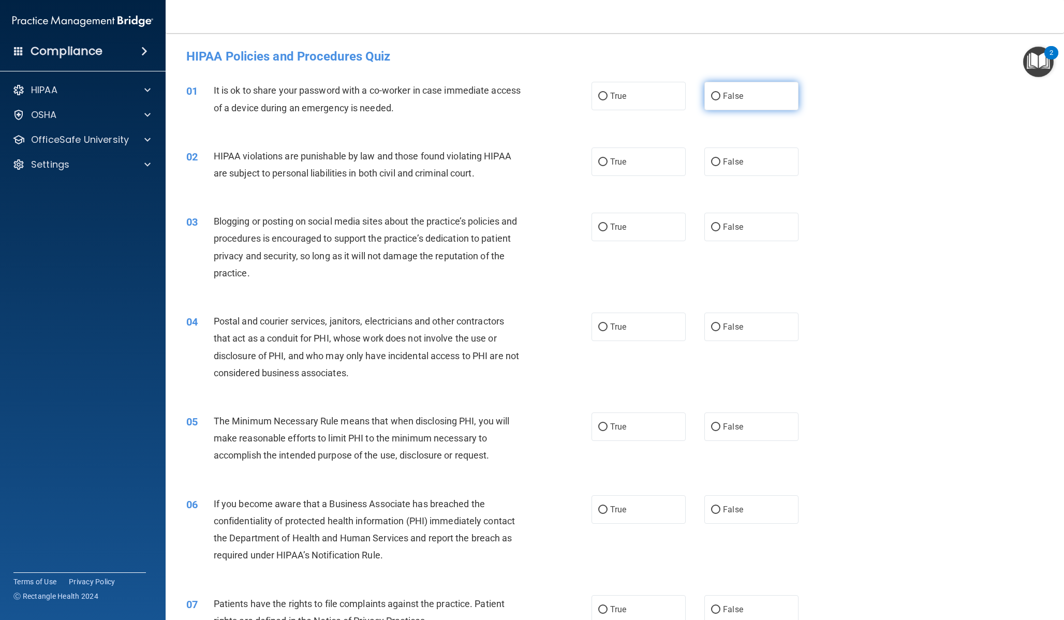
click at [719, 110] on label "False" at bounding box center [751, 96] width 94 height 28
click at [719, 100] on input "False" at bounding box center [715, 97] width 9 height 8
radio input "true"
click at [656, 151] on label "True" at bounding box center [639, 162] width 94 height 28
click at [608, 158] on input "True" at bounding box center [602, 162] width 9 height 8
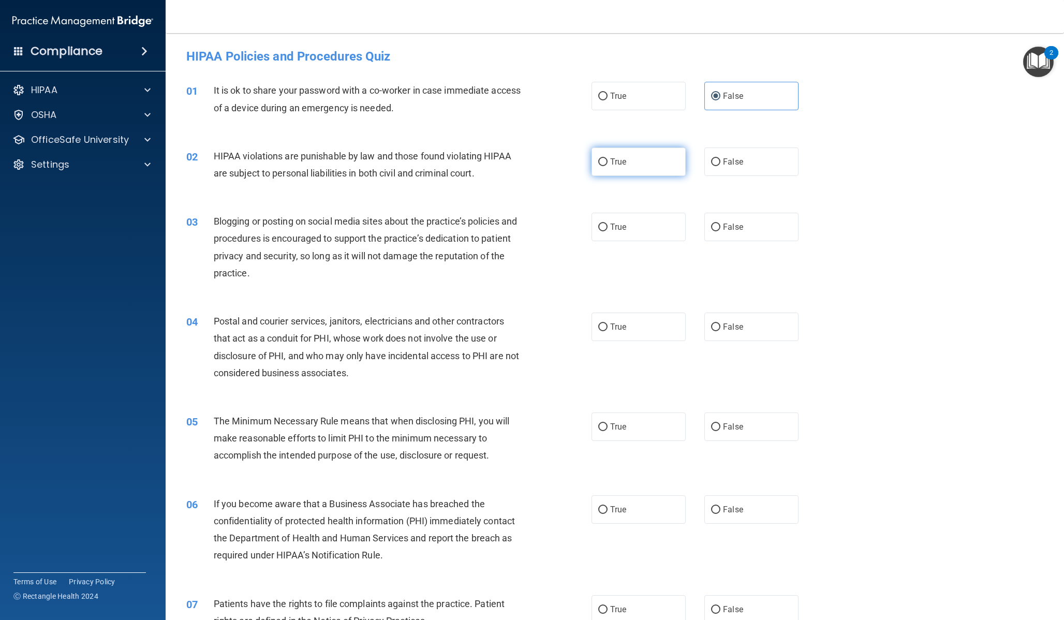
radio input "true"
click at [619, 238] on label "True" at bounding box center [639, 227] width 94 height 28
click at [608, 231] on input "True" at bounding box center [602, 228] width 9 height 8
radio input "true"
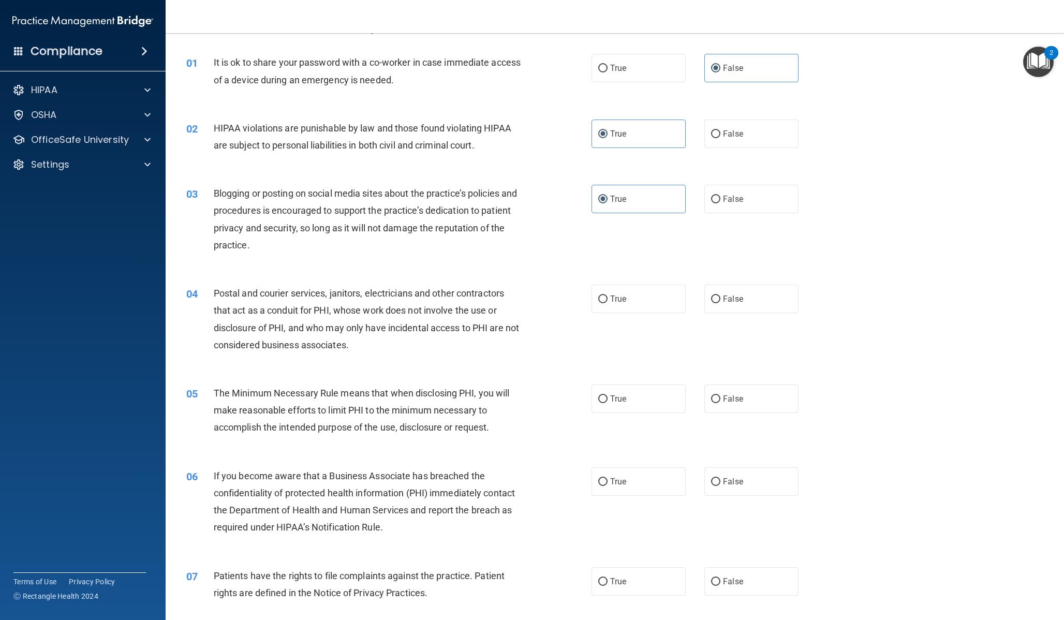
scroll to position [105, 0]
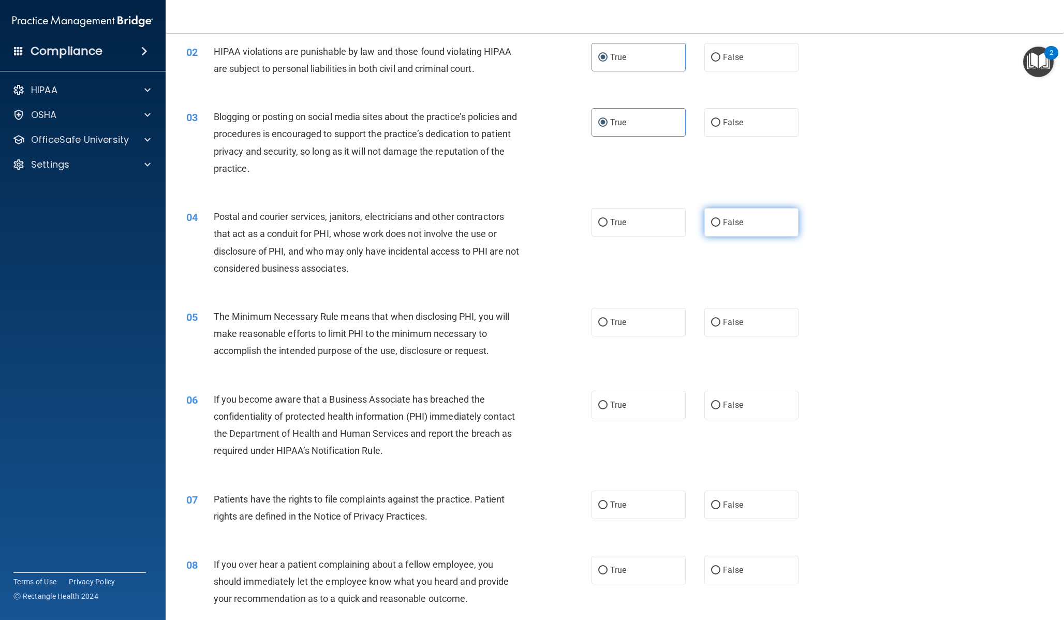
click at [728, 232] on label "False" at bounding box center [751, 222] width 94 height 28
click at [721, 227] on input "False" at bounding box center [715, 223] width 9 height 8
radio input "true"
click at [628, 319] on label "True" at bounding box center [639, 320] width 94 height 28
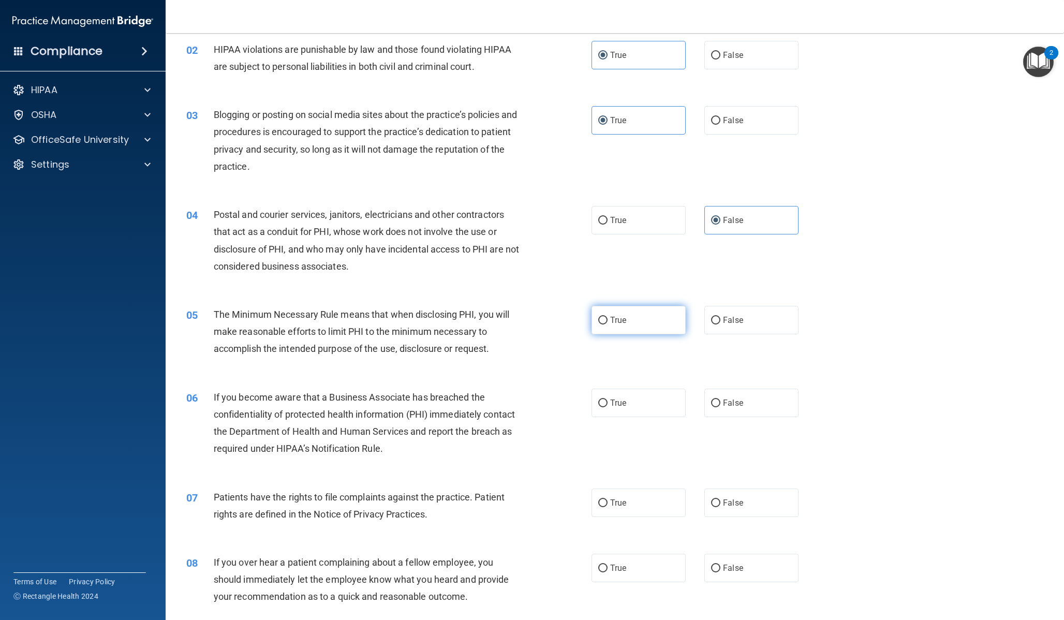
click at [608, 319] on input "True" at bounding box center [602, 321] width 9 height 8
radio input "true"
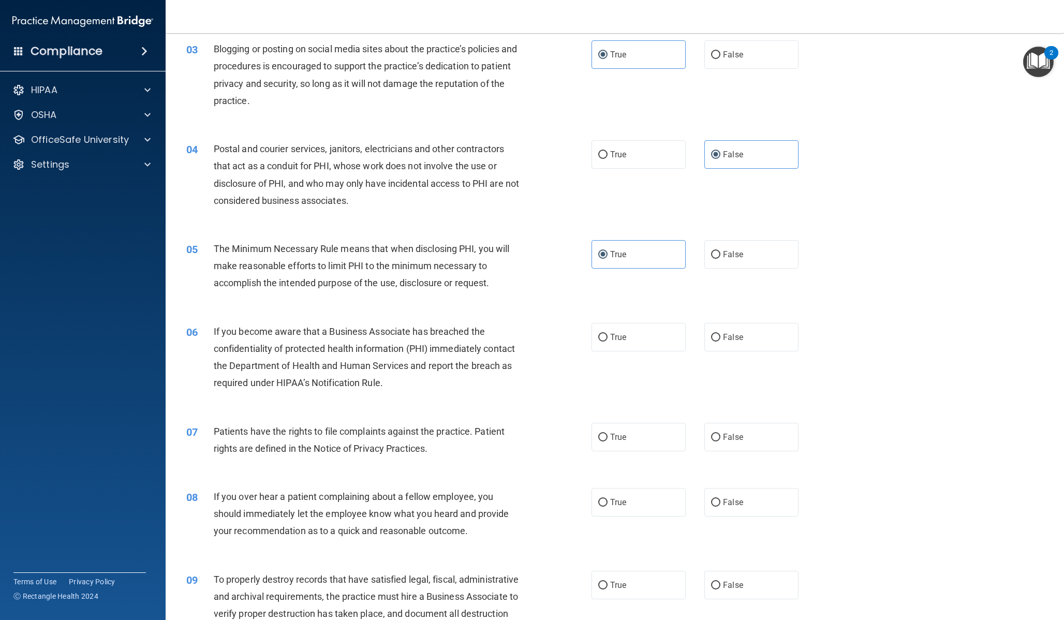
scroll to position [174, 0]
click at [634, 330] on label "True" at bounding box center [639, 335] width 94 height 28
click at [608, 332] on input "True" at bounding box center [602, 336] width 9 height 8
radio input "true"
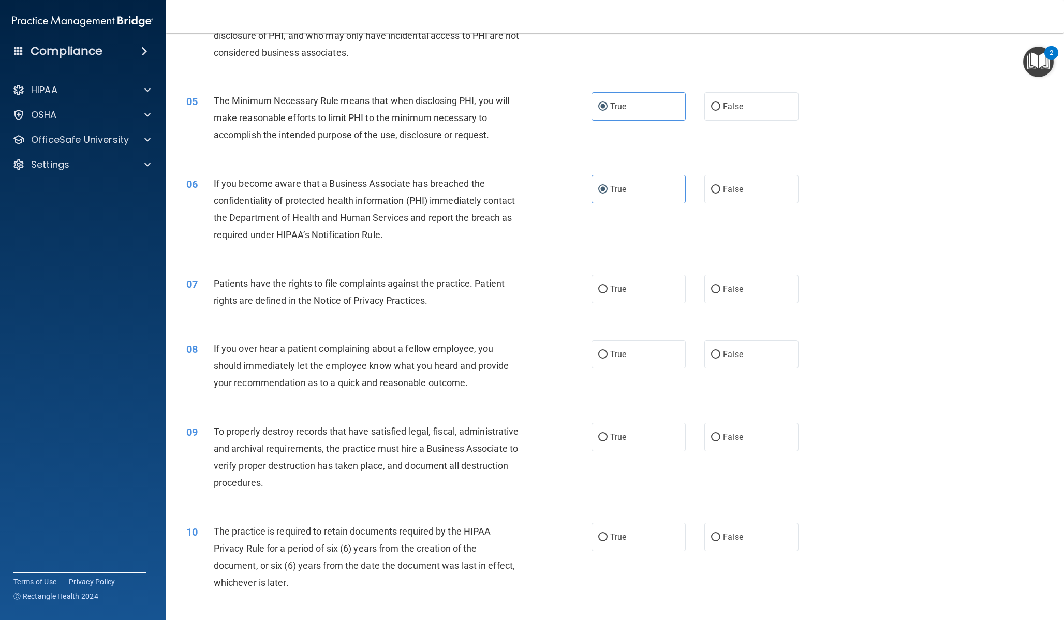
scroll to position [327, 0]
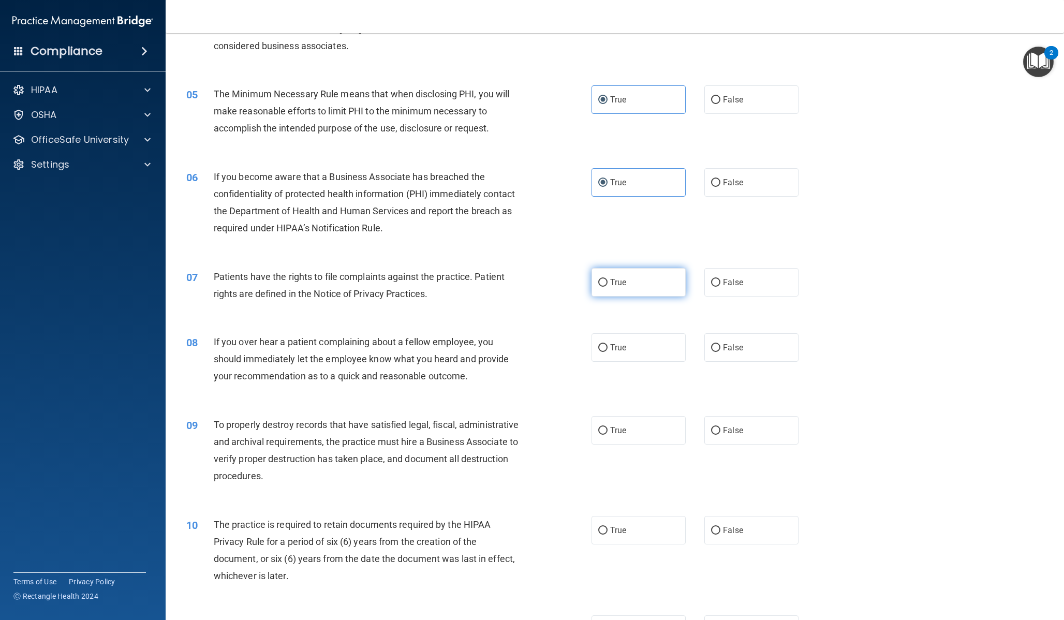
click at [625, 284] on label "True" at bounding box center [639, 282] width 94 height 28
click at [608, 284] on input "True" at bounding box center [602, 283] width 9 height 8
radio input "true"
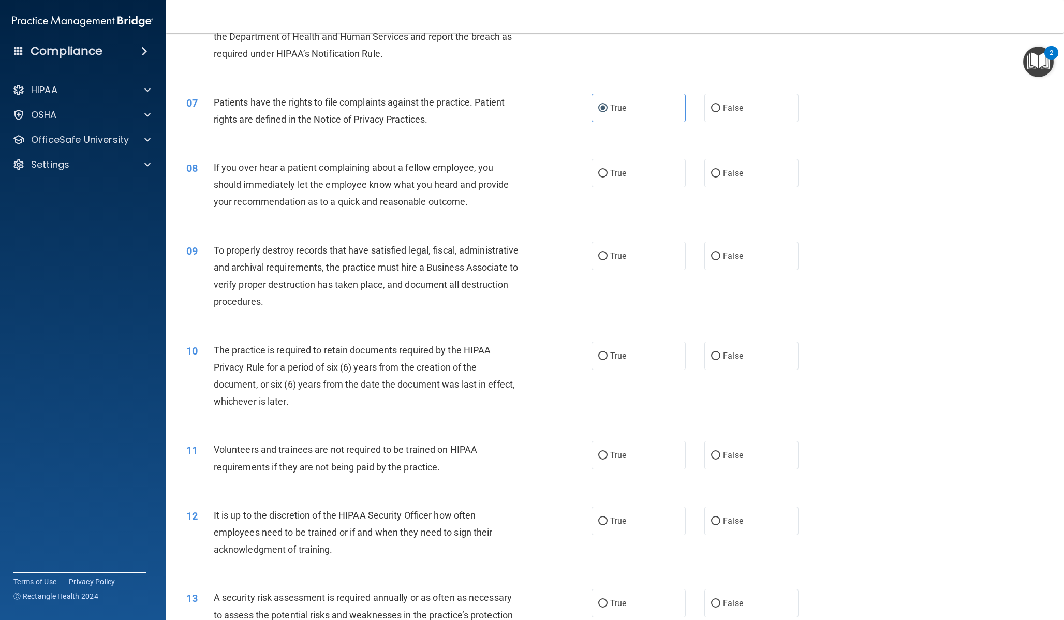
scroll to position [448, 0]
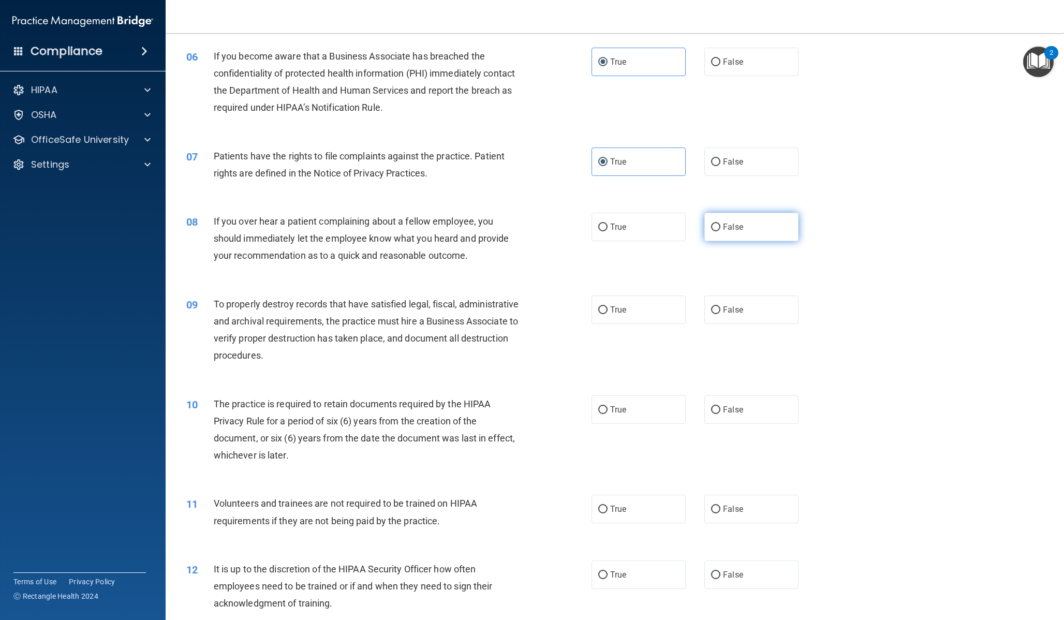
click at [723, 230] on span "False" at bounding box center [733, 227] width 20 height 10
click at [720, 230] on input "False" at bounding box center [715, 228] width 9 height 8
radio input "true"
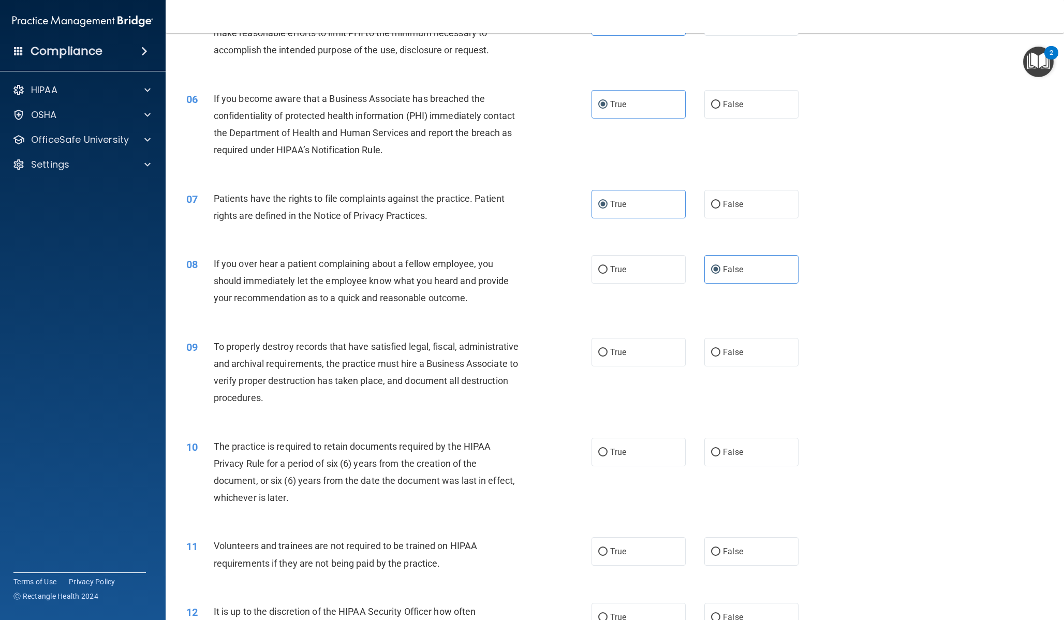
scroll to position [401, 0]
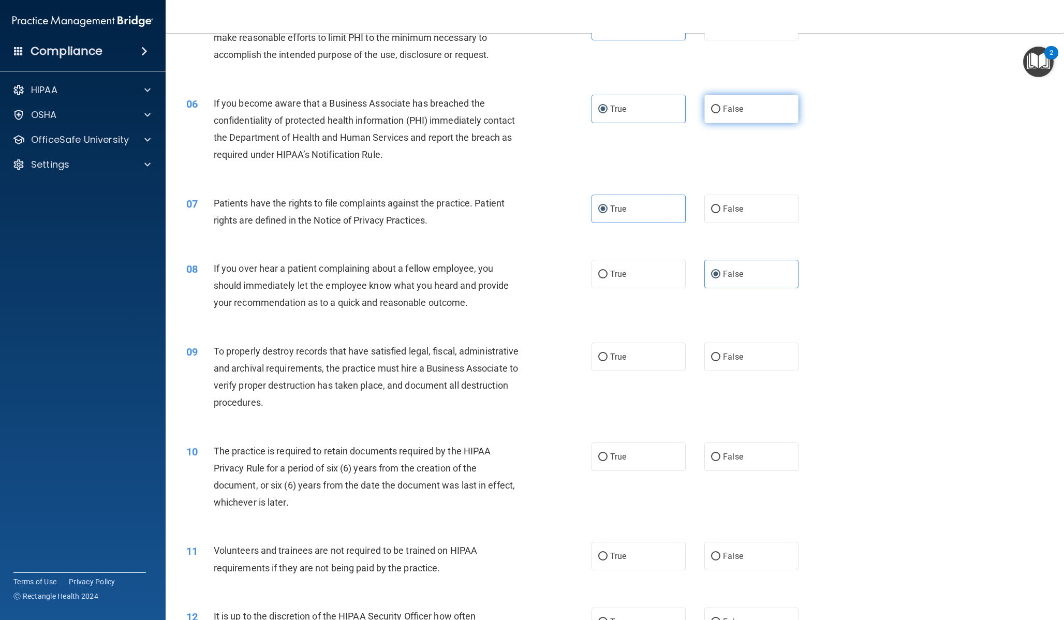
click at [704, 111] on label "False" at bounding box center [751, 109] width 94 height 28
click at [711, 111] on input "False" at bounding box center [715, 110] width 9 height 8
radio input "true"
radio input "false"
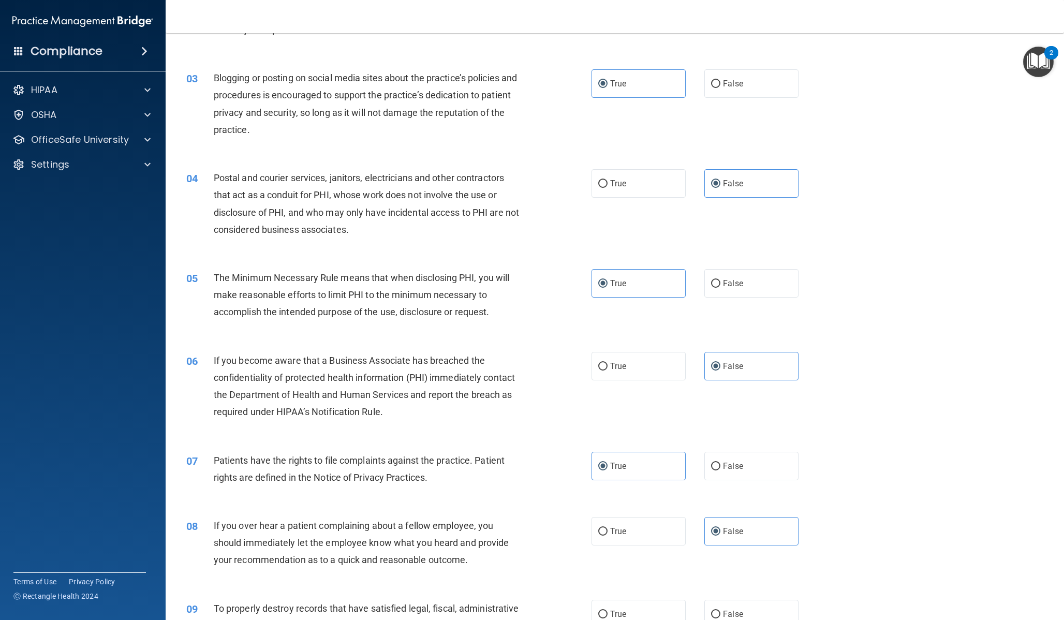
scroll to position [0, 0]
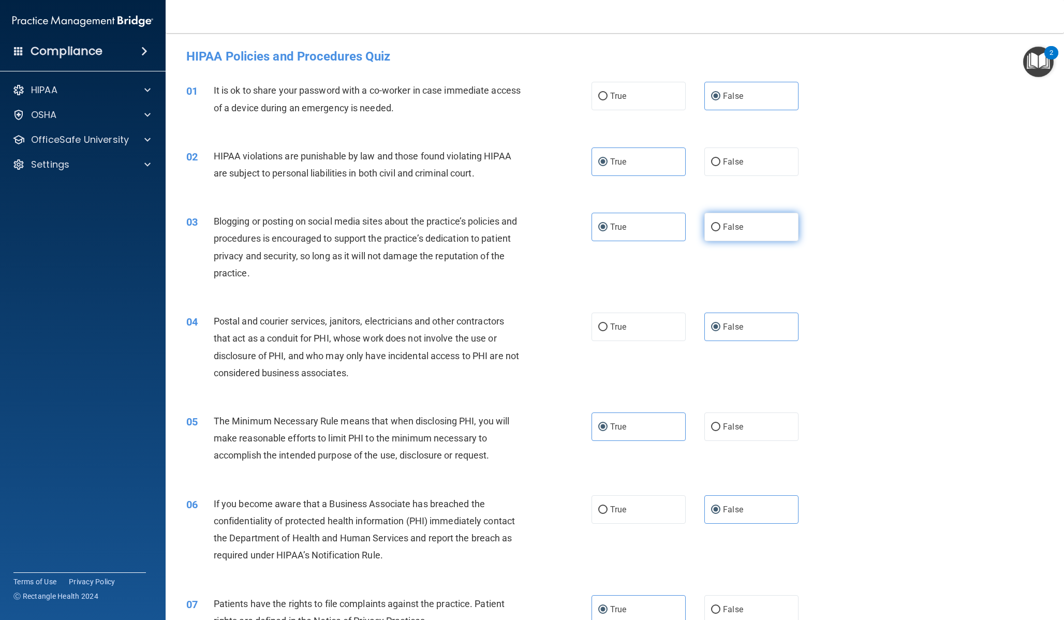
click at [725, 231] on span "False" at bounding box center [733, 227] width 20 height 10
click at [721, 231] on input "False" at bounding box center [715, 228] width 9 height 8
radio input "true"
radio input "false"
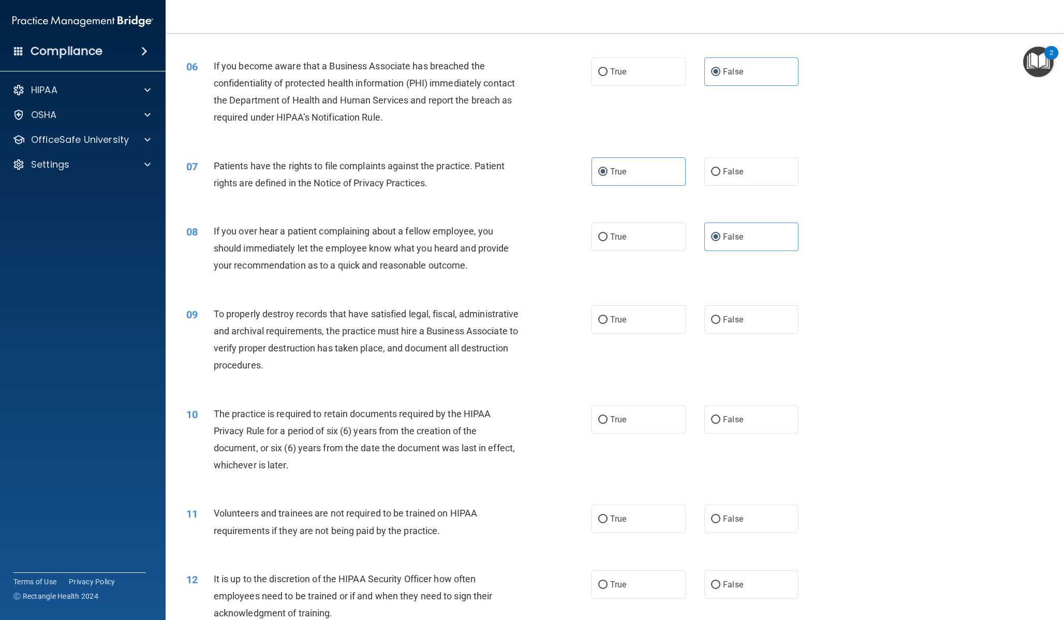
scroll to position [467, 0]
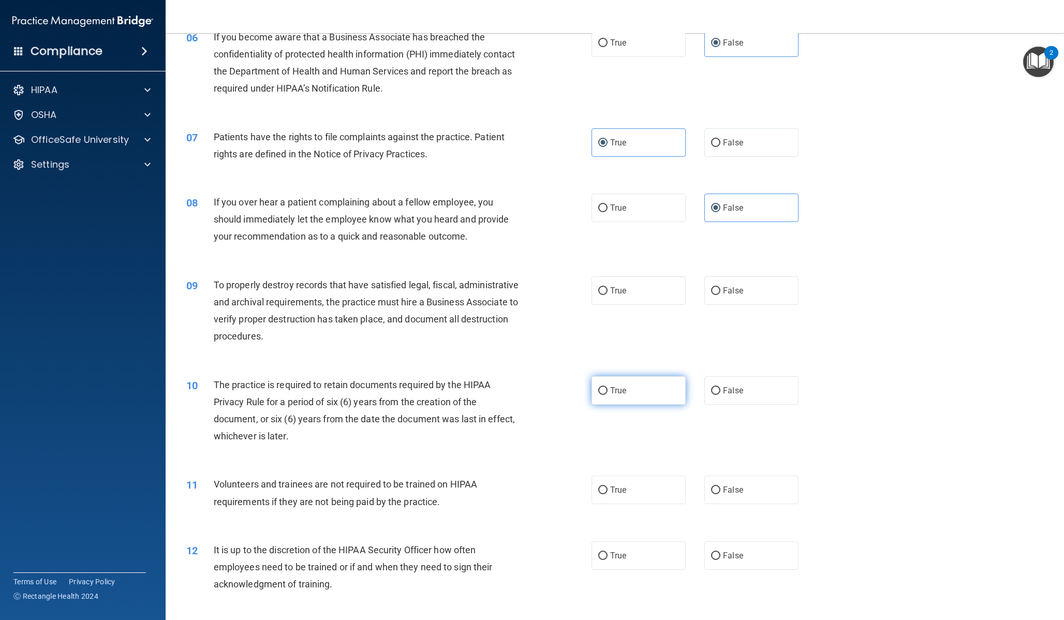
click at [673, 384] on label "True" at bounding box center [639, 390] width 94 height 28
click at [608, 387] on input "True" at bounding box center [602, 391] width 9 height 8
radio input "true"
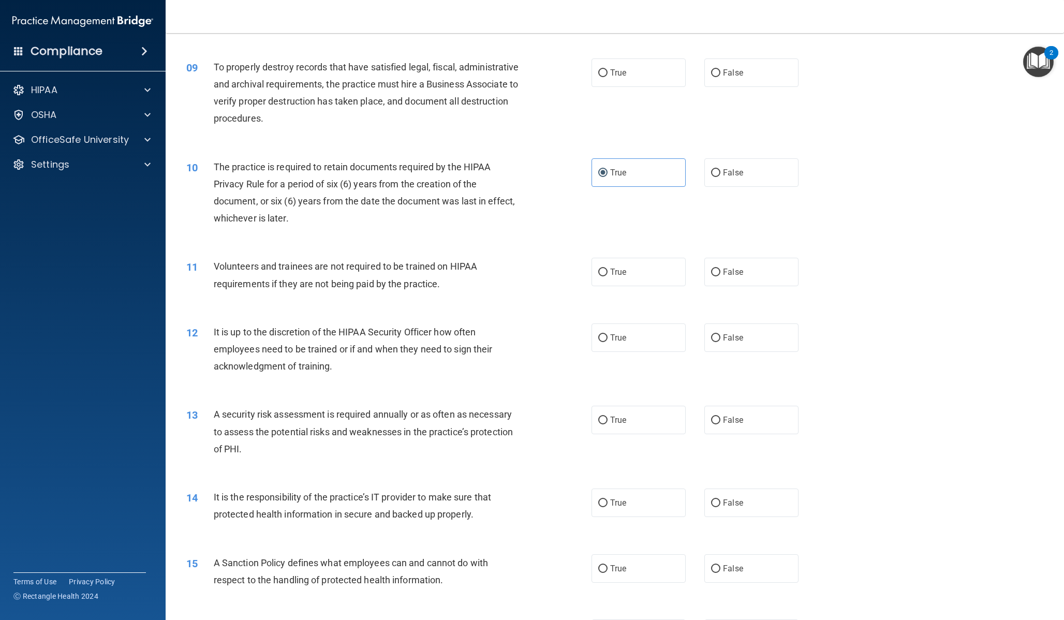
scroll to position [720, 0]
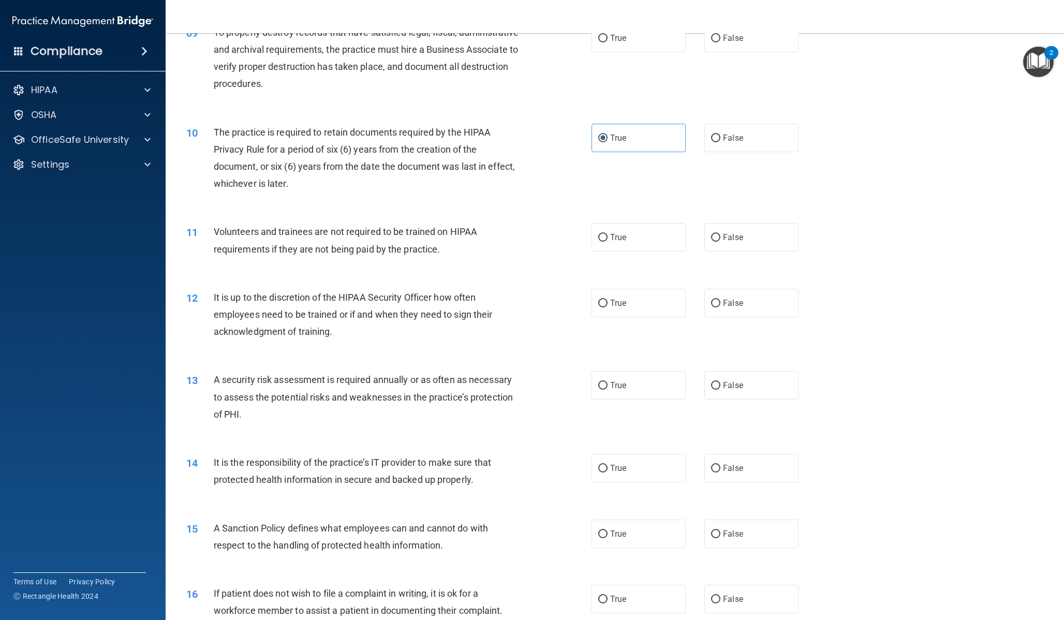
click at [734, 254] on div "11 Volunteers and trainees are not required to be trained on HIPAA requirements…" at bounding box center [615, 242] width 873 height 65
click at [738, 241] on span "False" at bounding box center [733, 237] width 20 height 10
click at [721, 241] on input "False" at bounding box center [715, 238] width 9 height 8
radio input "true"
click at [668, 377] on label "True" at bounding box center [639, 385] width 94 height 28
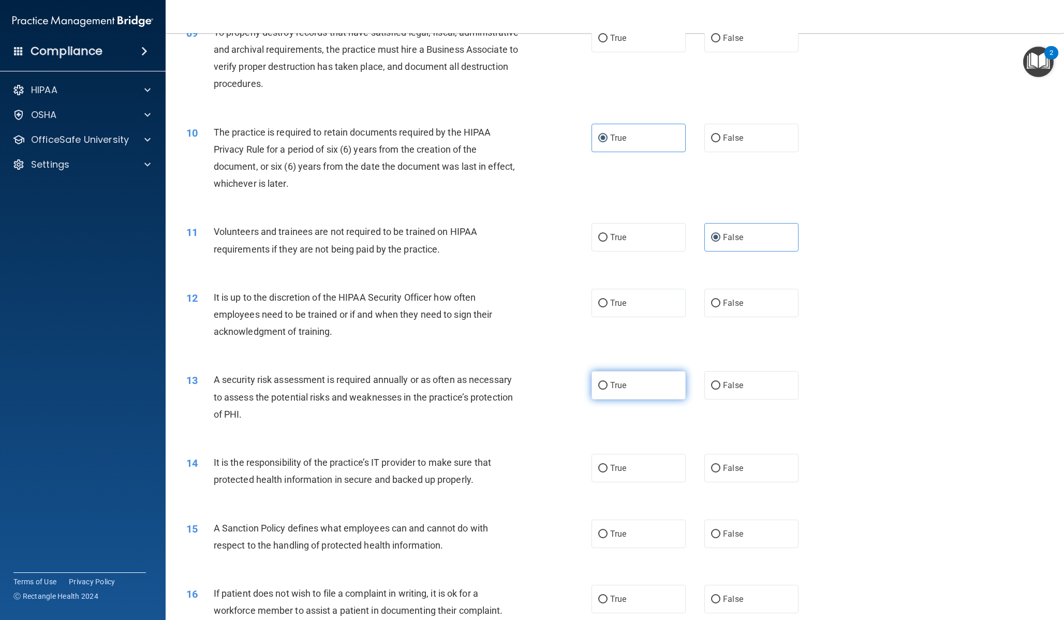
click at [608, 382] on input "True" at bounding box center [602, 386] width 9 height 8
radio input "true"
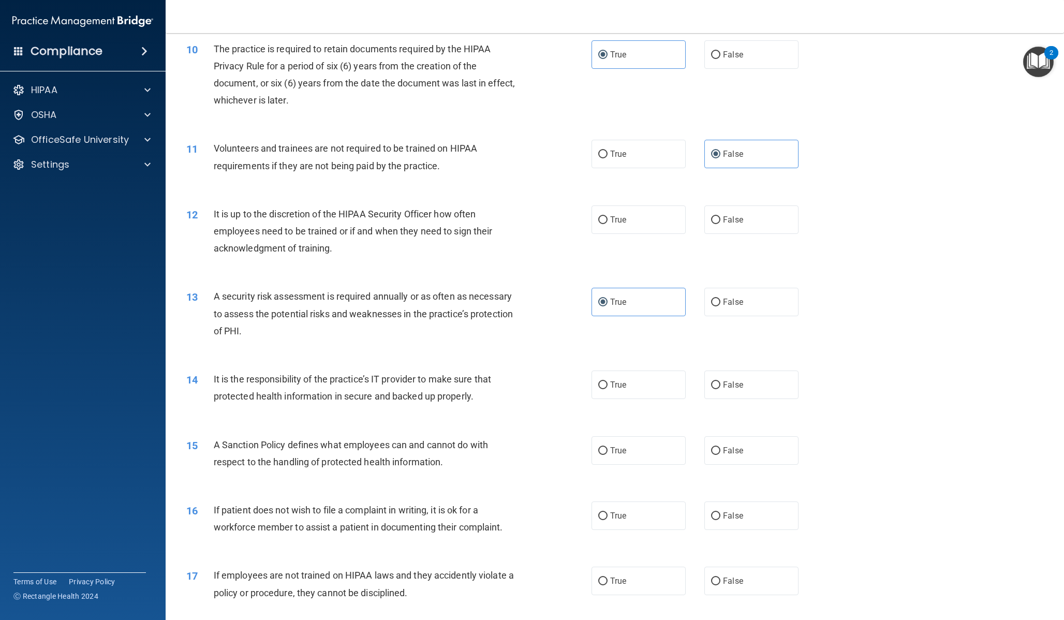
scroll to position [868, 0]
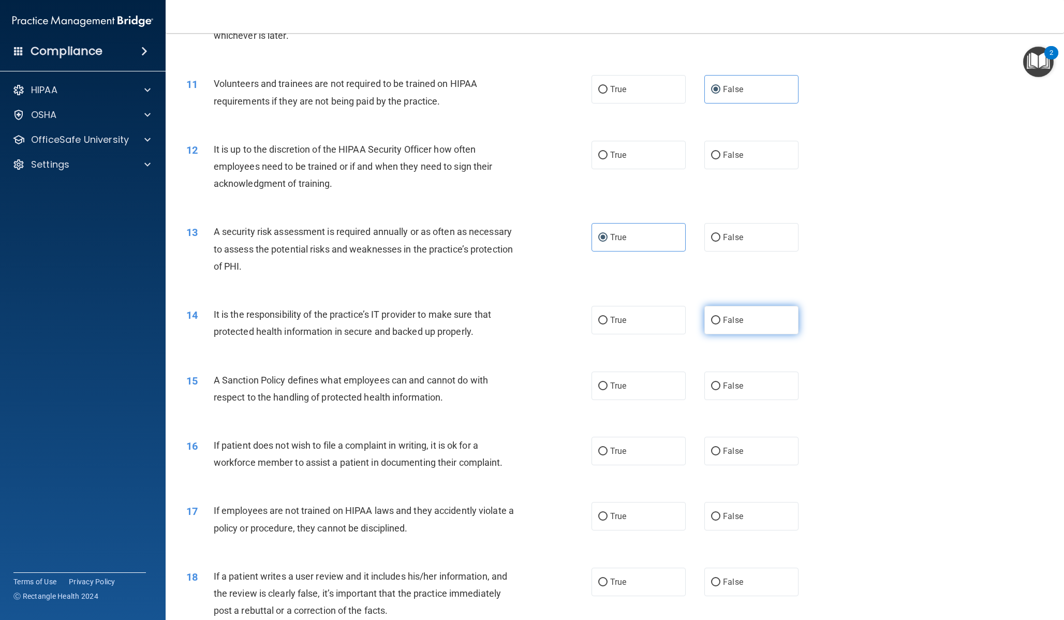
click at [777, 325] on label "False" at bounding box center [751, 320] width 94 height 28
click at [721, 325] on input "False" at bounding box center [715, 321] width 9 height 8
radio input "true"
click at [761, 384] on label "False" at bounding box center [751, 386] width 94 height 28
click at [721, 384] on input "False" at bounding box center [715, 387] width 9 height 8
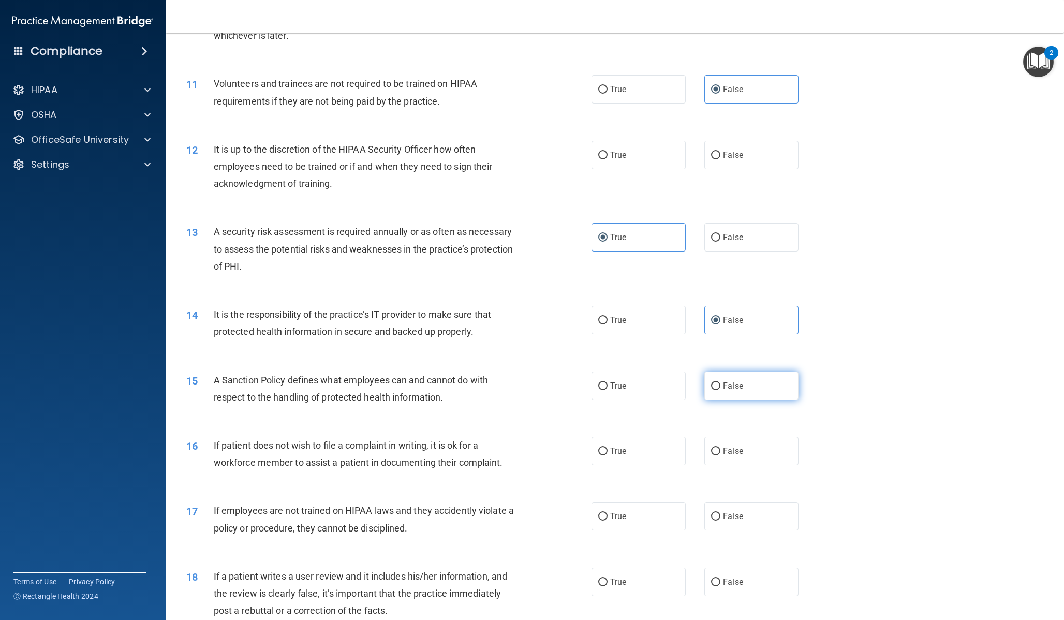
radio input "true"
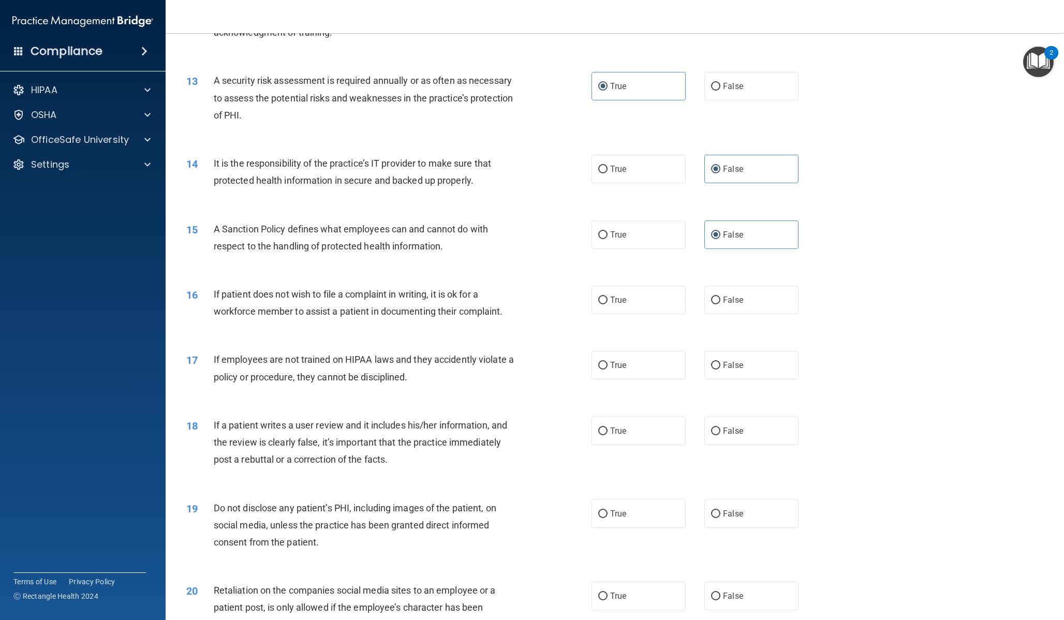
scroll to position [1020, 0]
click at [786, 365] on label "False" at bounding box center [751, 364] width 94 height 28
click at [721, 365] on input "False" at bounding box center [715, 365] width 9 height 8
radio input "true"
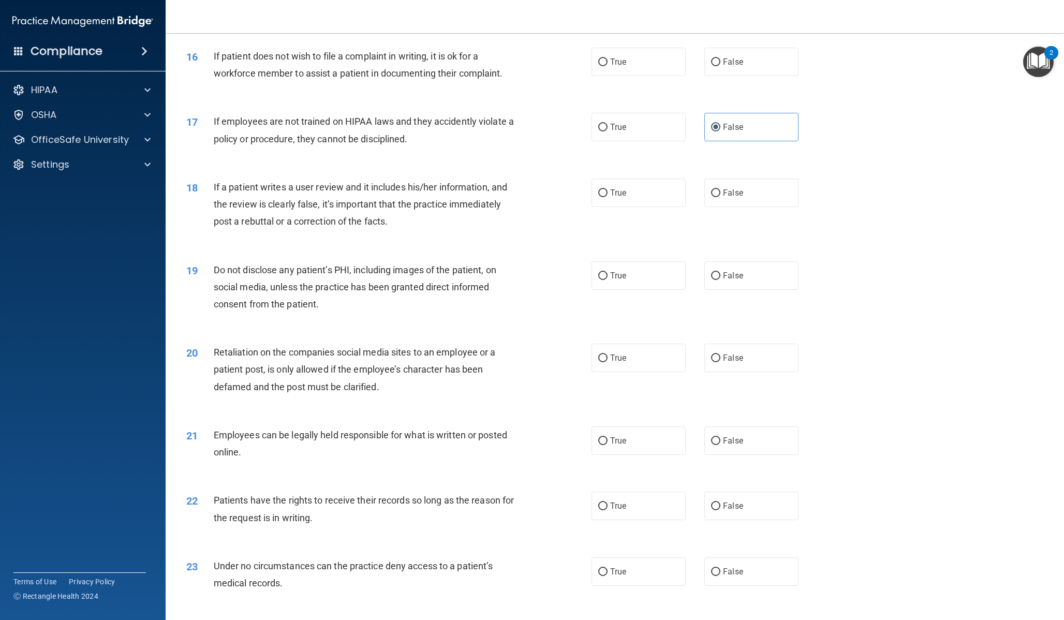
scroll to position [1264, 0]
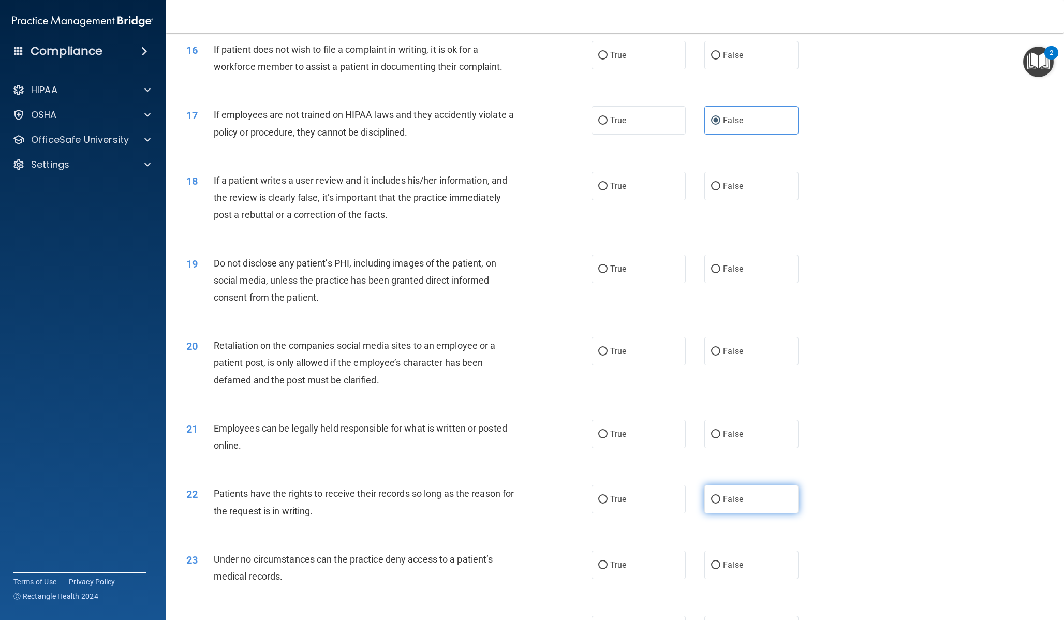
click at [757, 489] on label "False" at bounding box center [751, 499] width 94 height 28
click at [721, 496] on input "False" at bounding box center [715, 500] width 9 height 8
radio input "true"
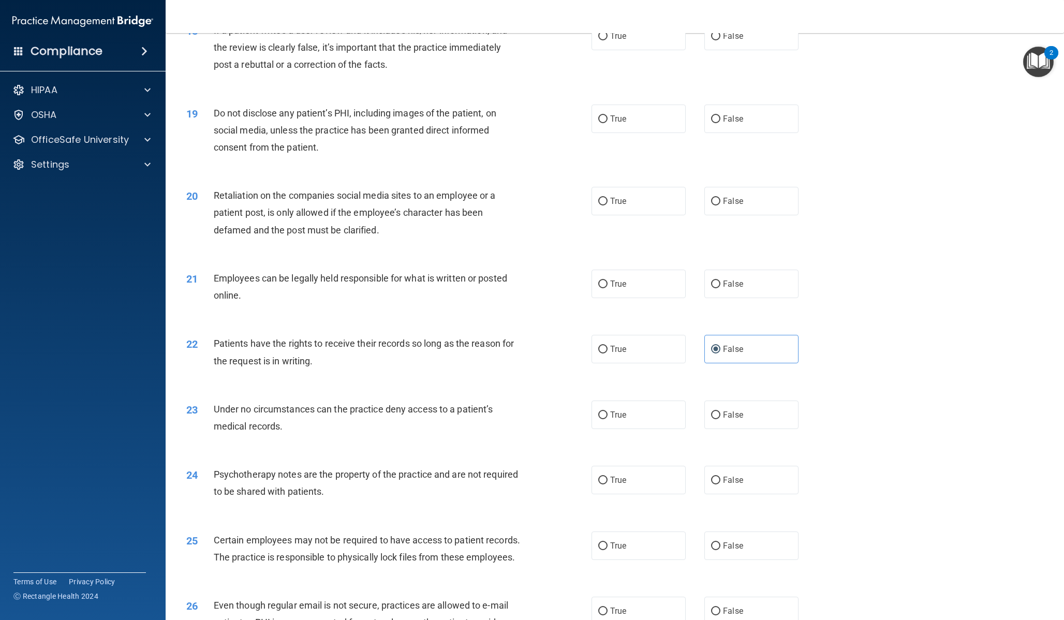
scroll to position [1426, 0]
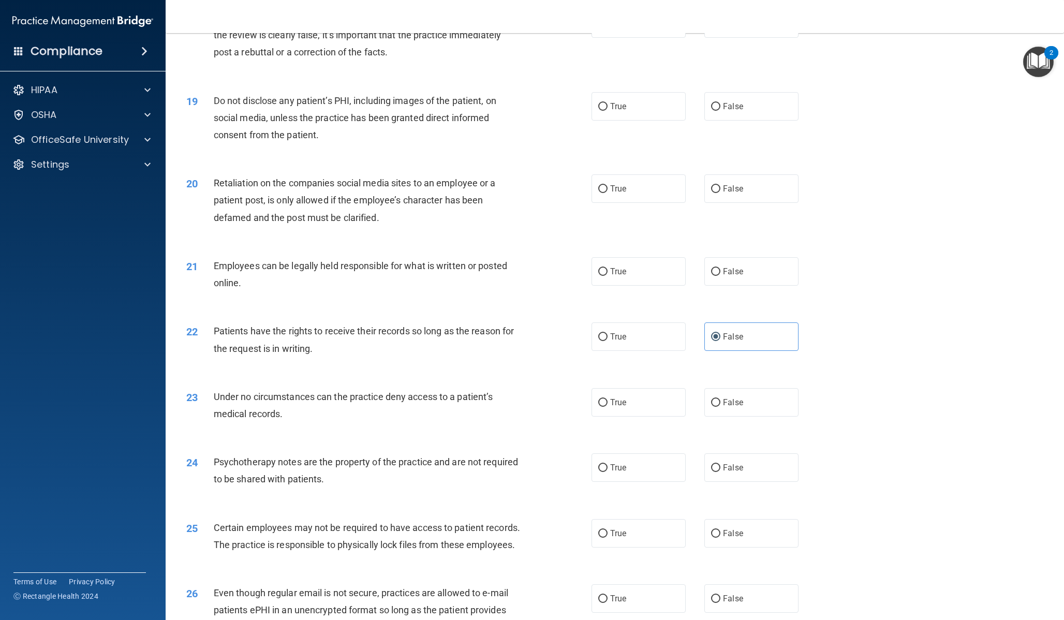
click at [641, 482] on div "24 Psychotherapy notes are the property of the practice and are not required to…" at bounding box center [615, 473] width 873 height 65
click at [647, 478] on label "True" at bounding box center [639, 467] width 94 height 28
click at [608, 472] on input "True" at bounding box center [602, 468] width 9 height 8
radio input "true"
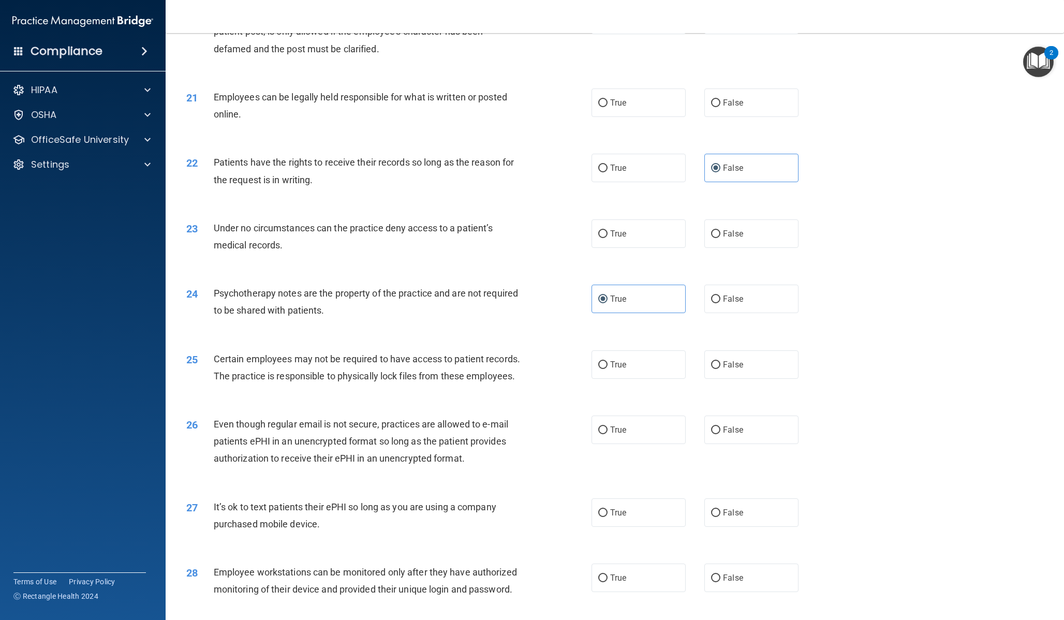
scroll to position [1597, 0]
click at [659, 370] on label "True" at bounding box center [639, 362] width 94 height 28
click at [608, 366] on input "True" at bounding box center [602, 363] width 9 height 8
radio input "true"
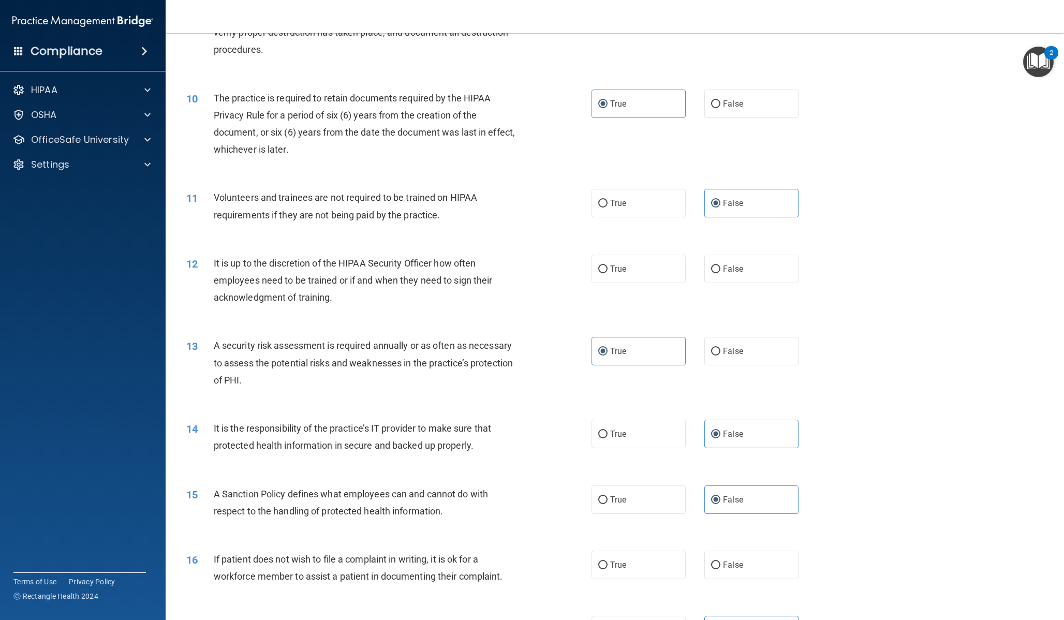
scroll to position [752, 0]
click at [729, 282] on label "False" at bounding box center [751, 271] width 94 height 28
click at [721, 275] on input "False" at bounding box center [715, 272] width 9 height 8
radio input "true"
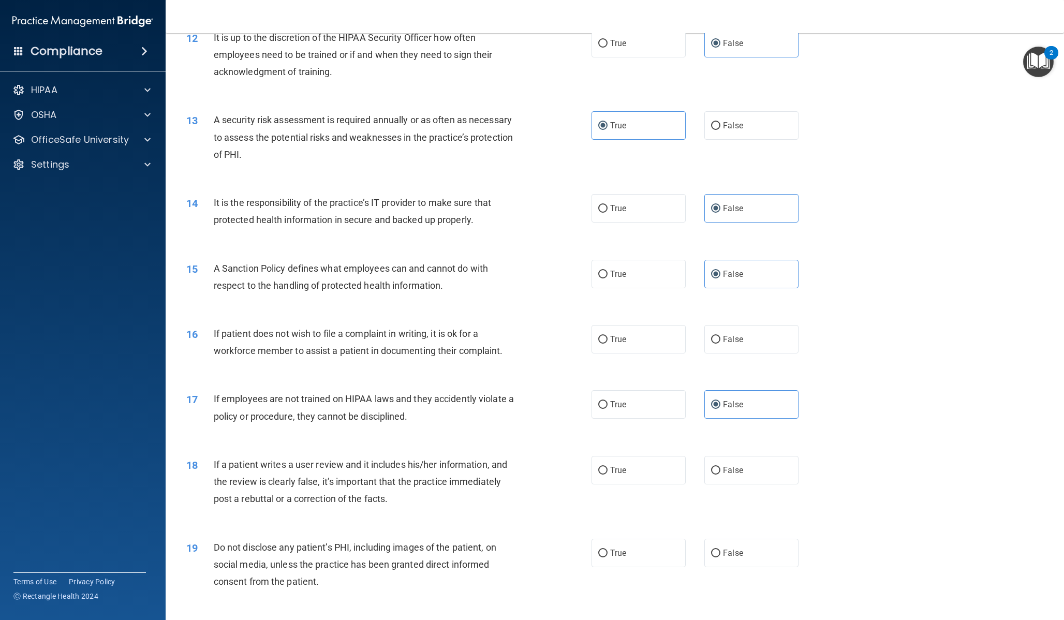
scroll to position [977, 0]
click at [601, 353] on label "True" at bounding box center [639, 341] width 94 height 28
click at [601, 346] on input "True" at bounding box center [602, 342] width 9 height 8
radio input "true"
click at [824, 367] on div "16 If patient does not wish to file a complaint in writing, it is ok for a work…" at bounding box center [615, 346] width 873 height 65
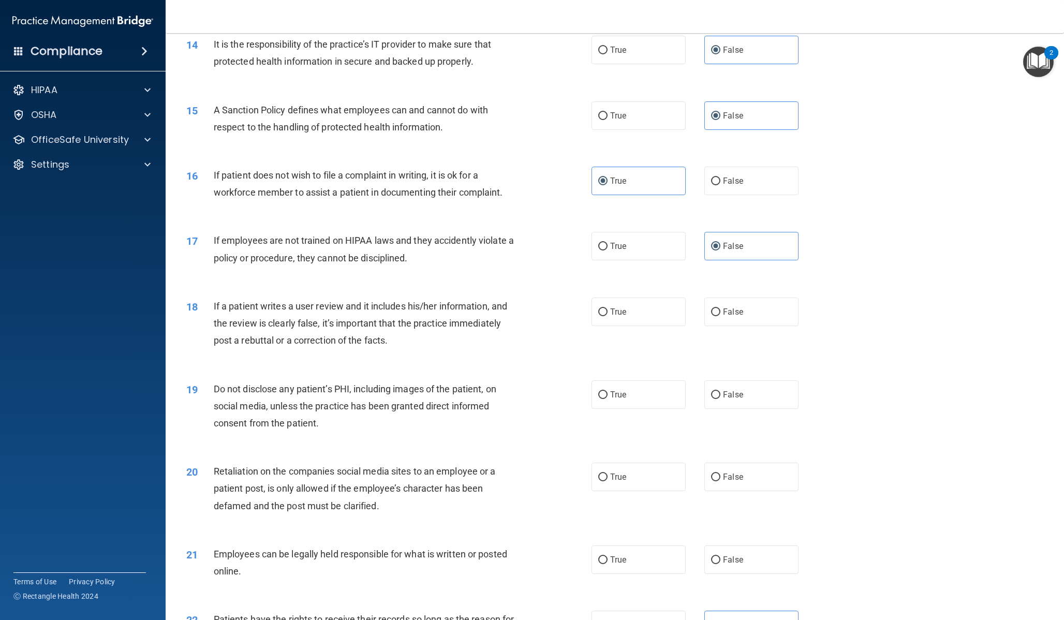
scroll to position [1124, 0]
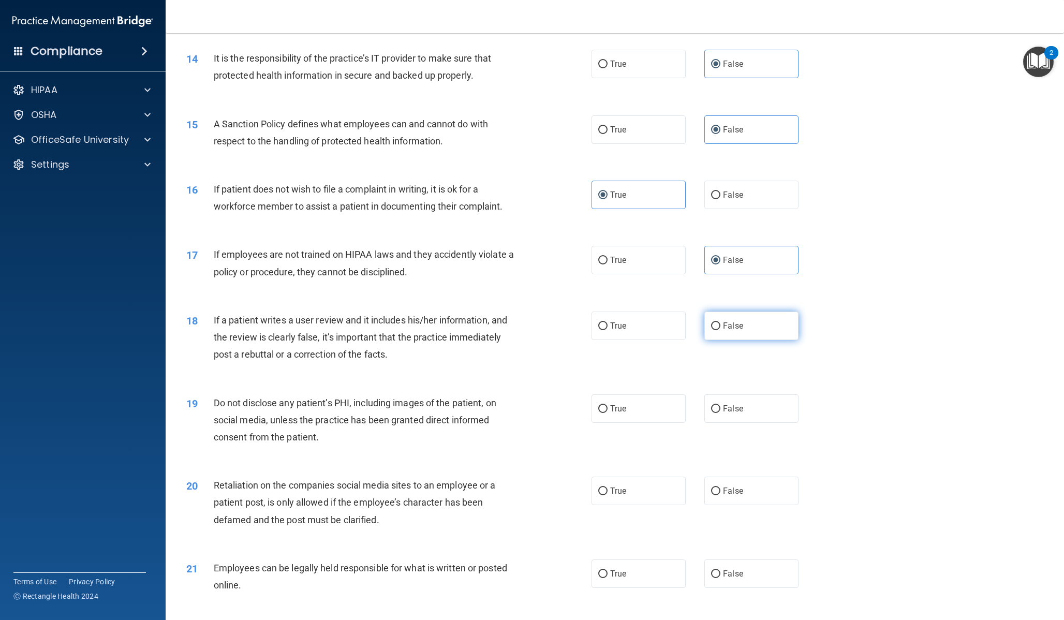
click at [723, 325] on span "False" at bounding box center [733, 326] width 20 height 10
click at [720, 325] on input "False" at bounding box center [715, 326] width 9 height 8
radio input "true"
click at [803, 344] on div "18 If a patient writes a user review and it includes his/her information, and t…" at bounding box center [615, 340] width 873 height 83
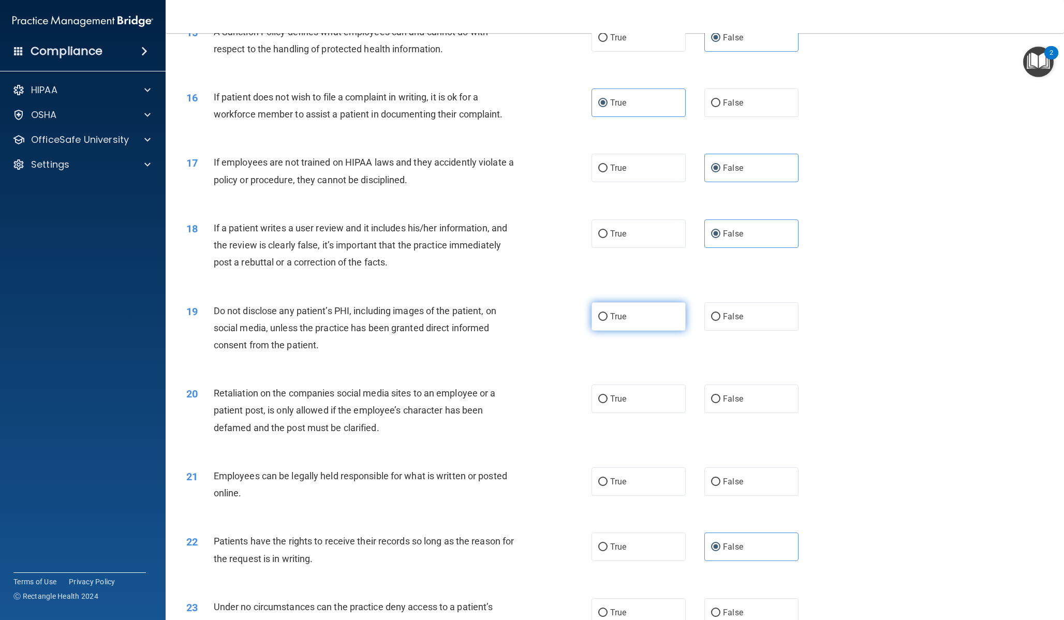
click at [645, 329] on label "True" at bounding box center [639, 316] width 94 height 28
click at [608, 321] on input "True" at bounding box center [602, 317] width 9 height 8
radio input "true"
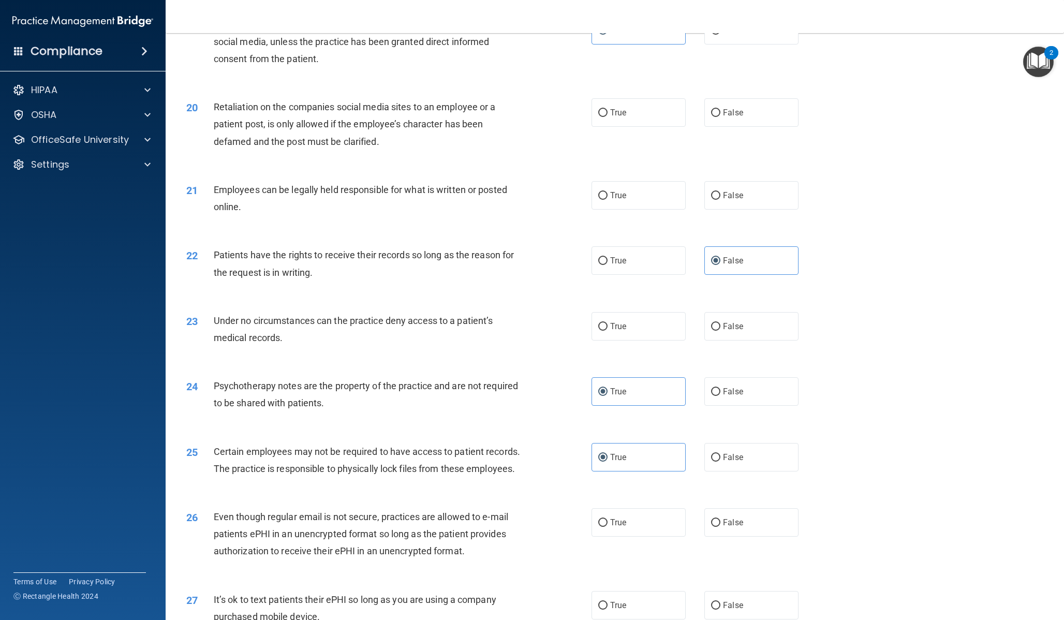
scroll to position [1533, 0]
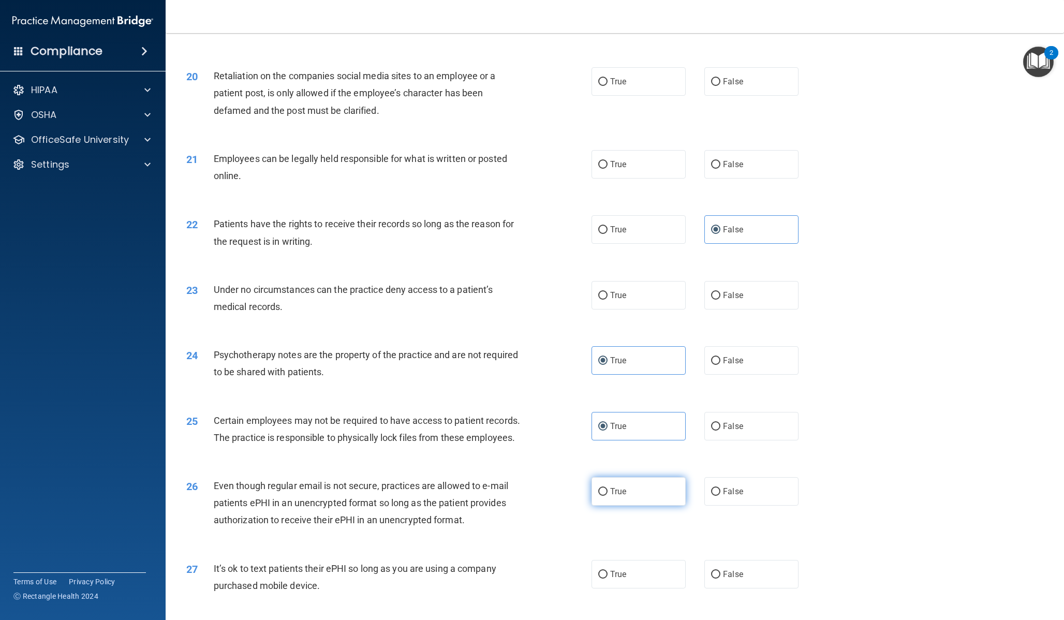
click at [669, 503] on label "True" at bounding box center [639, 491] width 94 height 28
click at [608, 496] on input "True" at bounding box center [602, 492] width 9 height 8
radio input "true"
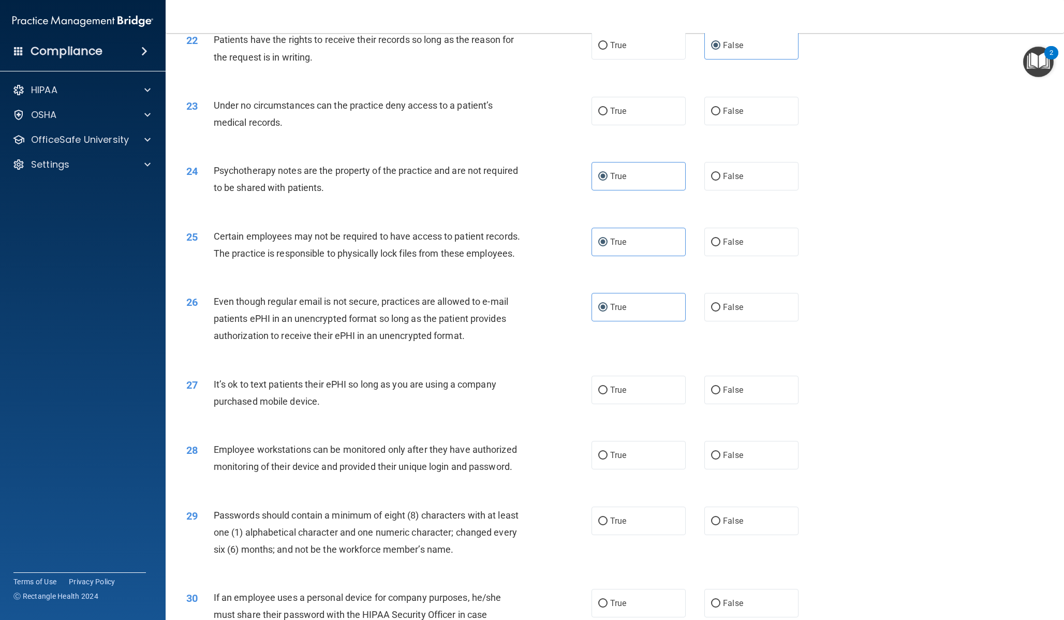
scroll to position [1773, 0]
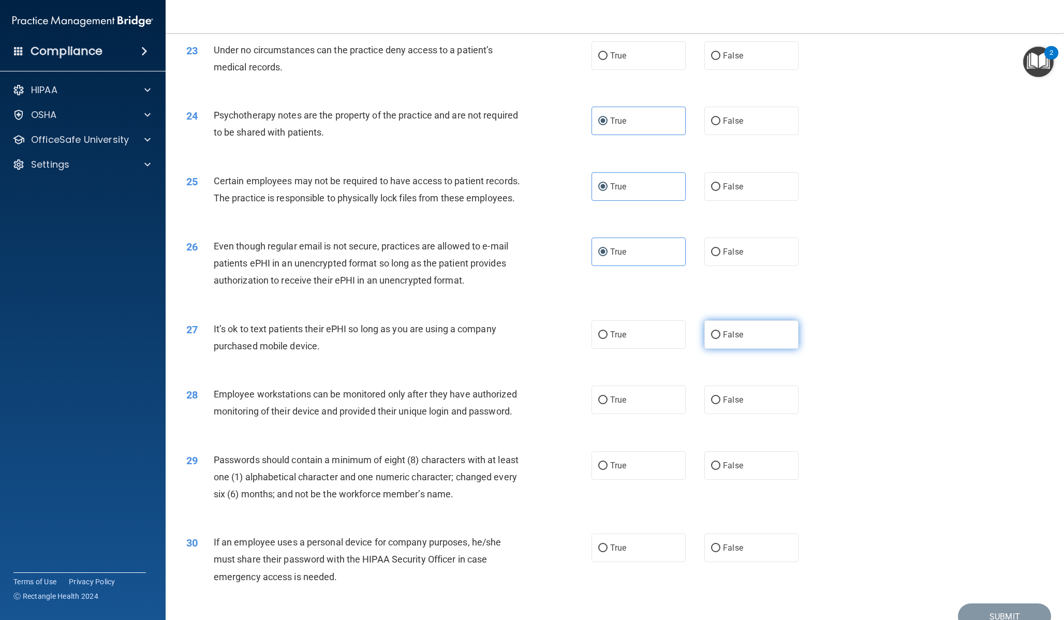
click at [723, 340] on span "False" at bounding box center [733, 335] width 20 height 10
click at [721, 339] on input "False" at bounding box center [715, 335] width 9 height 8
radio input "true"
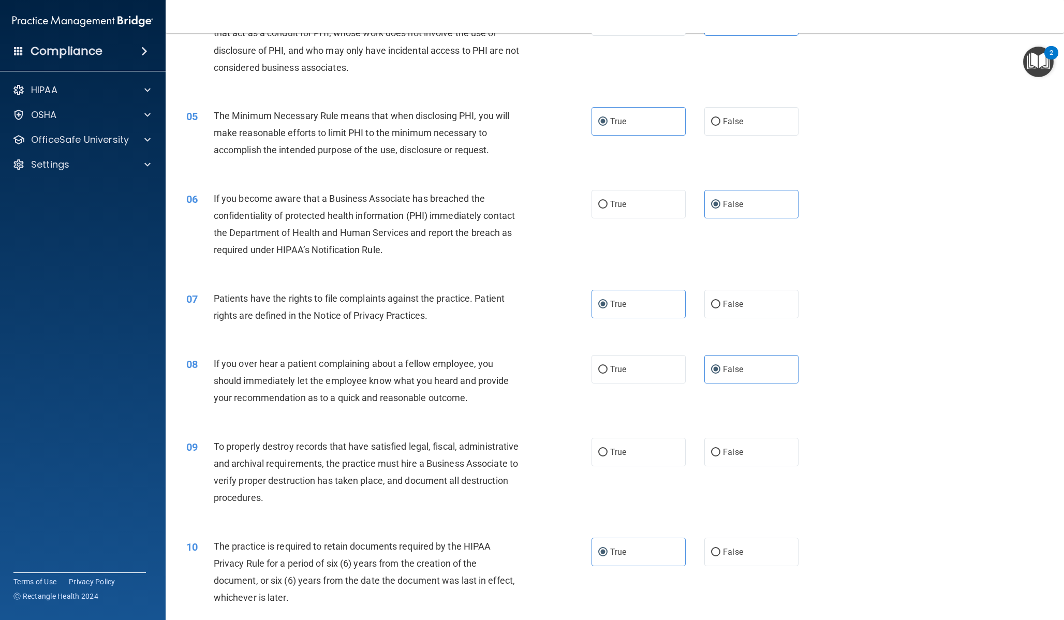
scroll to position [309, 0]
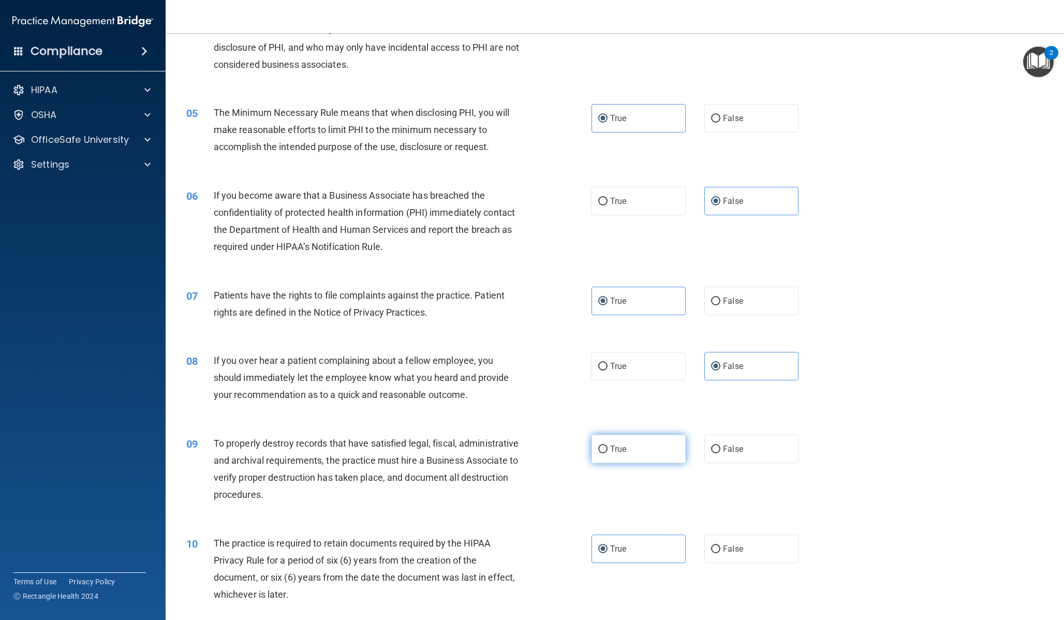
click at [642, 439] on label "True" at bounding box center [639, 449] width 94 height 28
click at [608, 446] on input "True" at bounding box center [602, 450] width 9 height 8
radio input "true"
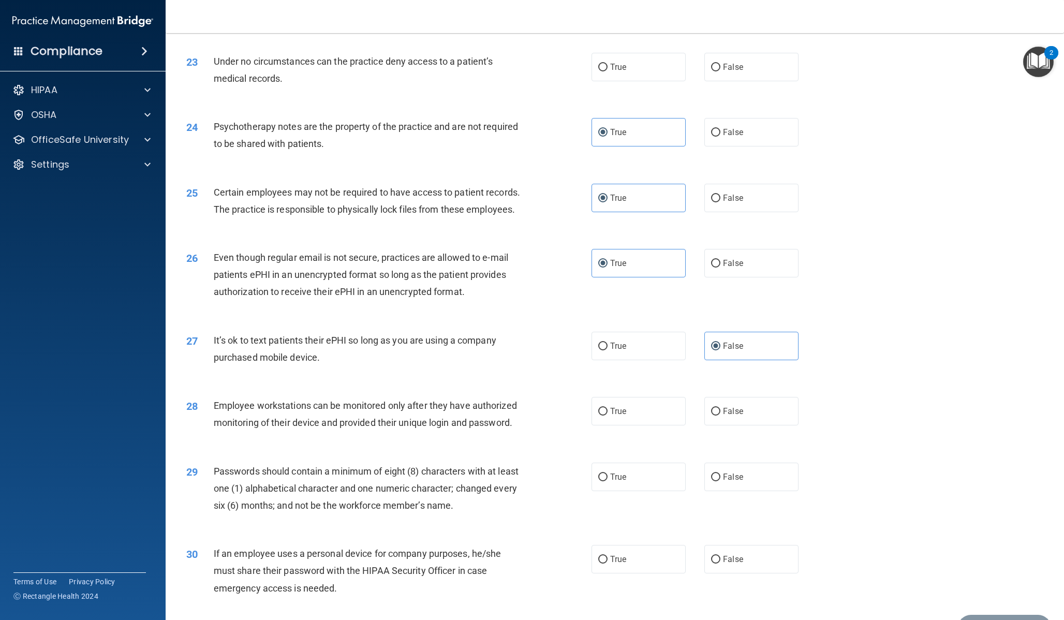
scroll to position [1841, 0]
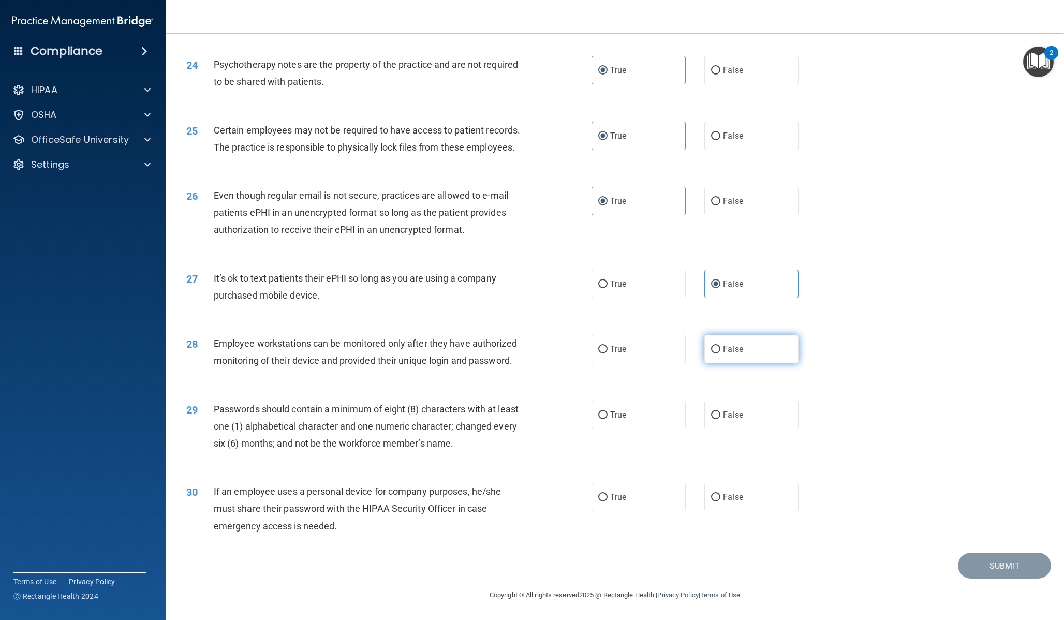
click at [712, 357] on label "False" at bounding box center [751, 349] width 94 height 28
click at [712, 354] on input "False" at bounding box center [715, 350] width 9 height 8
radio input "true"
click at [657, 404] on label "True" at bounding box center [639, 415] width 94 height 28
click at [608, 412] on input "True" at bounding box center [602, 416] width 9 height 8
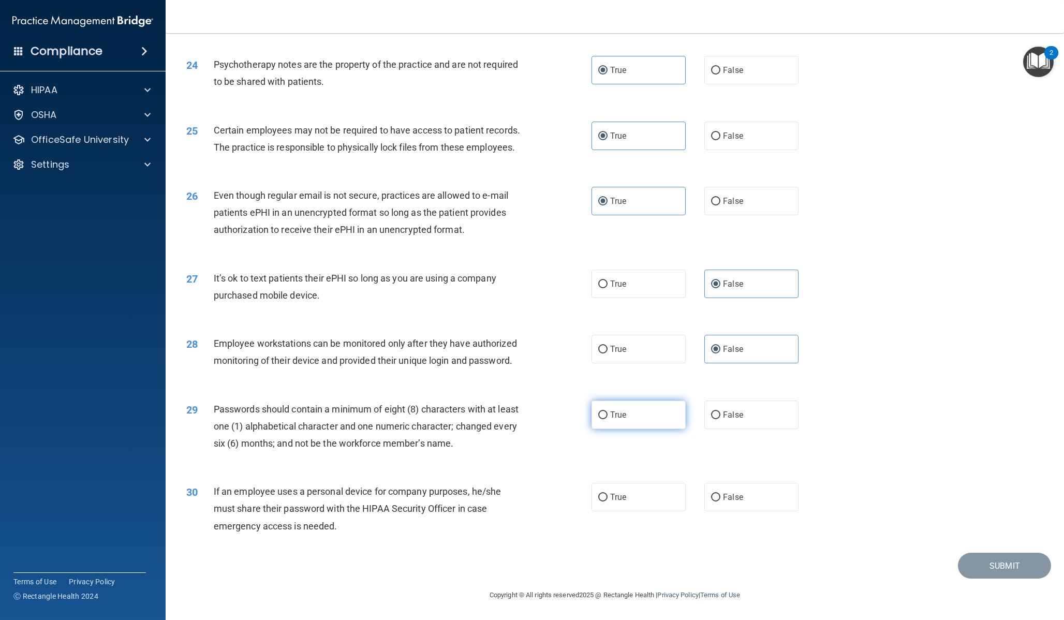
radio input "true"
click at [566, 420] on div "29 Passwords should contain a minimum of eight (8) characters with at least one…" at bounding box center [389, 429] width 436 height 57
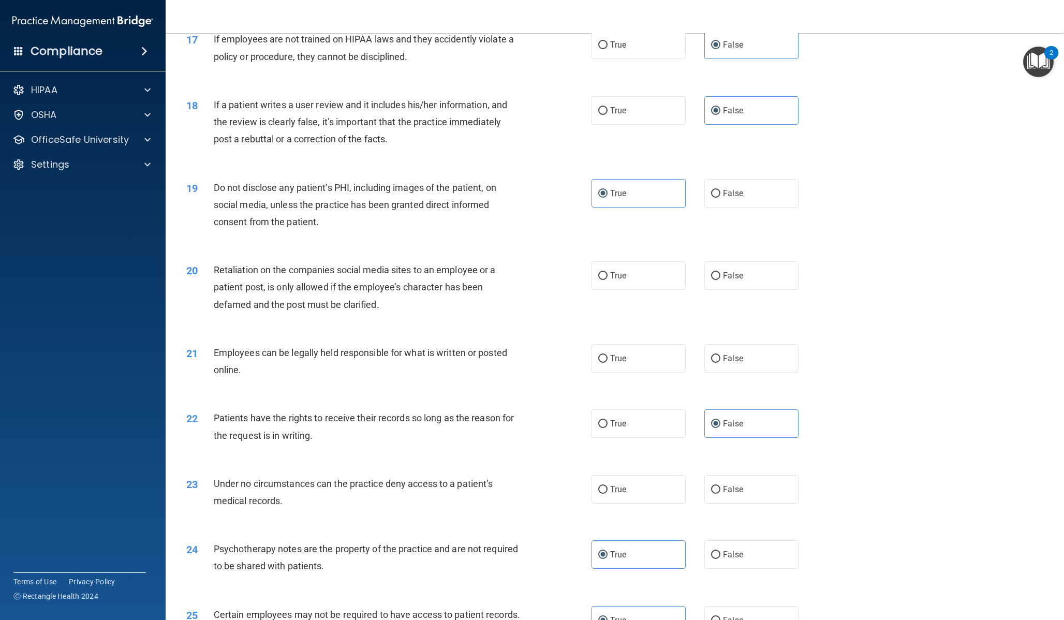
scroll to position [1339, 0]
click at [760, 287] on label "False" at bounding box center [751, 276] width 94 height 28
click at [721, 281] on input "False" at bounding box center [715, 277] width 9 height 8
radio input "true"
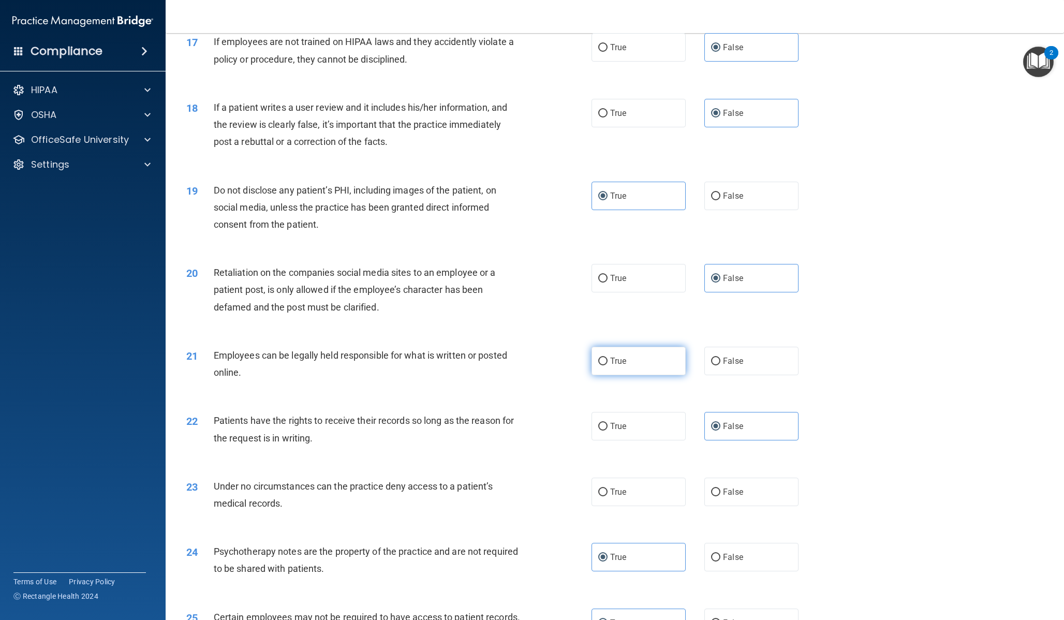
click at [662, 353] on label "True" at bounding box center [639, 361] width 94 height 28
click at [608, 358] on input "True" at bounding box center [602, 362] width 9 height 8
radio input "true"
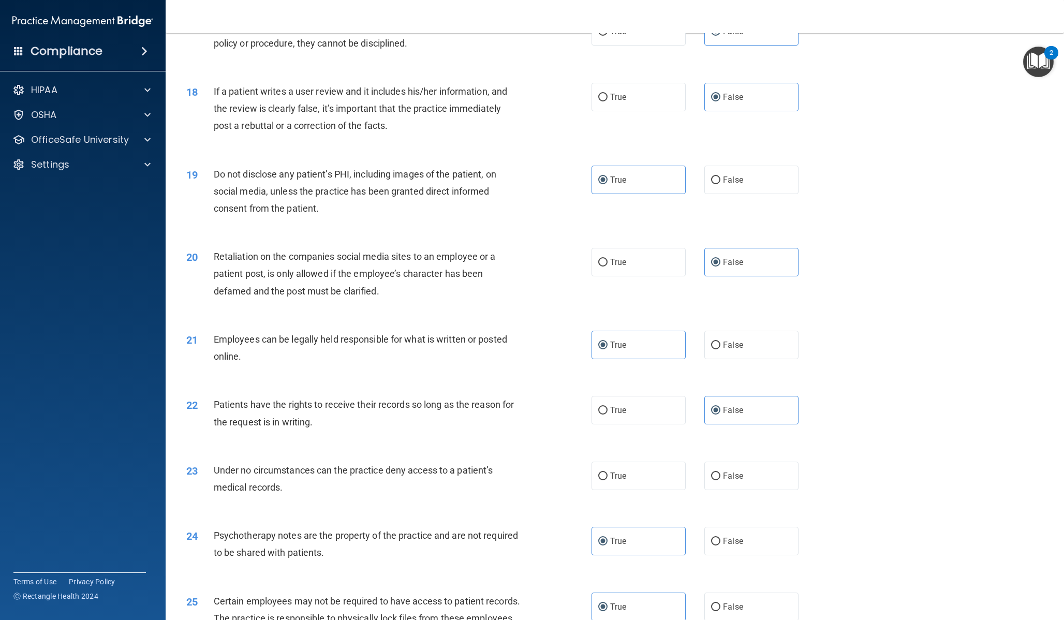
scroll to position [1362, 0]
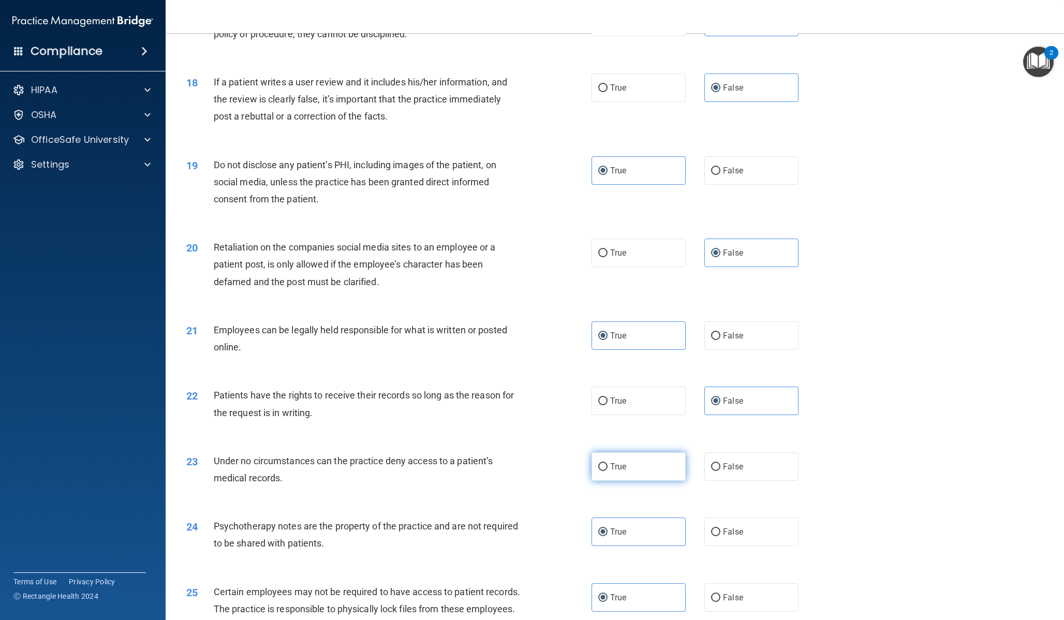
drag, startPoint x: 596, startPoint y: 455, endPoint x: 590, endPoint y: 454, distance: 6.3
click at [596, 455] on label "True" at bounding box center [639, 466] width 94 height 28
click at [598, 463] on input "True" at bounding box center [602, 467] width 9 height 8
radio input "true"
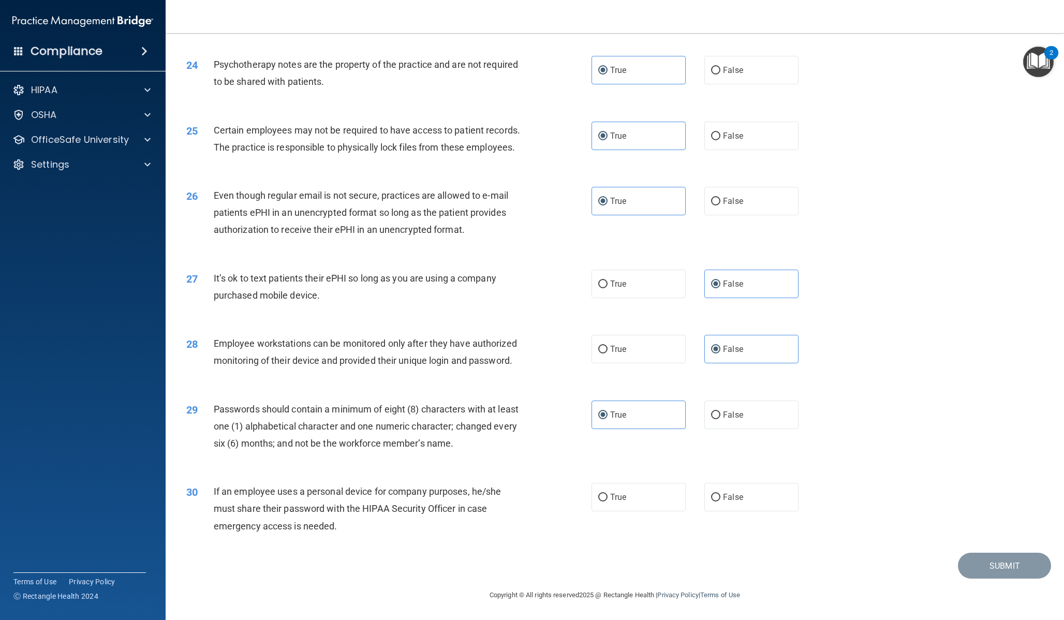
scroll to position [1841, 0]
click at [714, 490] on label "False" at bounding box center [751, 497] width 94 height 28
click at [714, 494] on input "False" at bounding box center [715, 498] width 9 height 8
radio input "true"
click at [959, 556] on button "Submit" at bounding box center [1004, 566] width 93 height 26
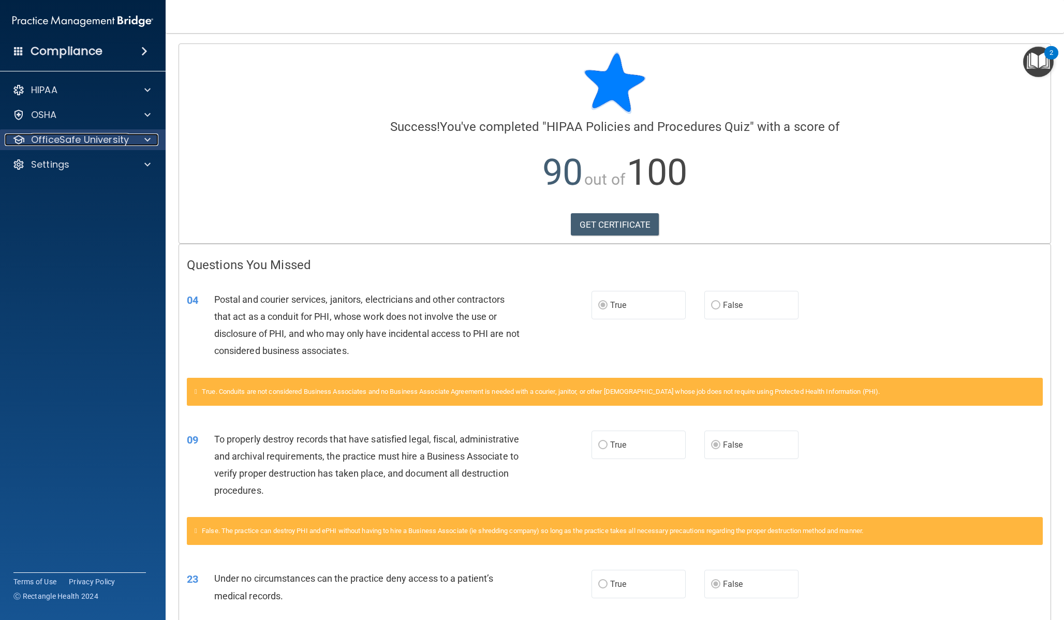
click at [114, 141] on p "OfficeSafe University" at bounding box center [80, 140] width 98 height 12
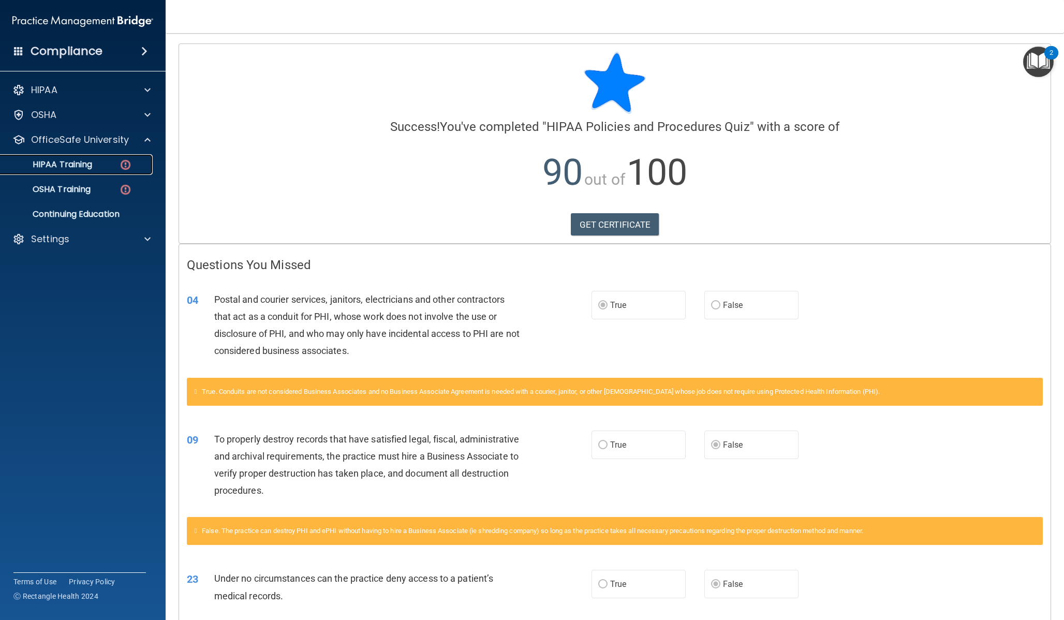
click at [89, 172] on link "HIPAA Training" at bounding box center [71, 164] width 163 height 21
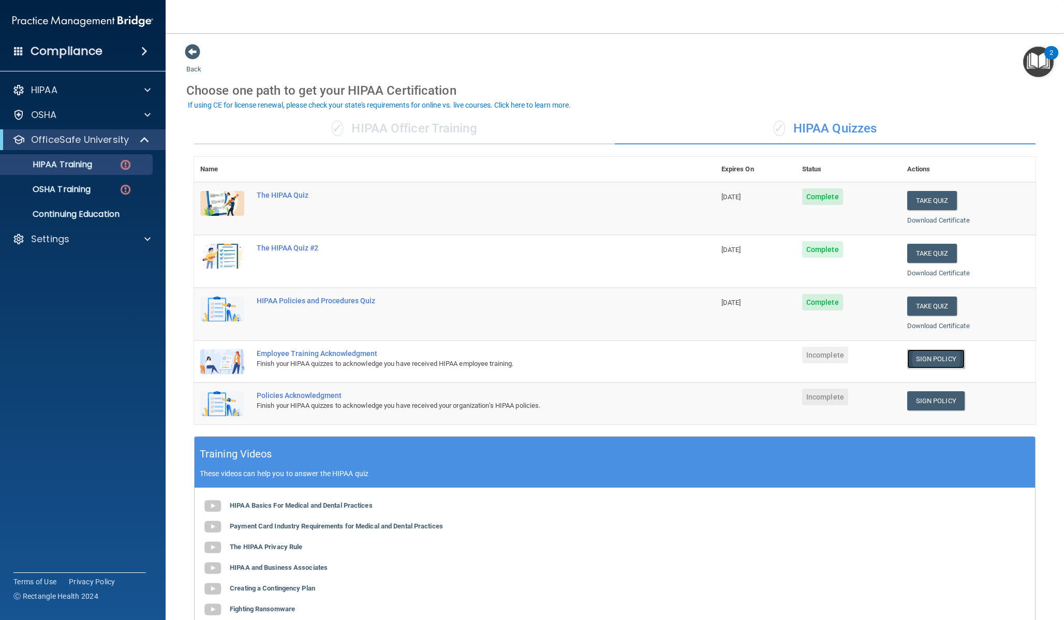
click at [926, 363] on link "Sign Policy" at bounding box center [935, 358] width 57 height 19
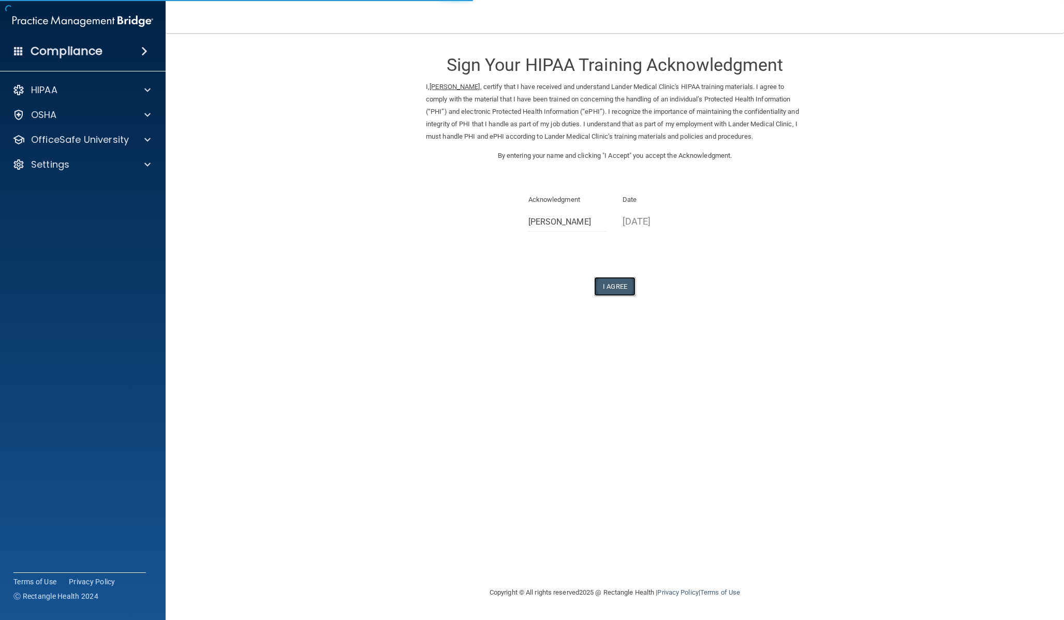
click at [628, 288] on button "I Agree" at bounding box center [614, 286] width 41 height 19
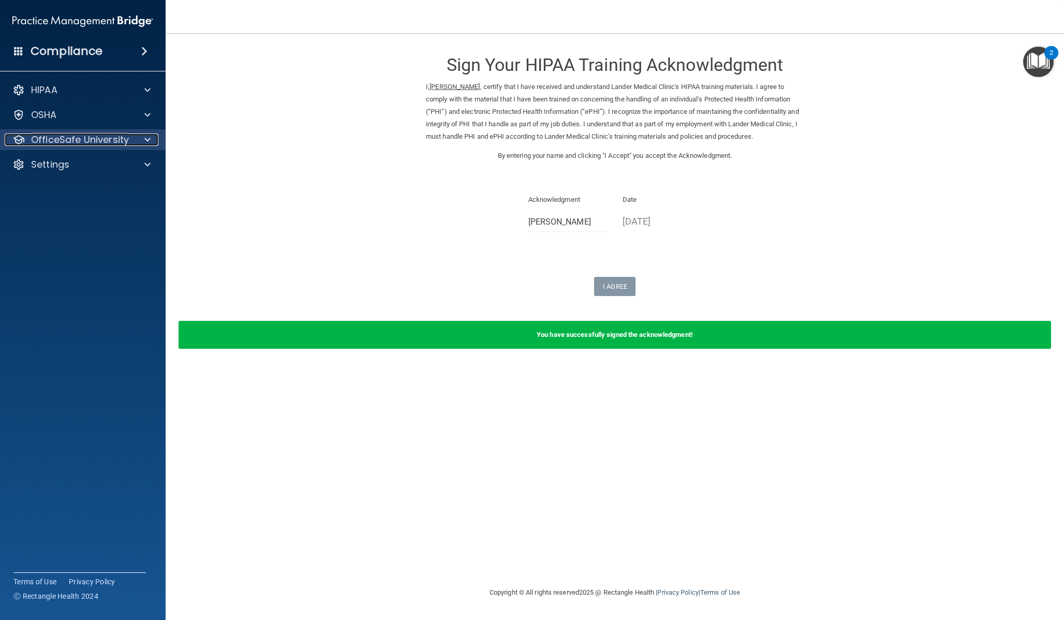
click at [110, 140] on p "OfficeSafe University" at bounding box center [80, 140] width 98 height 12
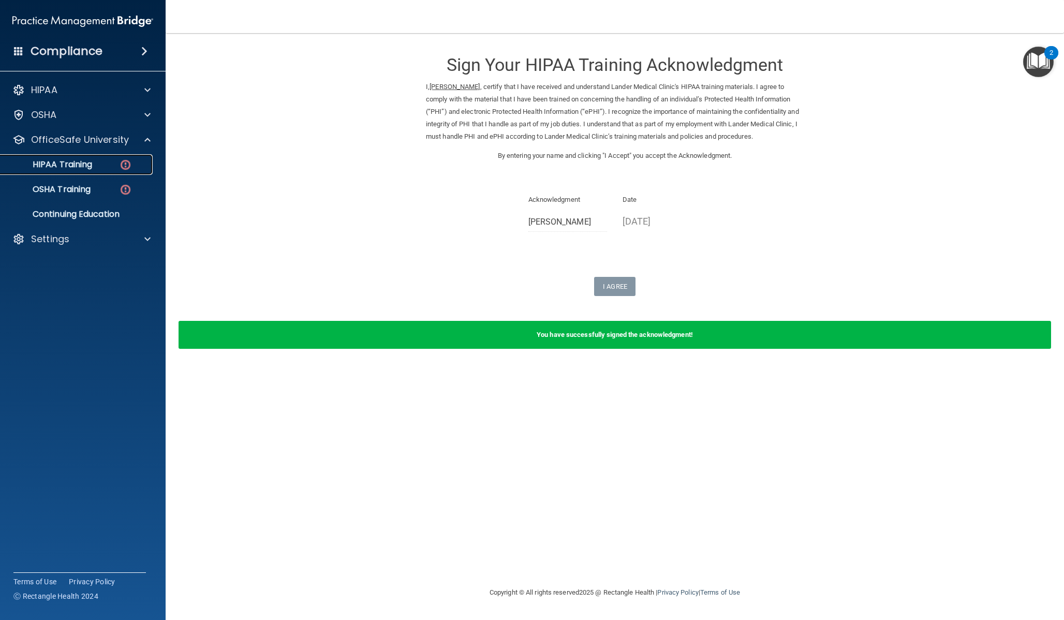
click at [84, 169] on p "HIPAA Training" at bounding box center [49, 164] width 85 height 10
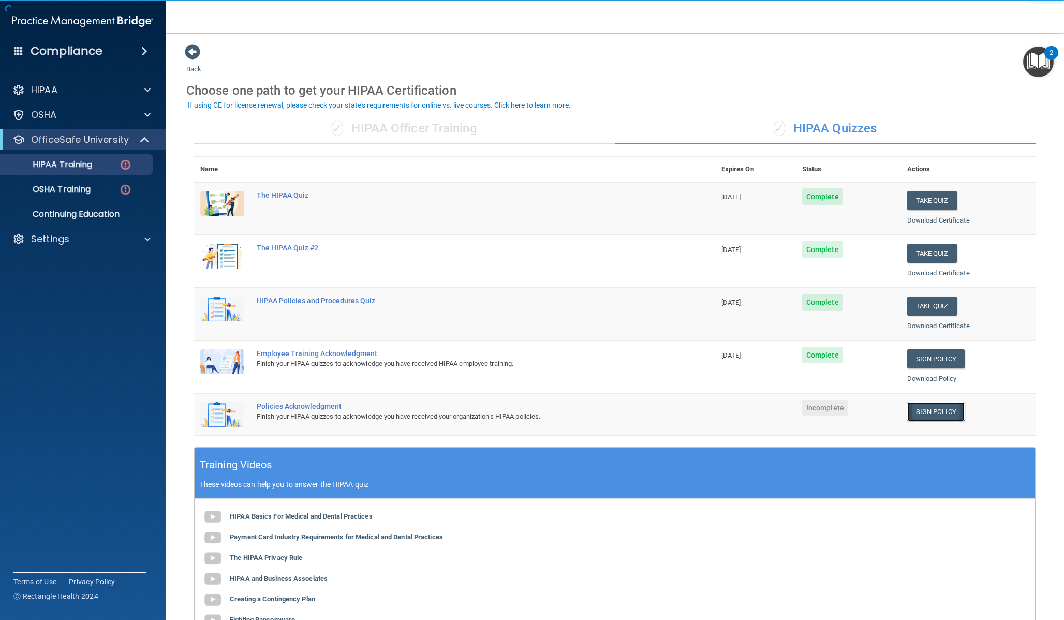
click at [914, 414] on link "Sign Policy" at bounding box center [935, 411] width 57 height 19
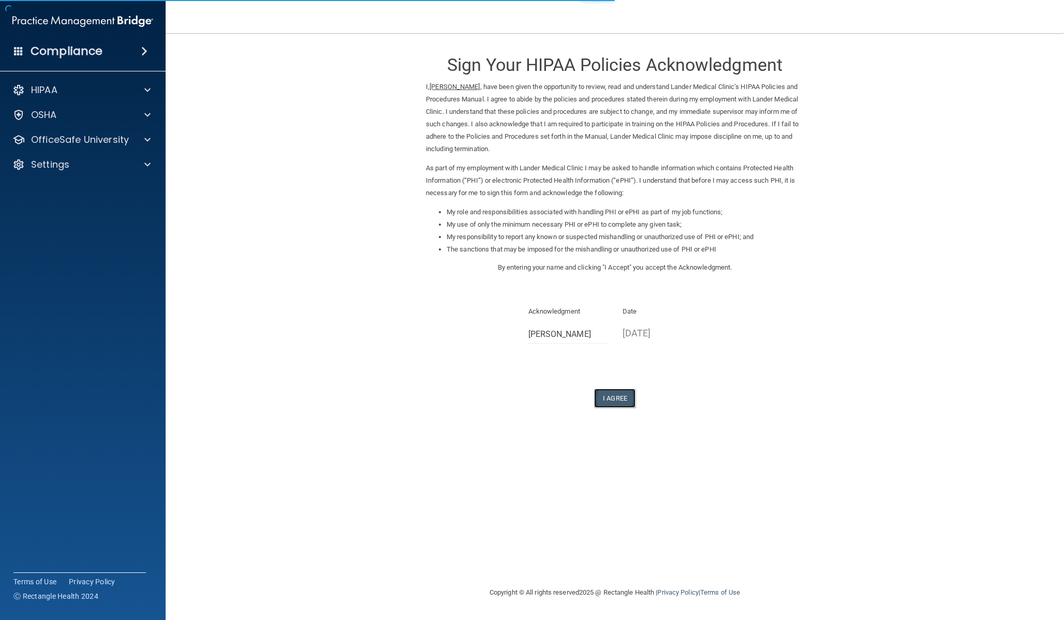
click at [617, 391] on button "I Agree" at bounding box center [614, 398] width 41 height 19
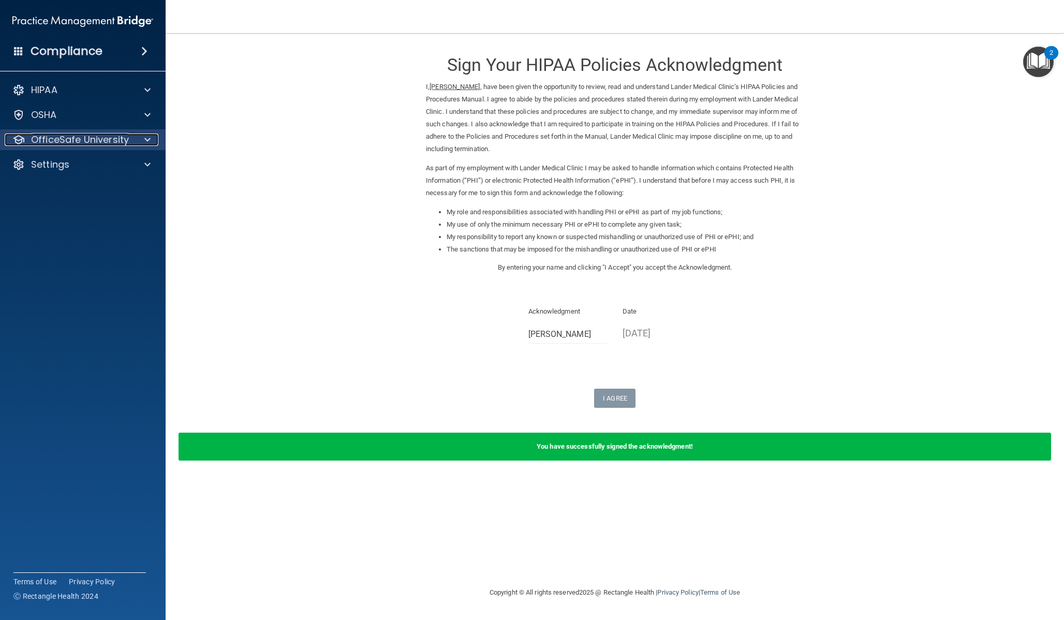
click at [74, 145] on p "OfficeSafe University" at bounding box center [80, 140] width 98 height 12
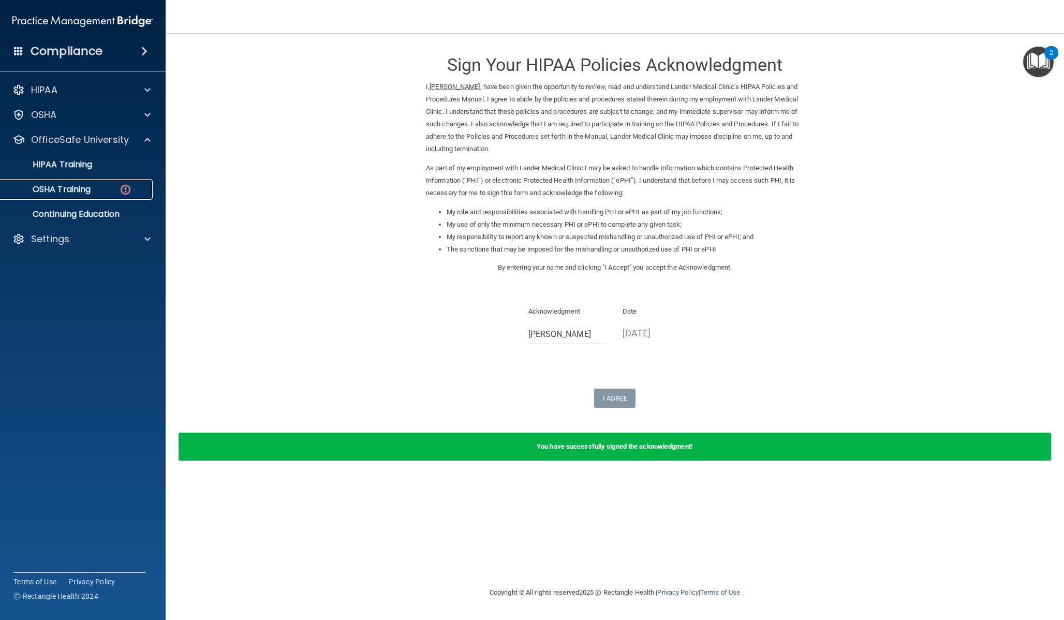
click at [91, 199] on link "OSHA Training" at bounding box center [71, 189] width 163 height 21
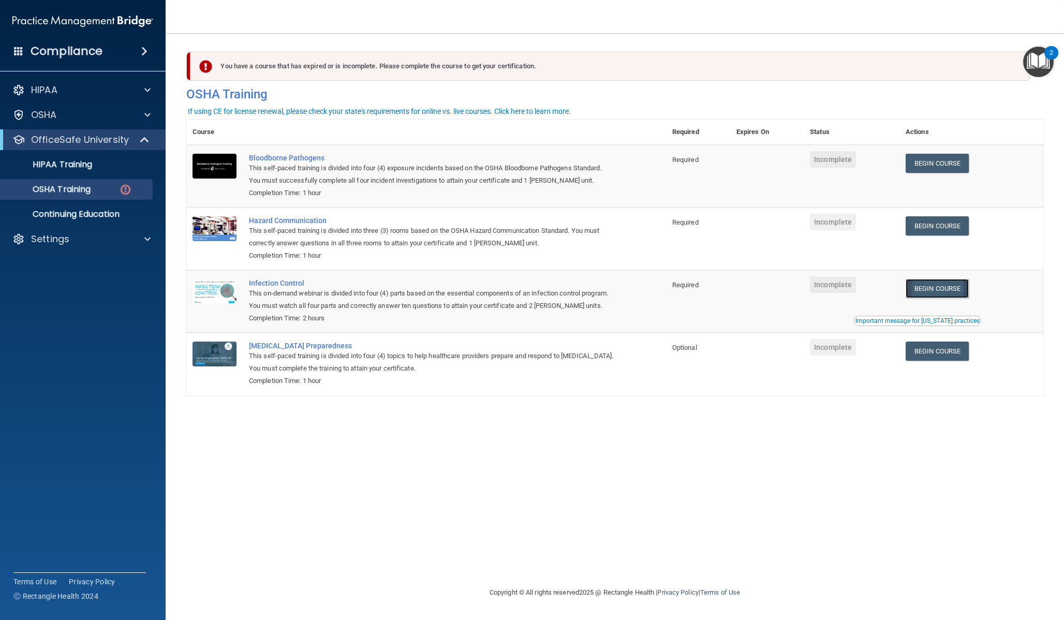
click at [943, 291] on link "Begin Course" at bounding box center [937, 288] width 63 height 19
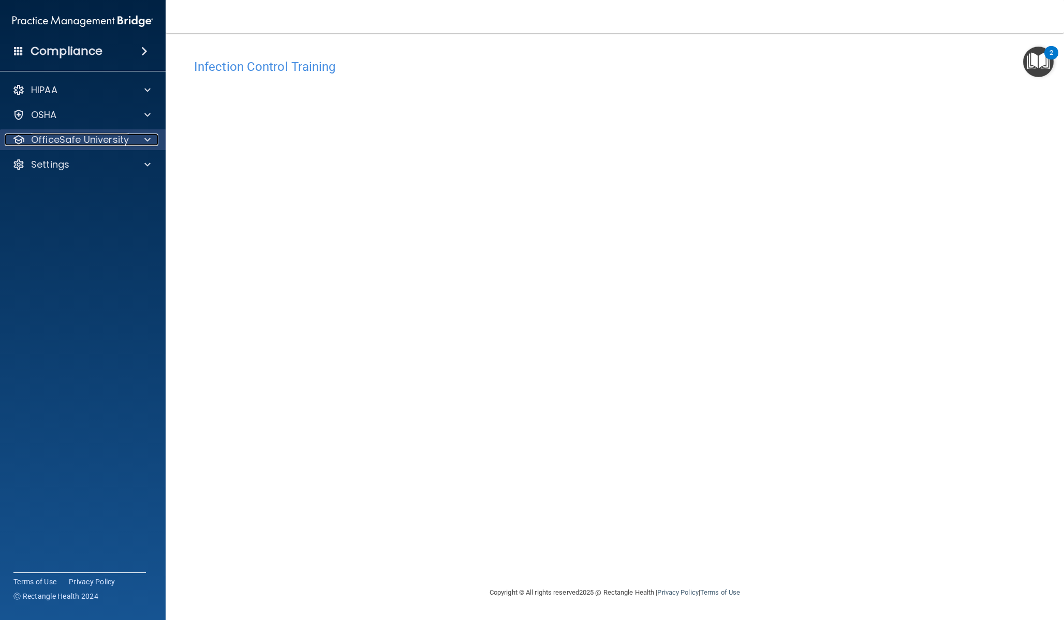
click at [113, 141] on p "OfficeSafe University" at bounding box center [80, 140] width 98 height 12
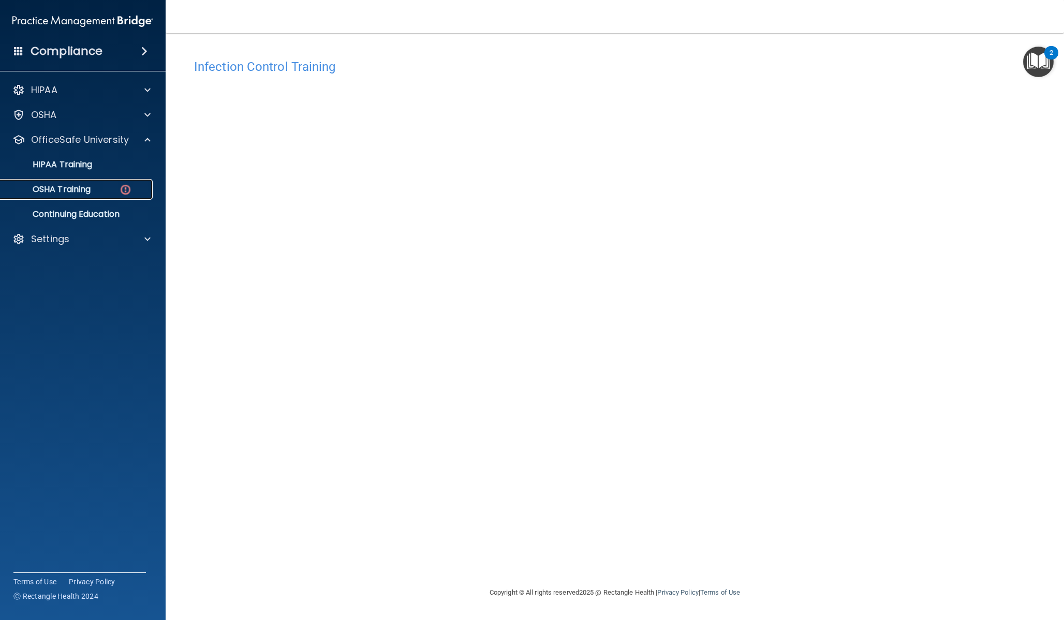
click at [82, 191] on p "OSHA Training" at bounding box center [49, 189] width 84 height 10
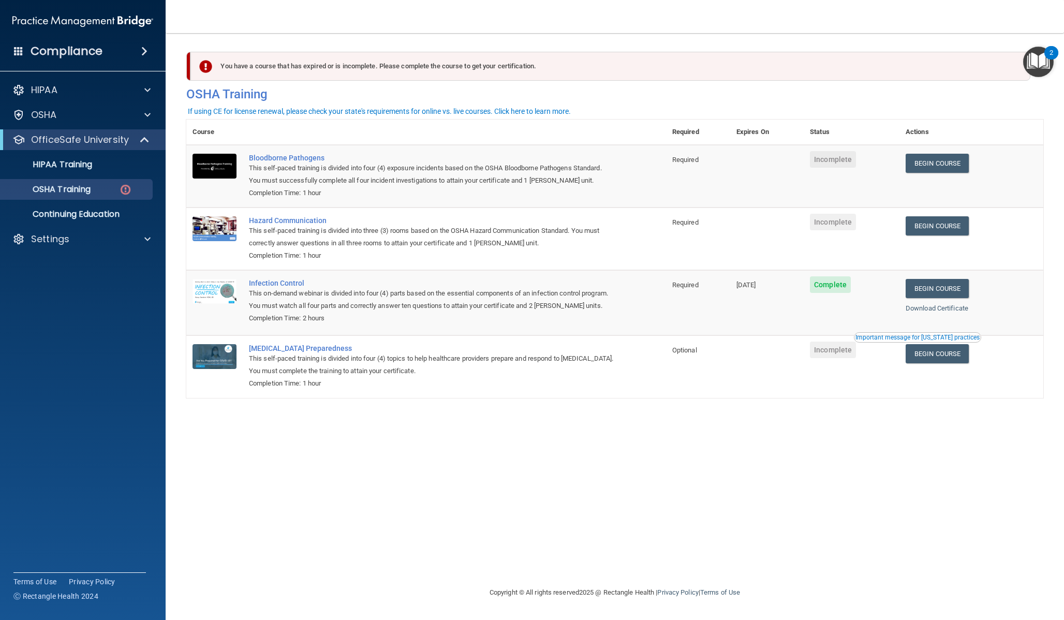
drag, startPoint x: 1017, startPoint y: 375, endPoint x: 1015, endPoint y: 370, distance: 5.8
click at [1016, 376] on td "Begin Course Download Certificate" at bounding box center [972, 366] width 144 height 62
click at [957, 158] on link "Begin Course" at bounding box center [937, 163] width 63 height 19
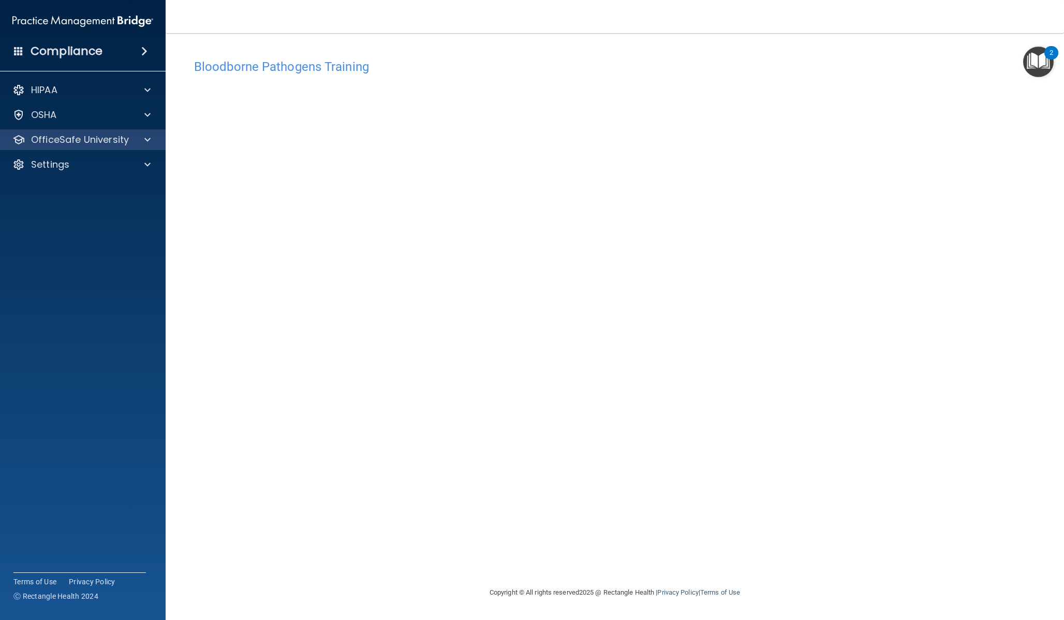
click at [138, 131] on div "OfficeSafe University" at bounding box center [83, 139] width 166 height 21
click at [140, 148] on div "OfficeSafe University" at bounding box center [83, 139] width 166 height 21
click at [149, 143] on span at bounding box center [147, 140] width 6 height 12
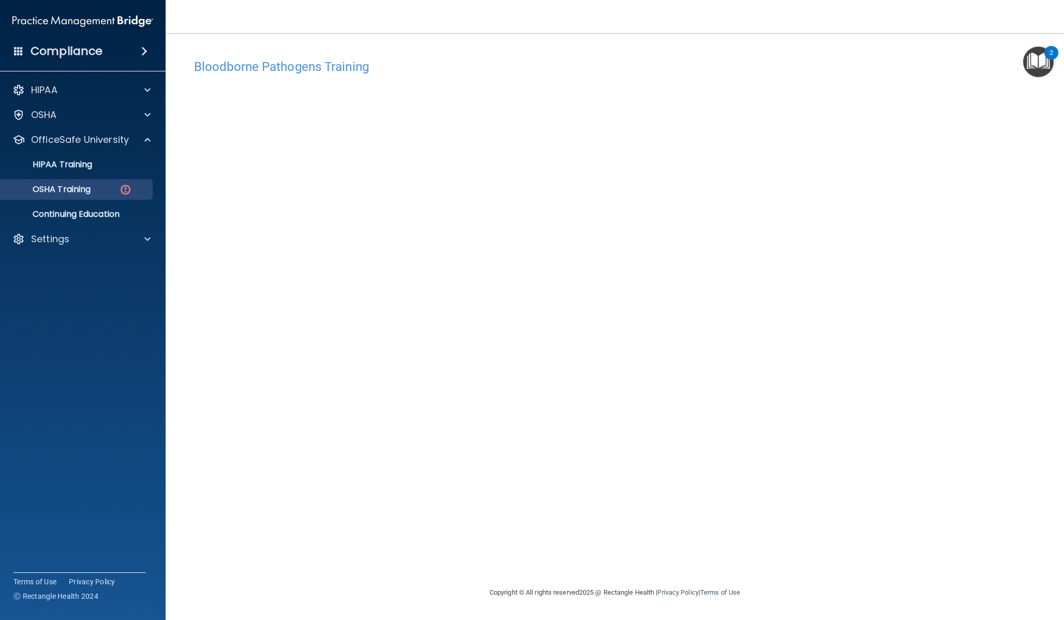
click at [110, 179] on ul "HIPAA Training OSHA Training Continuing Education" at bounding box center [83, 187] width 187 height 75
click at [98, 183] on link "OSHA Training" at bounding box center [71, 189] width 163 height 21
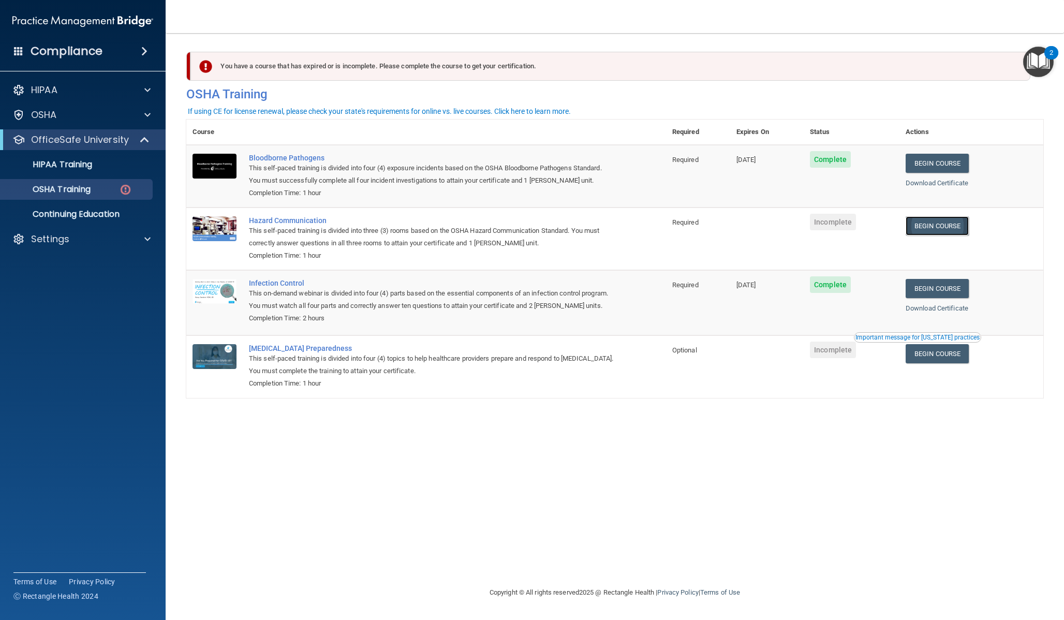
click at [932, 232] on link "Begin Course" at bounding box center [937, 225] width 63 height 19
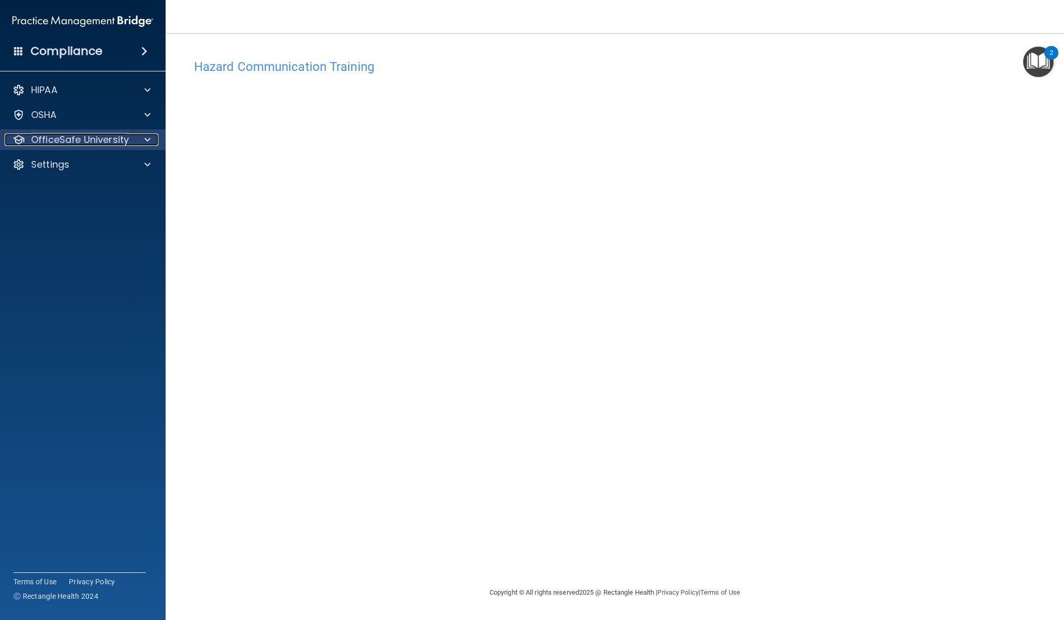
click at [136, 141] on div at bounding box center [146, 140] width 26 height 12
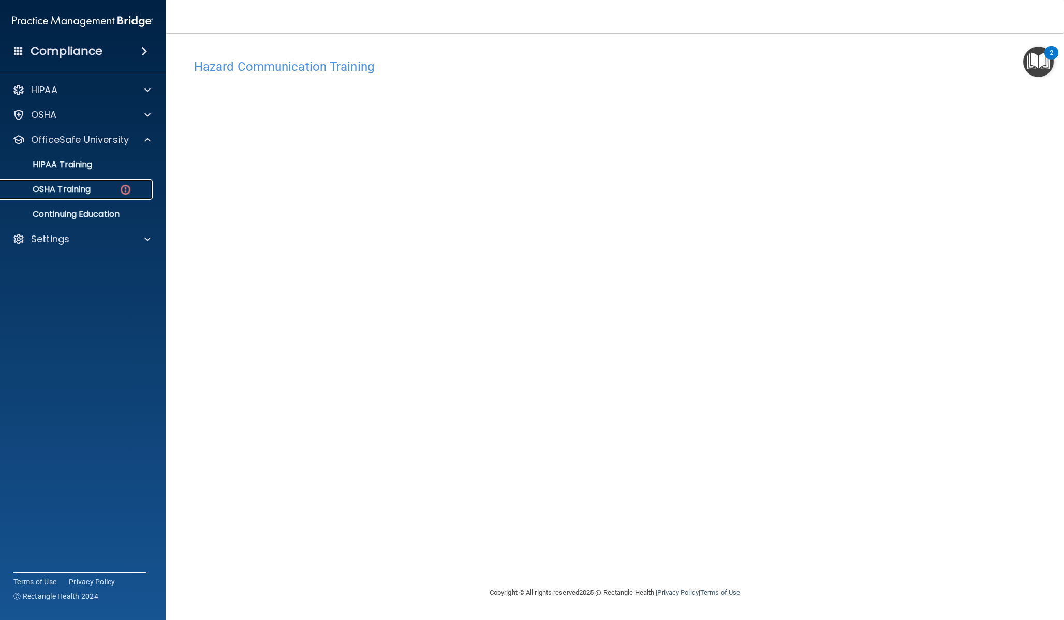
click at [107, 191] on div "OSHA Training" at bounding box center [77, 189] width 141 height 10
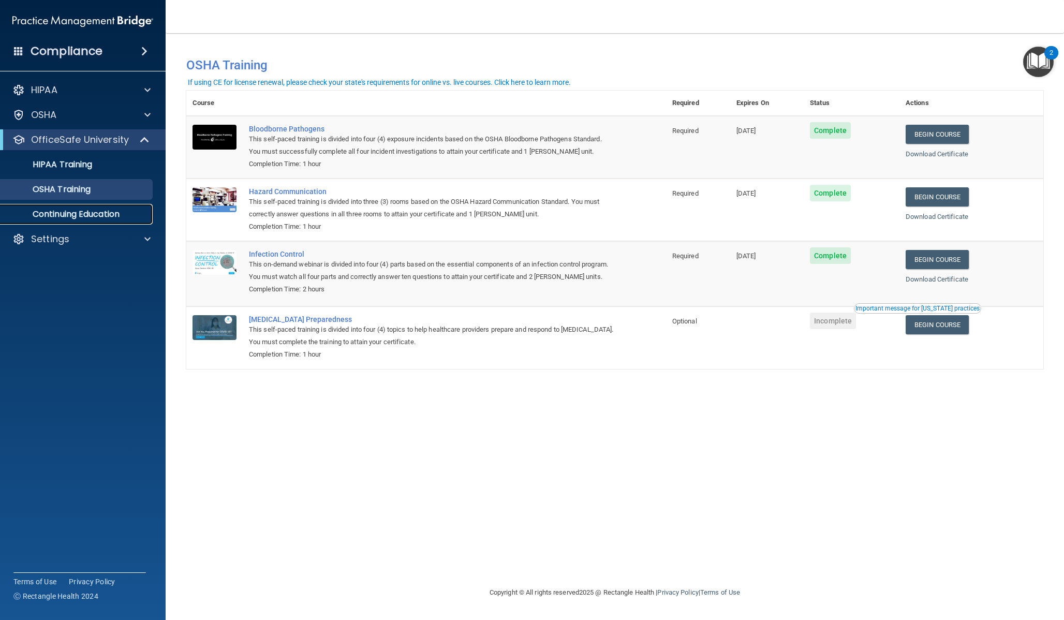
click at [52, 216] on p "Continuing Education" at bounding box center [77, 214] width 141 height 10
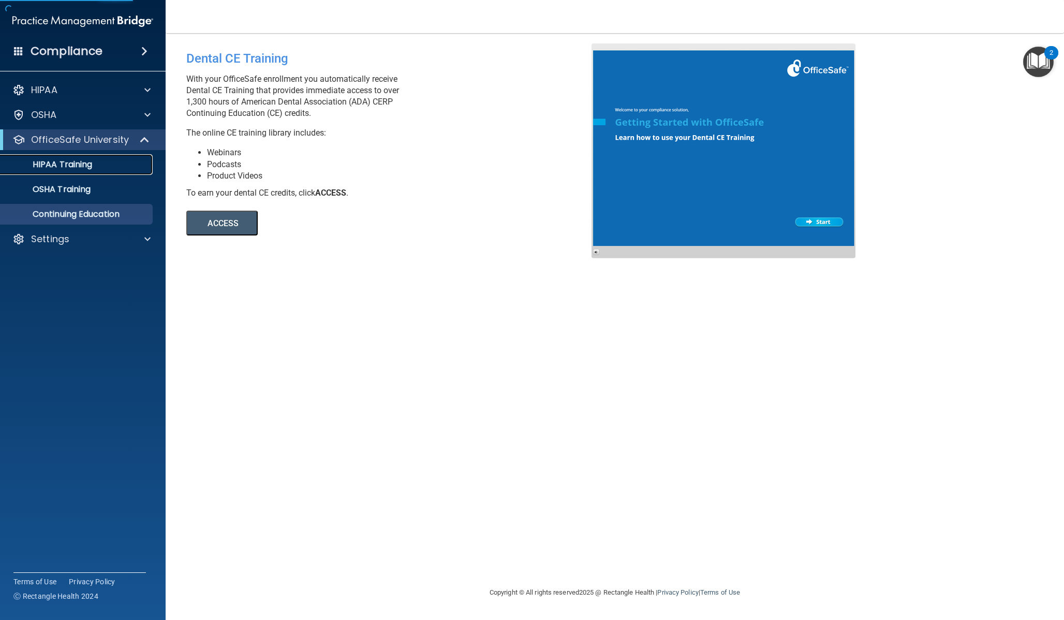
click at [69, 164] on p "HIPAA Training" at bounding box center [49, 164] width 85 height 10
